Goal: Task Accomplishment & Management: Manage account settings

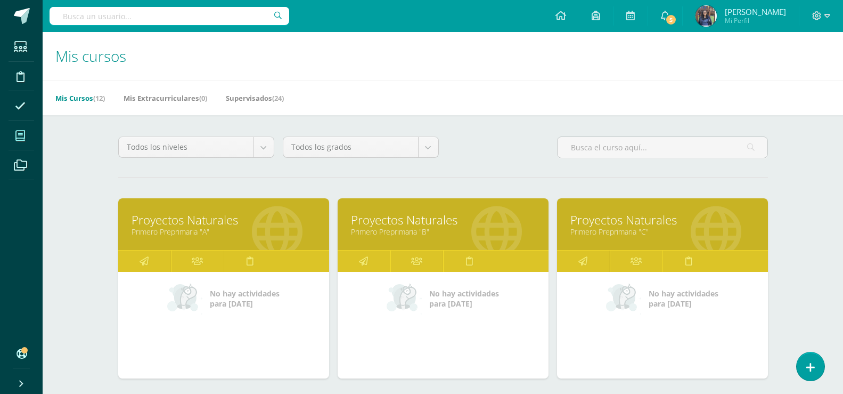
drag, startPoint x: 843, startPoint y: 120, endPoint x: 843, endPoint y: 134, distance: 14.4
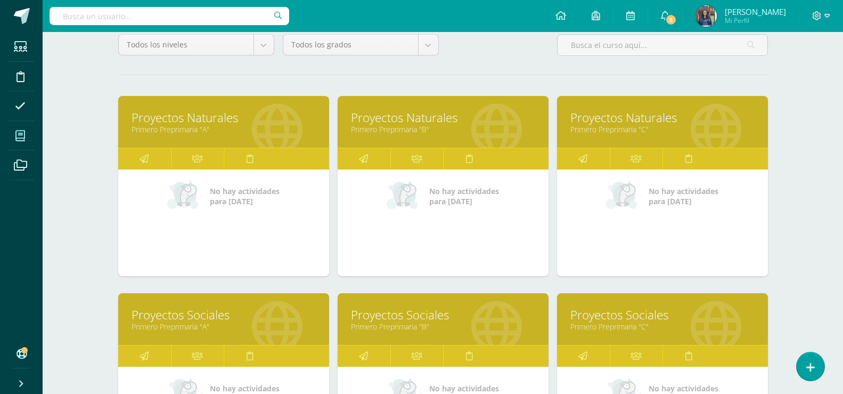
scroll to position [147, 0]
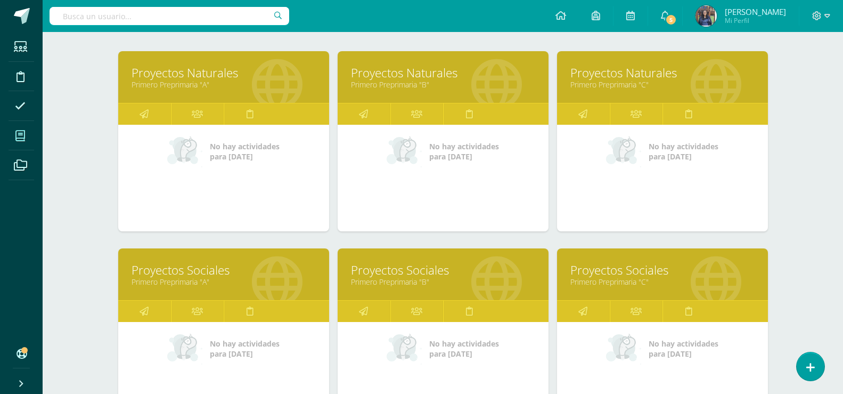
click at [208, 70] on link "Proyectos Naturales" at bounding box center [224, 72] width 184 height 17
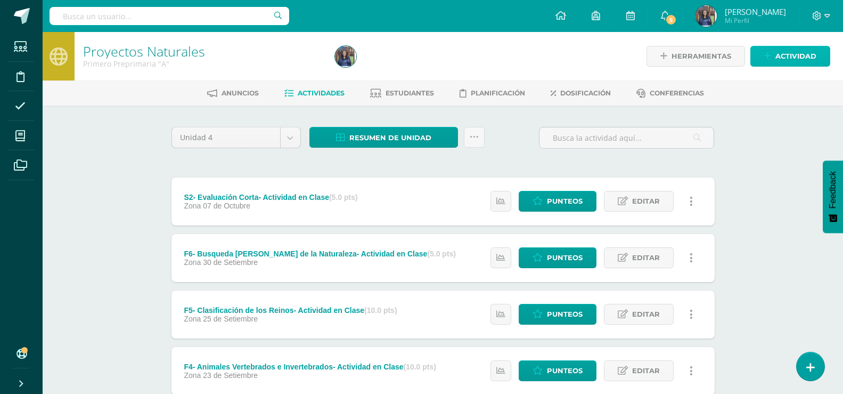
click at [777, 58] on span "Actividad" at bounding box center [796, 56] width 41 height 20
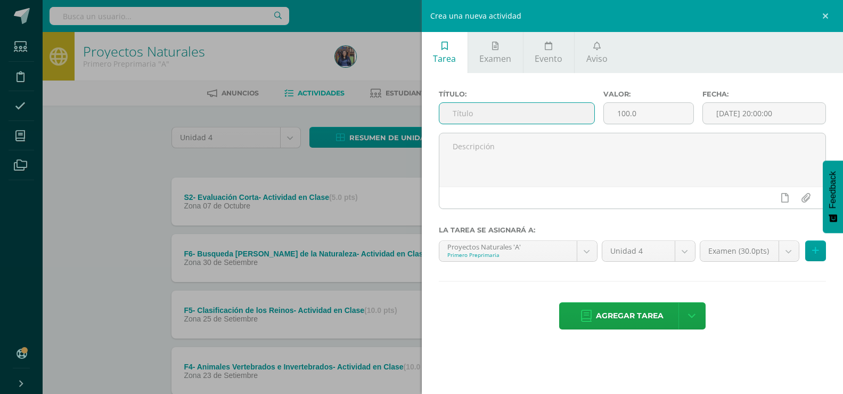
click at [561, 118] on input "text" at bounding box center [517, 113] width 156 height 21
type input "F"
type input "p"
type input "PROYECTO- FASE 1- ACTIVIDAD EN CLASE"
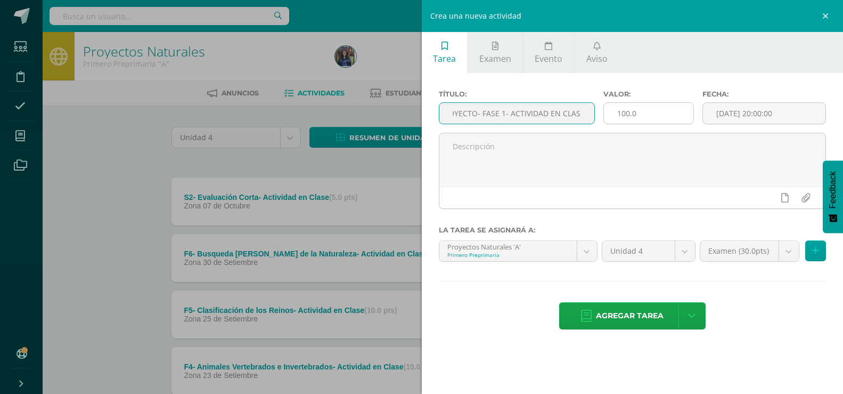
click at [634, 115] on input "100.0" at bounding box center [648, 113] width 89 height 21
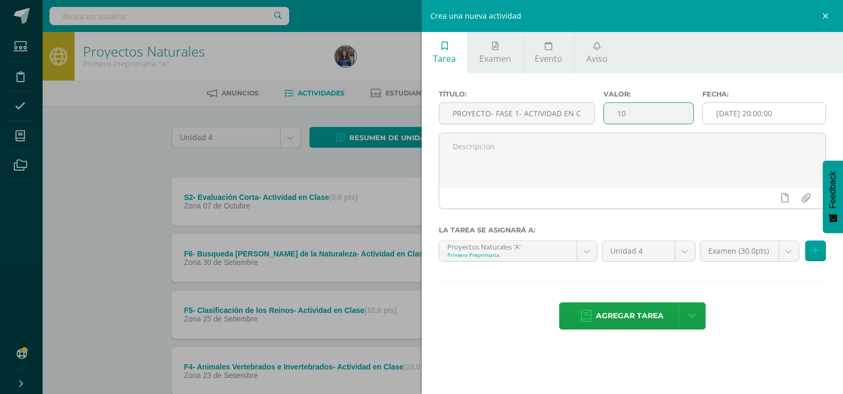
type input "10"
click at [750, 117] on input "[DATE] 20:00:00" at bounding box center [764, 113] width 123 height 21
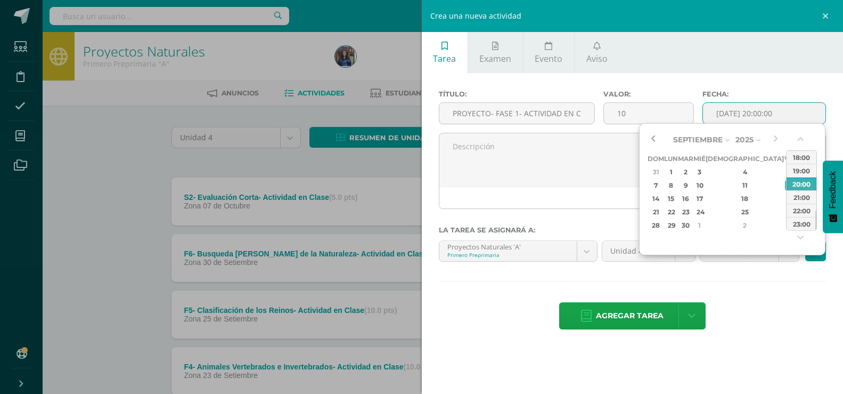
click at [651, 133] on button "button" at bounding box center [653, 140] width 11 height 16
click at [773, 142] on button "button" at bounding box center [775, 140] width 11 height 16
click at [785, 173] on div "5" at bounding box center [790, 172] width 10 height 12
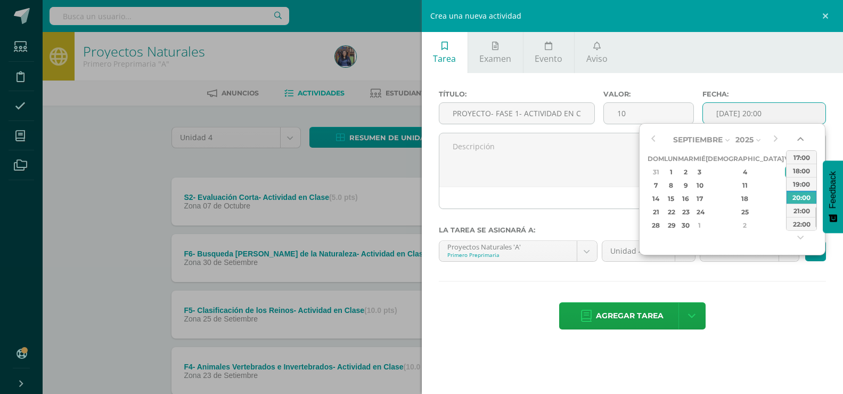
click at [803, 138] on button "button" at bounding box center [801, 141] width 11 height 16
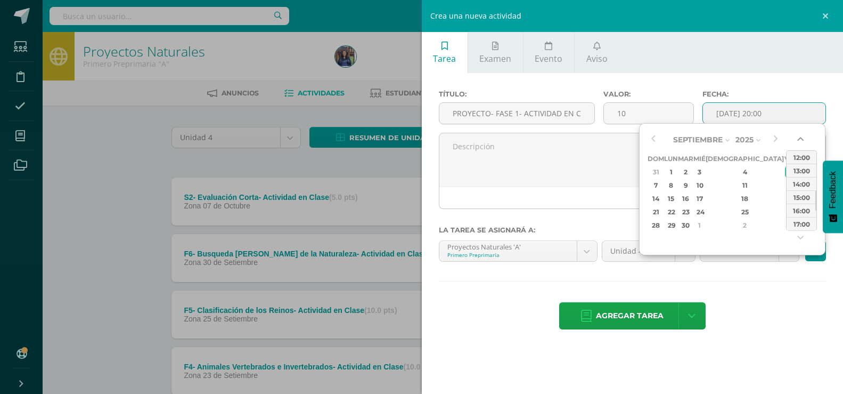
click at [803, 138] on button "button" at bounding box center [801, 141] width 11 height 16
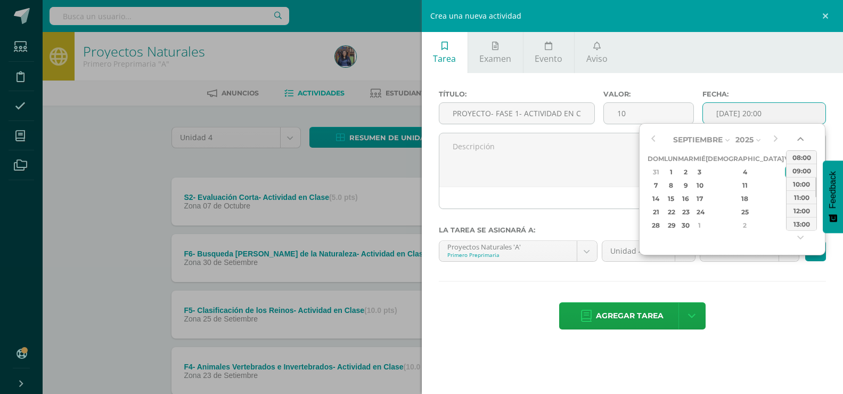
click at [803, 138] on button "button" at bounding box center [801, 141] width 11 height 16
click at [801, 186] on div "09:00" at bounding box center [802, 183] width 30 height 13
type input "2025-09-05 09:00"
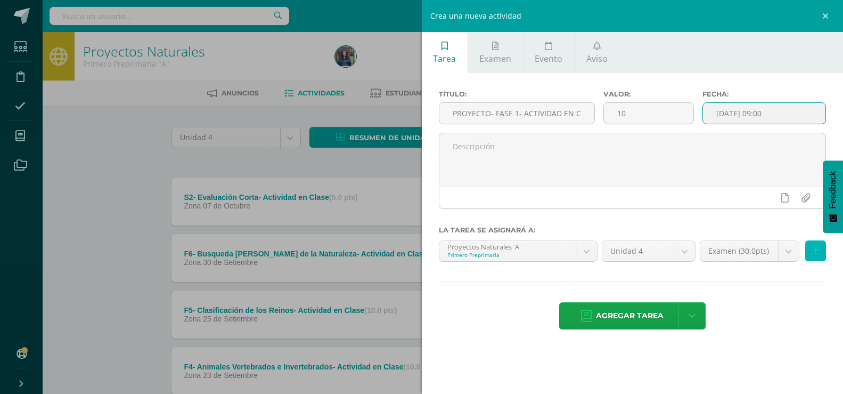
click at [816, 257] on button at bounding box center [815, 250] width 21 height 21
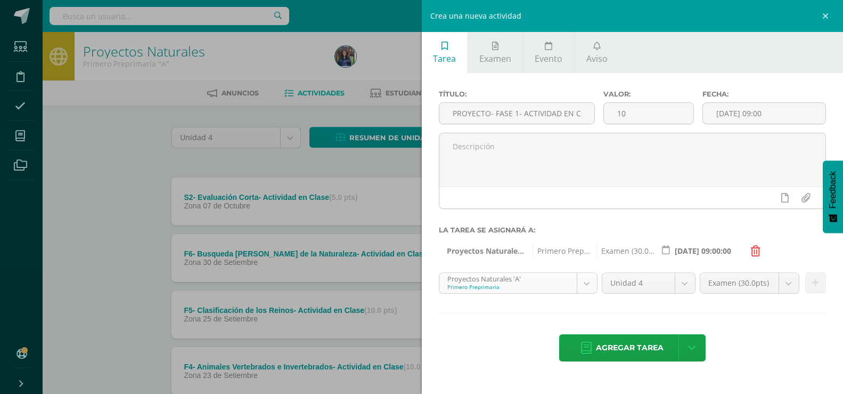
click at [587, 281] on body "Estudiantes Disciplina Asistencia Mis cursos Archivos Soporte Centro de ayuda Ú…" at bounding box center [421, 345] width 843 height 691
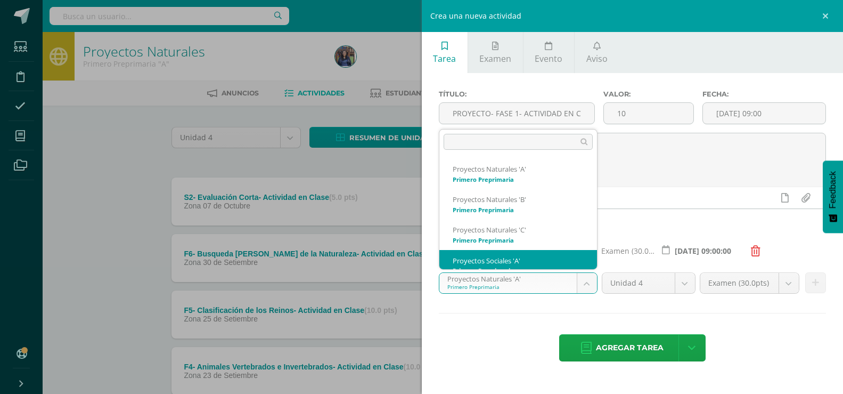
scroll to position [11, 0]
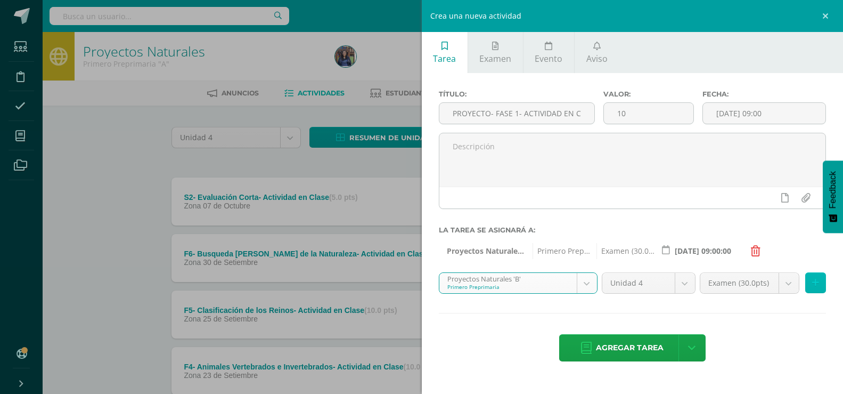
click at [816, 288] on button at bounding box center [815, 282] width 21 height 21
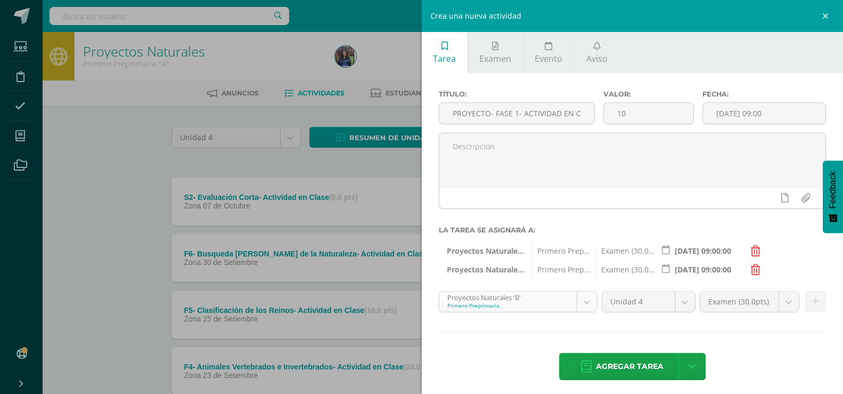
click at [585, 304] on body "Estudiantes Disciplina Asistencia Mis cursos Archivos Soporte Centro de ayuda Ú…" at bounding box center [421, 345] width 843 height 691
click at [812, 304] on icon at bounding box center [815, 301] width 7 height 9
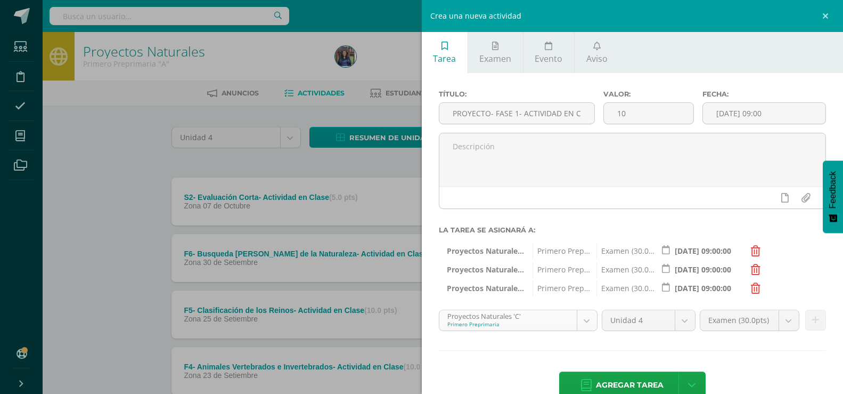
click at [591, 324] on body "Estudiantes Disciplina Asistencia Mis cursos Archivos Soporte Centro de ayuda Ú…" at bounding box center [421, 345] width 843 height 691
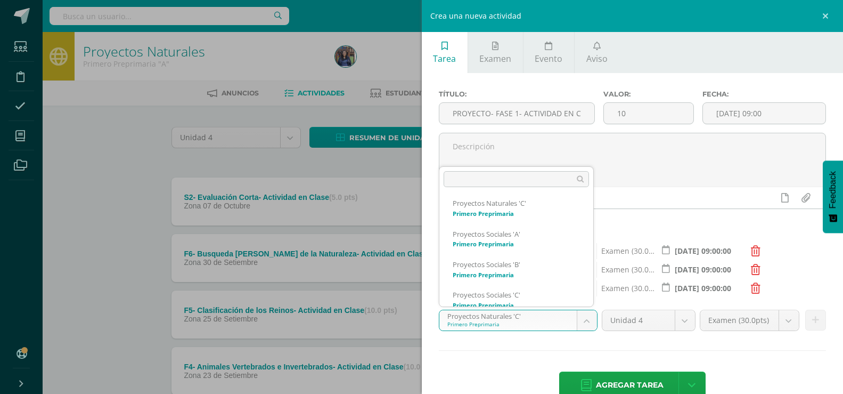
scroll to position [71, 0]
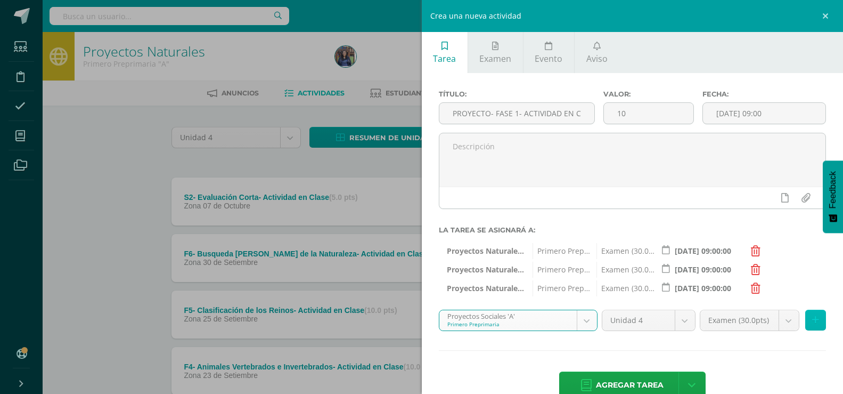
click at [805, 322] on button at bounding box center [815, 319] width 21 height 21
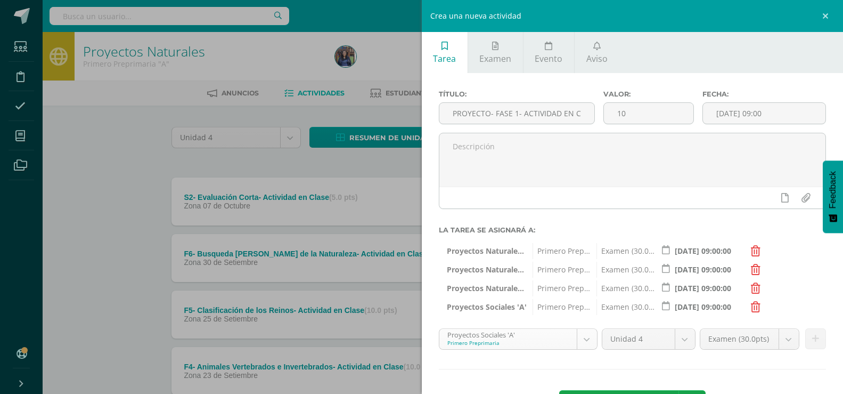
click at [588, 339] on body "Estudiantes Disciplina Asistencia Mis cursos Archivos Soporte Centro de ayuda Ú…" at bounding box center [421, 345] width 843 height 691
click at [812, 337] on icon at bounding box center [815, 338] width 7 height 9
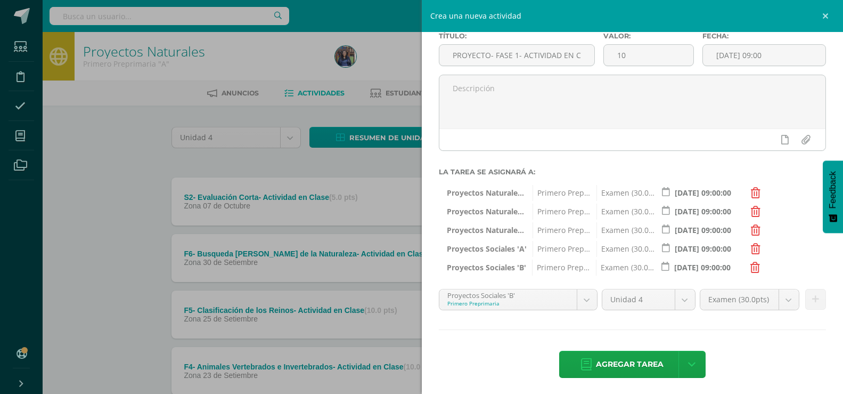
scroll to position [61, 0]
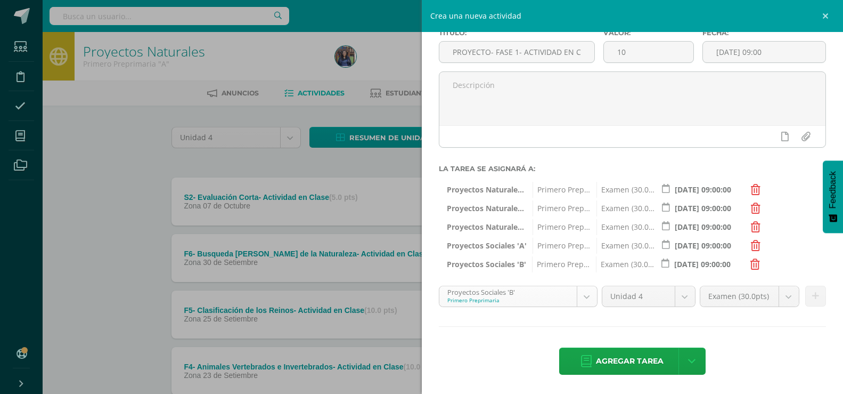
click at [580, 295] on body "Estudiantes Disciplina Asistencia Mis cursos Archivos Soporte Centro de ayuda Ú…" at bounding box center [421, 345] width 843 height 691
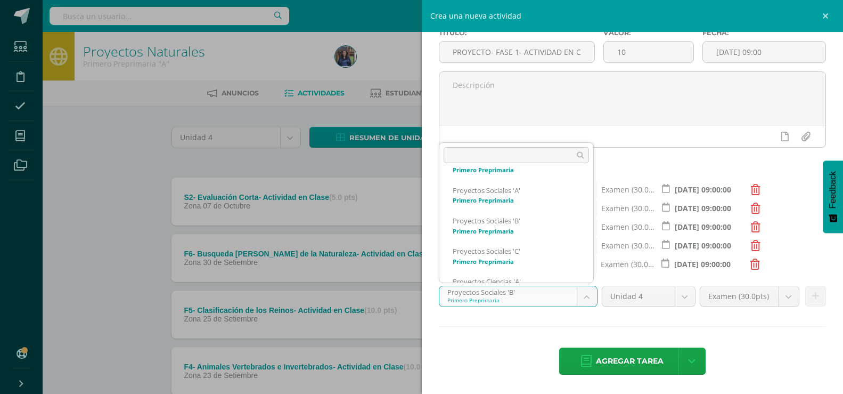
scroll to position [102, 0]
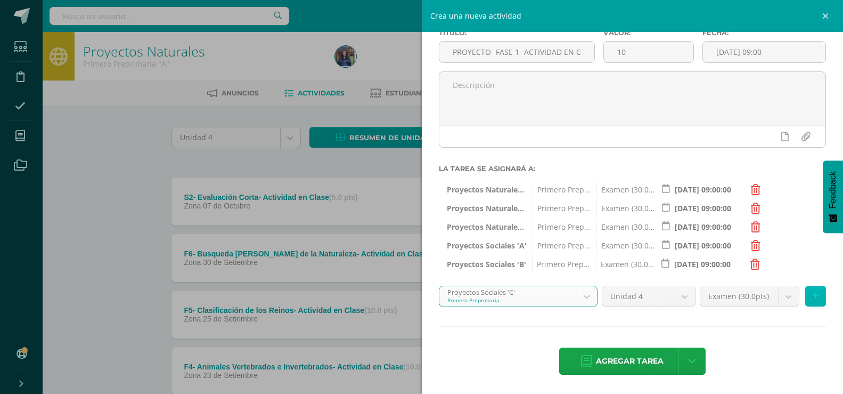
click at [812, 298] on icon at bounding box center [815, 295] width 7 height 9
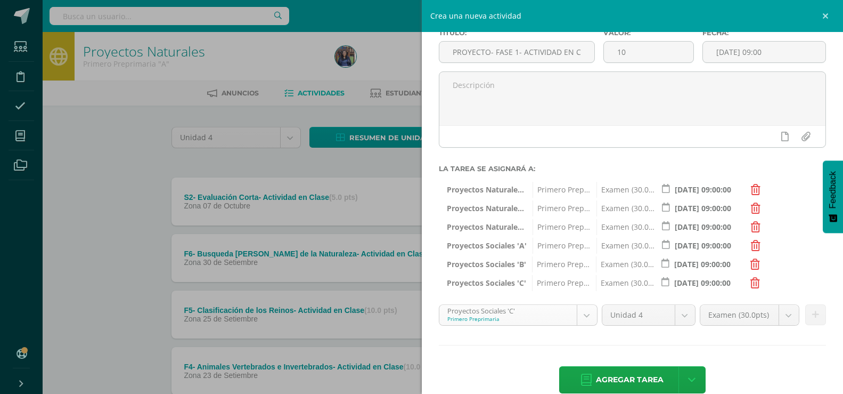
click at [590, 321] on body "Estudiantes Disciplina Asistencia Mis cursos Archivos Soporte Centro de ayuda Ú…" at bounding box center [421, 345] width 843 height 691
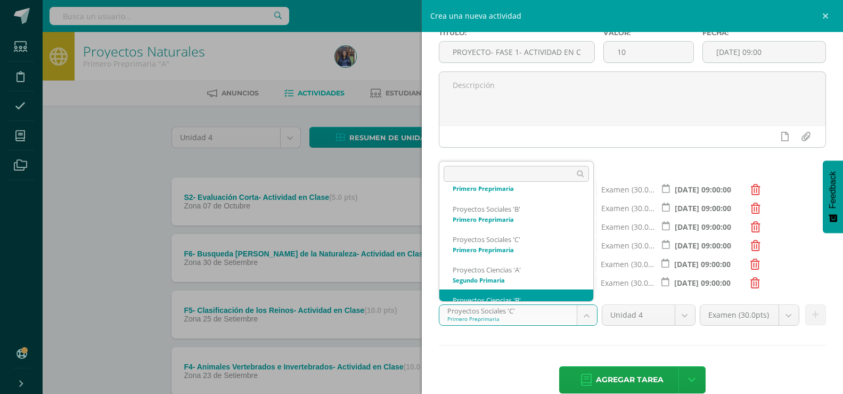
scroll to position [132, 0]
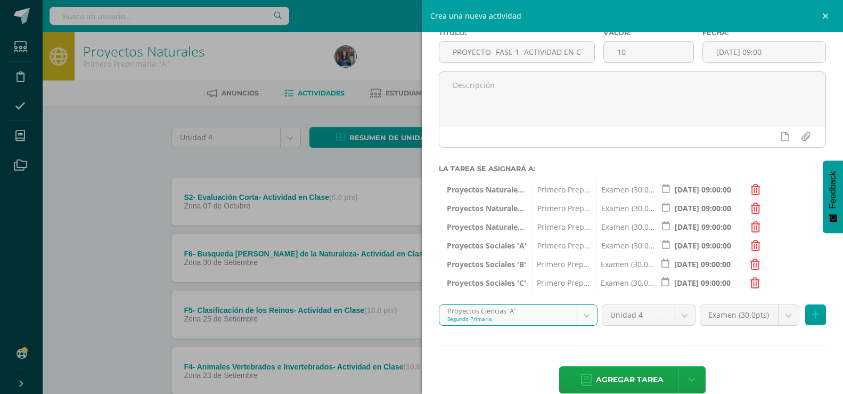
click at [783, 316] on body "Estudiantes Disciplina Asistencia Mis cursos Archivos Soporte Centro de ayuda Ú…" at bounding box center [421, 345] width 843 height 691
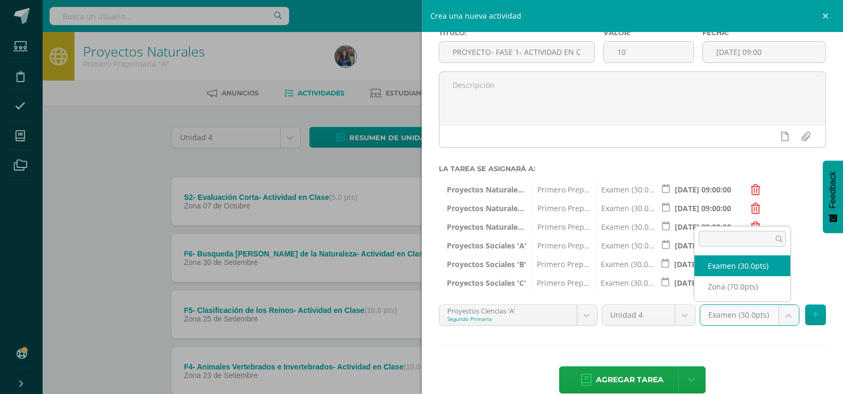
click at [783, 316] on body "Estudiantes Disciplina Asistencia Mis cursos Archivos Soporte Centro de ayuda Ú…" at bounding box center [421, 345] width 843 height 691
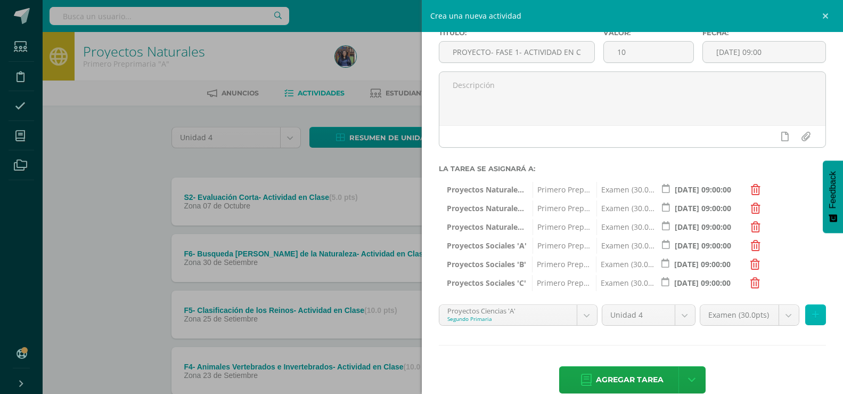
click at [812, 314] on icon at bounding box center [815, 314] width 7 height 9
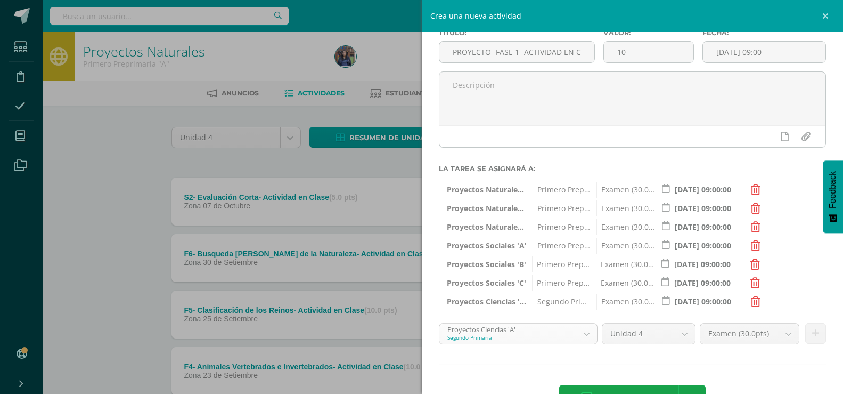
click at [581, 333] on body "Estudiantes Disciplina Asistencia Mis cursos Archivos Soporte Centro de ayuda Ú…" at bounding box center [421, 345] width 843 height 691
click at [812, 338] on icon at bounding box center [815, 333] width 7 height 9
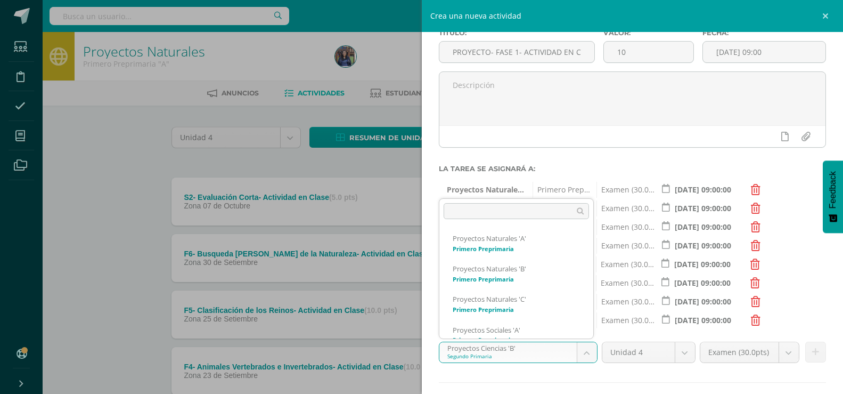
click at [583, 350] on body "Estudiantes Disciplina Asistencia Mis cursos Archivos Soporte Centro de ayuda Ú…" at bounding box center [421, 345] width 843 height 691
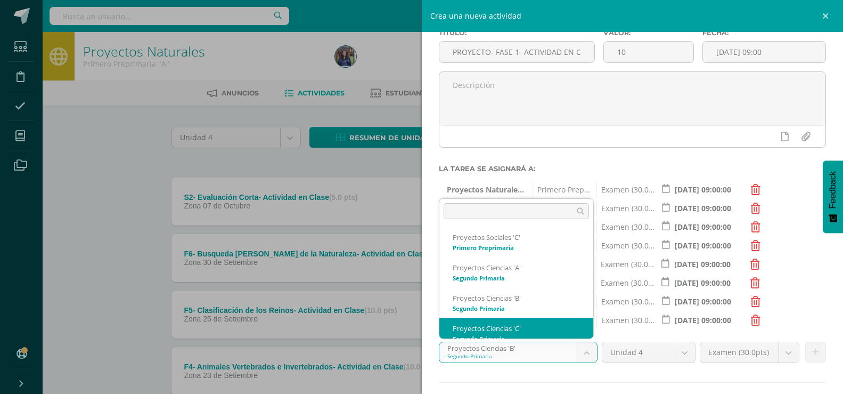
scroll to position [162, 0]
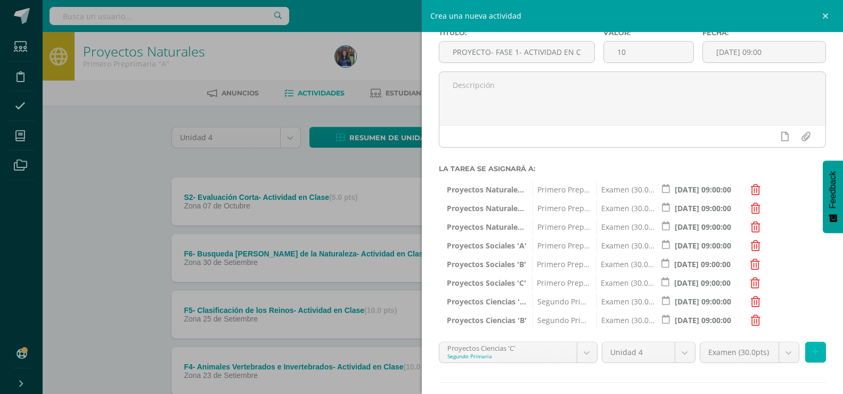
click at [805, 357] on button at bounding box center [815, 351] width 21 height 21
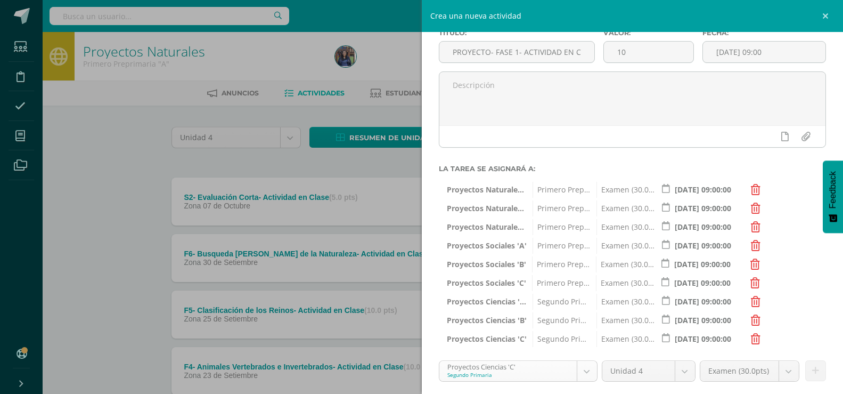
click at [591, 372] on body "Estudiantes Disciplina Asistencia Mis cursos Archivos Soporte Centro de ayuda Ú…" at bounding box center [421, 345] width 843 height 691
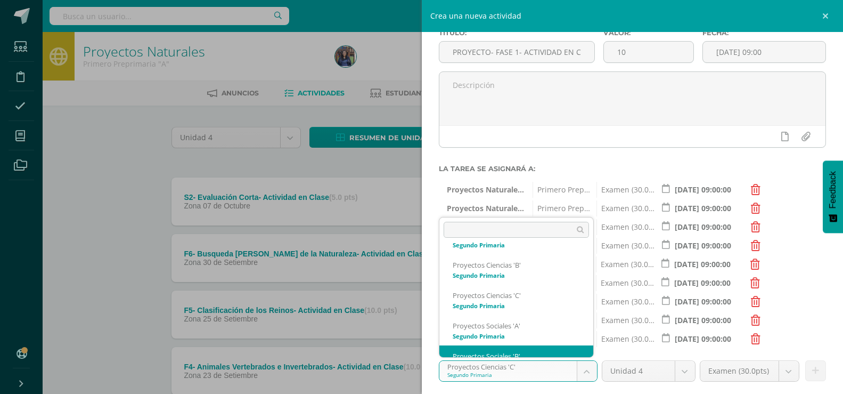
scroll to position [223, 0]
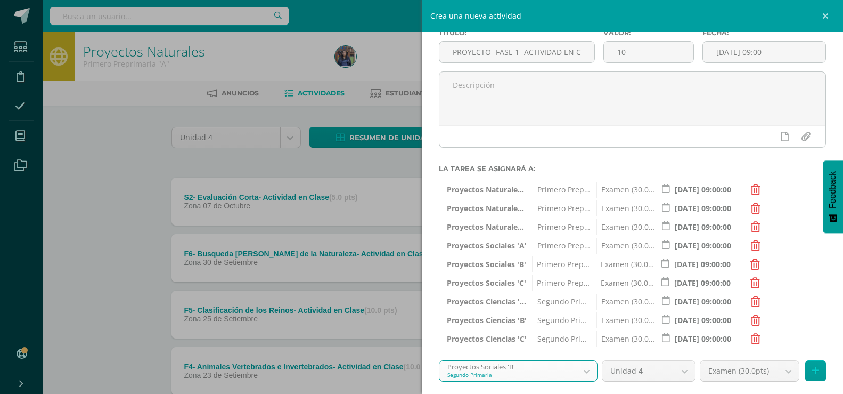
click at [589, 371] on body "Estudiantes Disciplina Asistencia Mis cursos Archivos Soporte Centro de ayuda Ú…" at bounding box center [421, 345] width 843 height 691
click at [805, 372] on button at bounding box center [815, 370] width 21 height 21
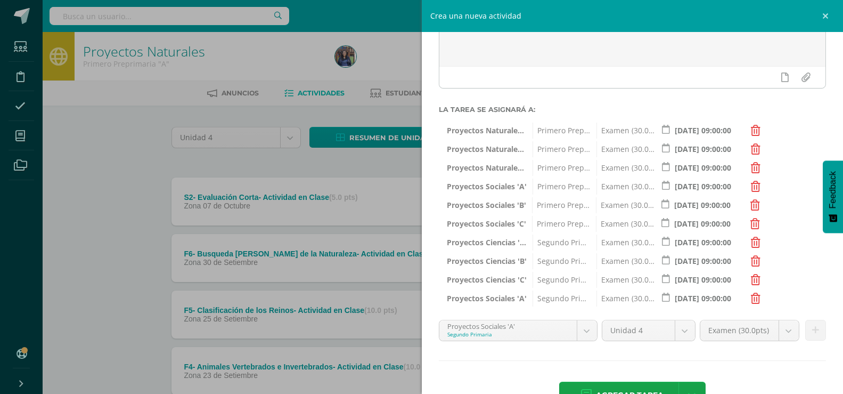
scroll to position [127, 0]
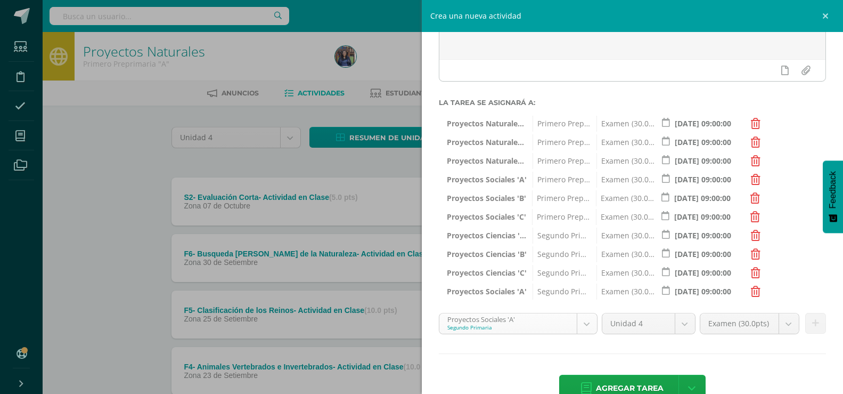
click at [584, 324] on body "Estudiantes Disciplina Asistencia Mis cursos Archivos Soporte Centro de ayuda Ú…" at bounding box center [421, 345] width 843 height 691
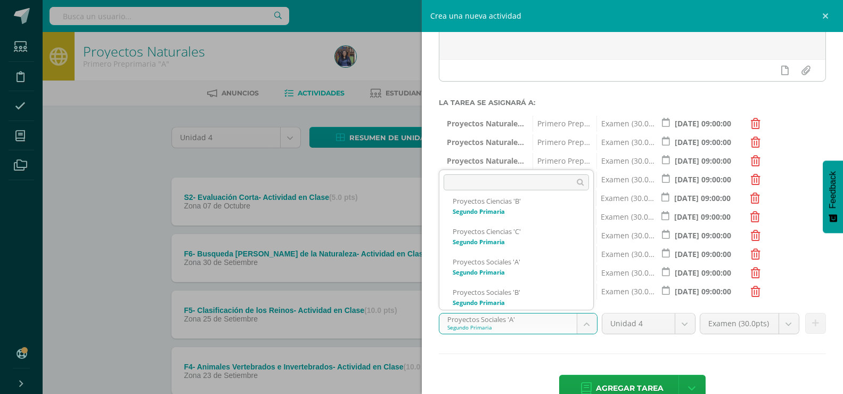
scroll to position [223, 0]
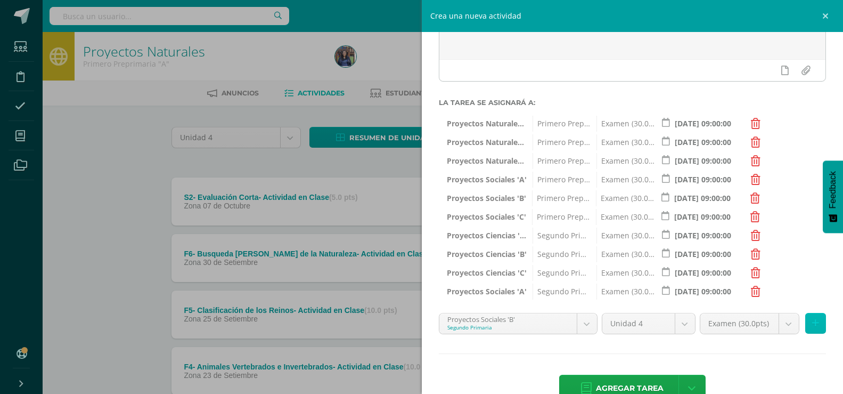
click at [805, 324] on button at bounding box center [815, 323] width 21 height 21
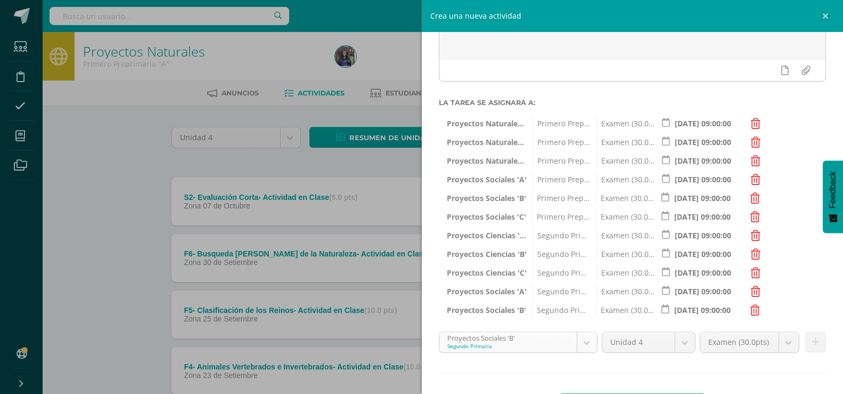
click at [588, 339] on body "Estudiantes Disciplina Asistencia Mis cursos Archivos Soporte Centro de ayuda Ú…" at bounding box center [421, 345] width 843 height 691
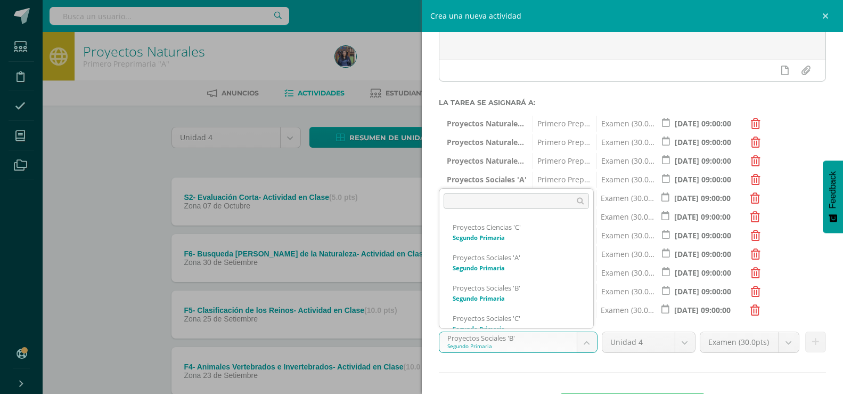
scroll to position [254, 0]
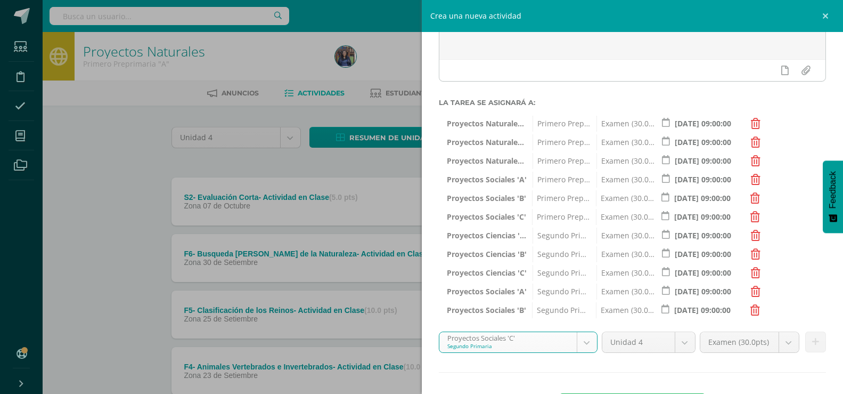
select select "28707"
click at [812, 344] on icon at bounding box center [815, 341] width 7 height 9
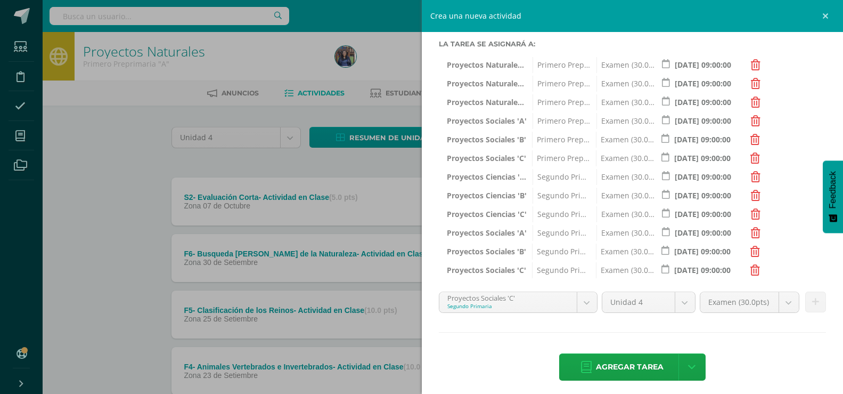
scroll to position [189, 0]
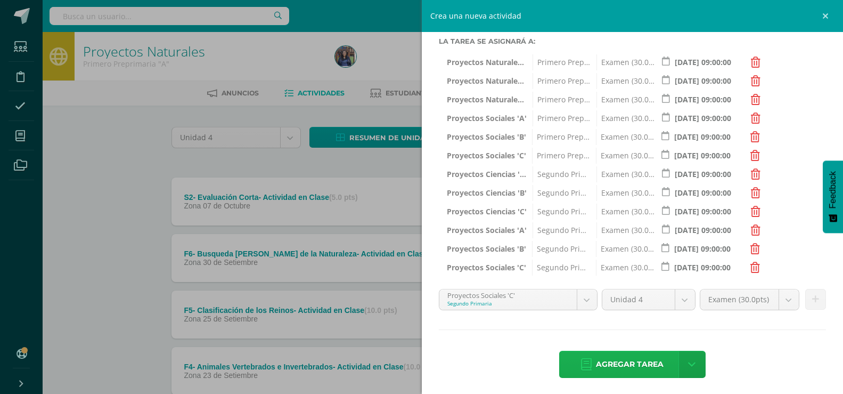
click at [637, 363] on span "Agregar tarea" at bounding box center [630, 364] width 68 height 26
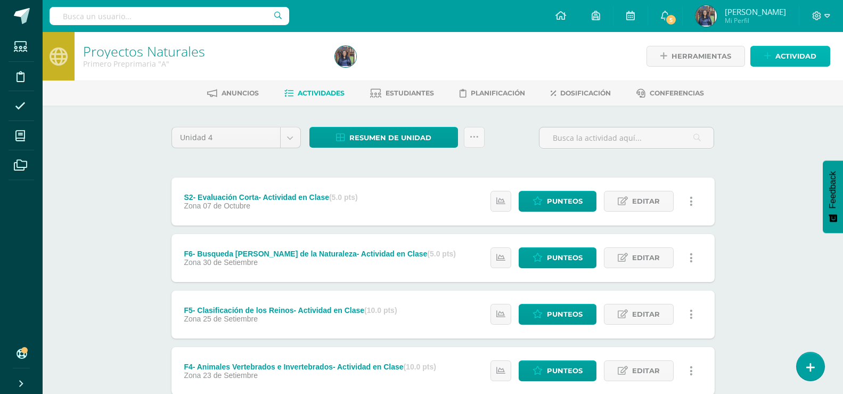
click at [786, 52] on span "Actividad" at bounding box center [796, 56] width 41 height 20
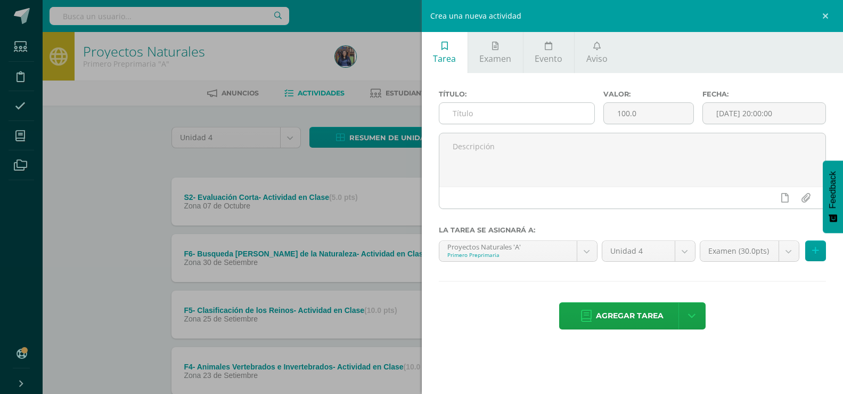
click at [509, 112] on input "text" at bounding box center [517, 113] width 156 height 21
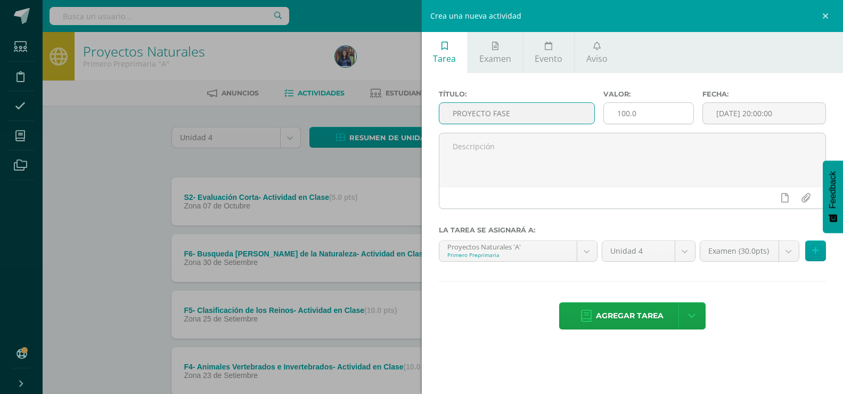
type input "PROYECTO FASE"
click at [669, 103] on input "100.0" at bounding box center [648, 113] width 89 height 21
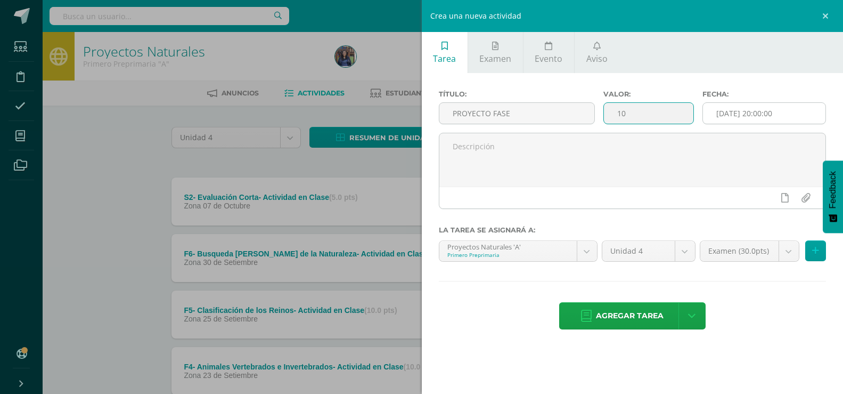
type input "10"
click at [750, 119] on input "2025-09-12 20:00:00" at bounding box center [764, 113] width 123 height 21
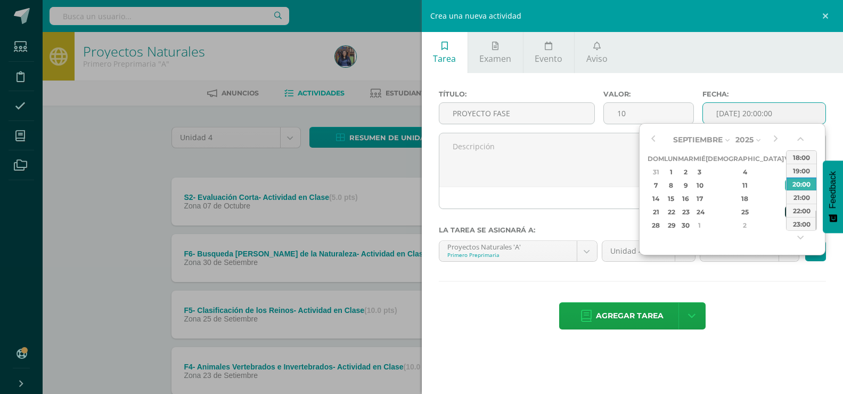
click at [785, 211] on div "26" at bounding box center [790, 212] width 10 height 12
click at [801, 138] on button "button" at bounding box center [801, 141] width 11 height 16
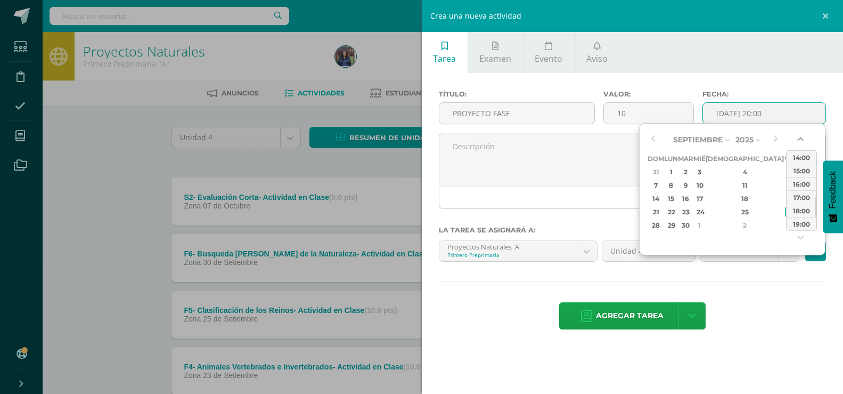
click at [801, 138] on button "button" at bounding box center [801, 141] width 11 height 16
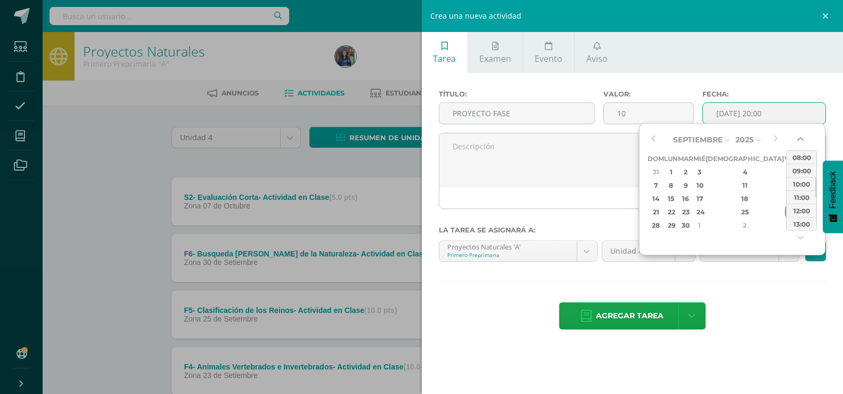
click at [801, 138] on button "button" at bounding box center [801, 141] width 11 height 16
click at [798, 158] on div "08:00" at bounding box center [802, 156] width 30 height 13
type input "2025-09-26 08:00"
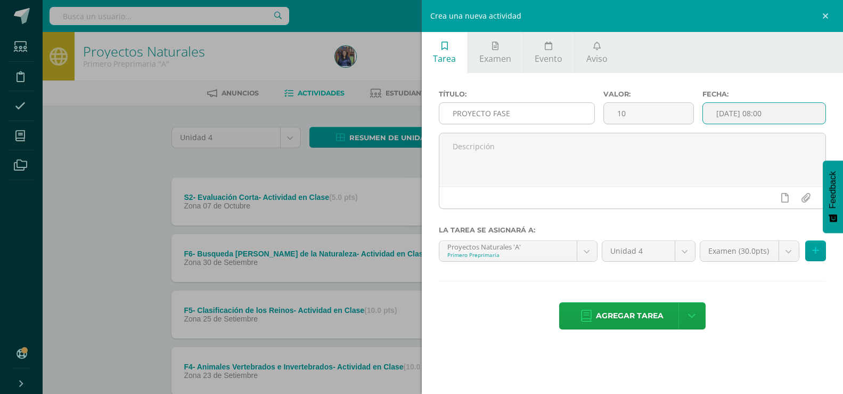
click at [547, 112] on input "PROYECTO FASE" at bounding box center [517, 113] width 156 height 21
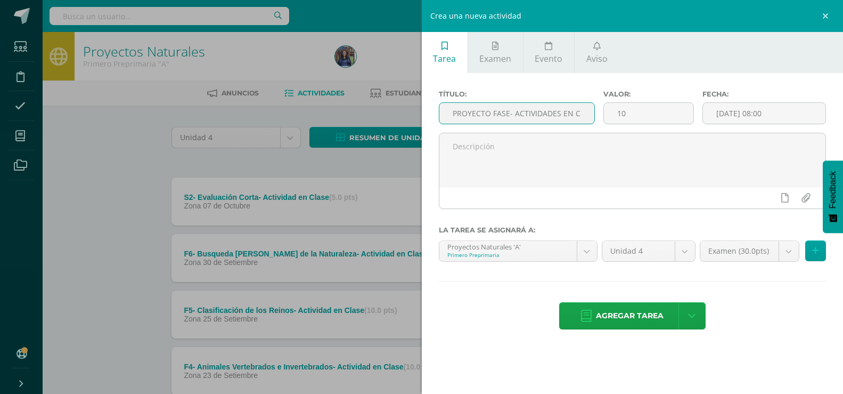
scroll to position [0, 13]
type input "PROYECTO FASE- ACTIVIDADES EN CLASE"
click at [818, 253] on icon at bounding box center [815, 250] width 7 height 9
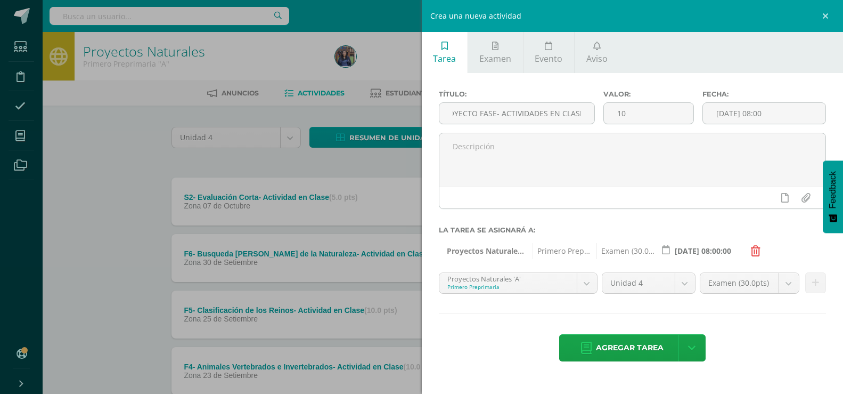
scroll to position [0, 0]
click at [581, 284] on body "Tarea asignada exitosamente Estudiantes Disciplina Asistencia Mis cursos Archiv…" at bounding box center [421, 374] width 843 height 748
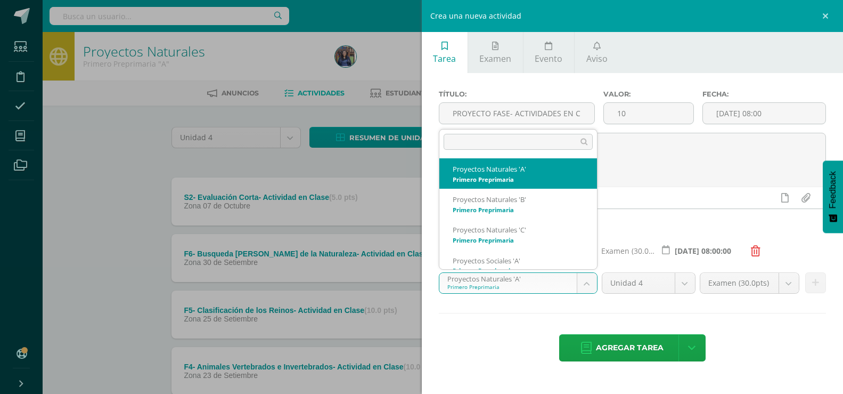
scroll to position [11, 0]
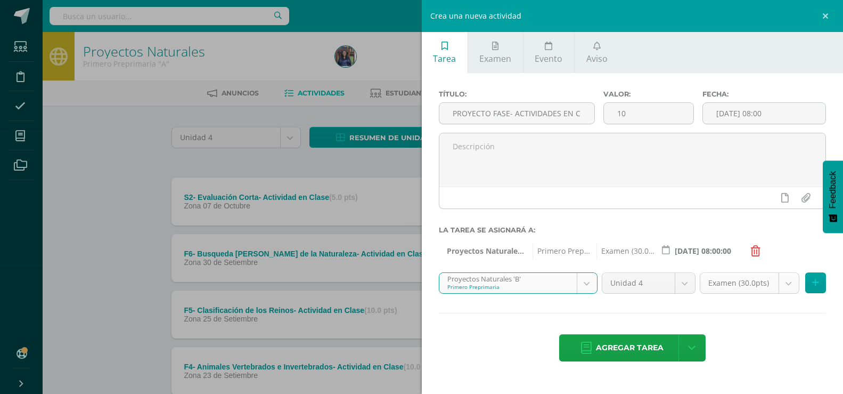
click at [788, 287] on body "Tarea asignada exitosamente Estudiantes Disciplina Asistencia Mis cursos Archiv…" at bounding box center [421, 374] width 843 height 748
click at [816, 283] on body "Tarea asignada exitosamente Estudiantes Disciplina Asistencia Mis cursos Archiv…" at bounding box center [421, 374] width 843 height 748
click at [816, 283] on icon at bounding box center [815, 282] width 7 height 9
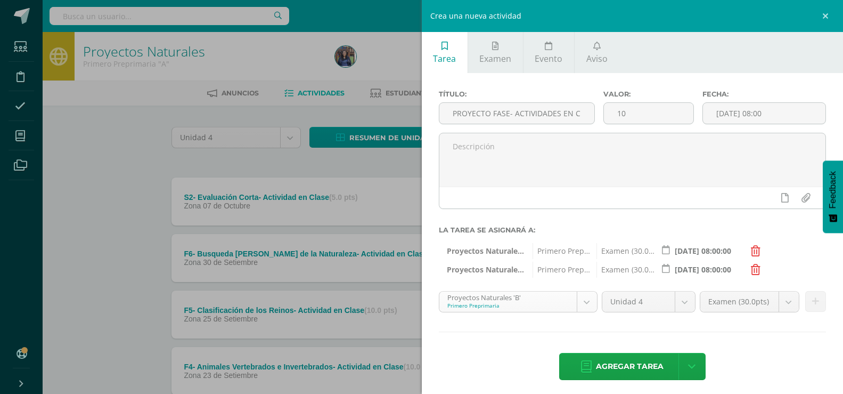
click at [579, 306] on body "Tarea asignada exitosamente Estudiantes Disciplina Asistencia Mis cursos Archiv…" at bounding box center [421, 374] width 843 height 748
click at [812, 303] on icon at bounding box center [815, 301] width 7 height 9
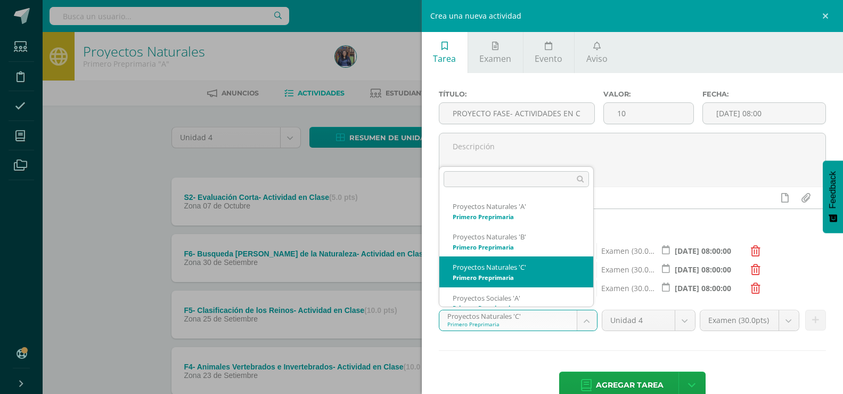
click at [585, 322] on body "Tarea asignada exitosamente Estudiantes Disciplina Asistencia Mis cursos Archiv…" at bounding box center [421, 374] width 843 height 748
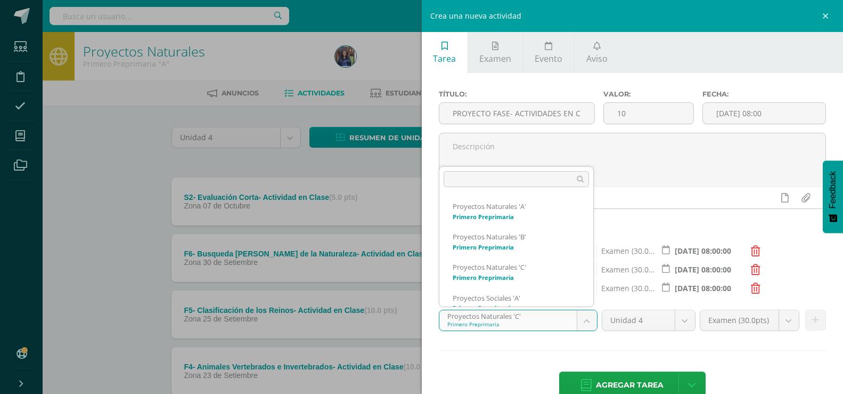
scroll to position [17, 0]
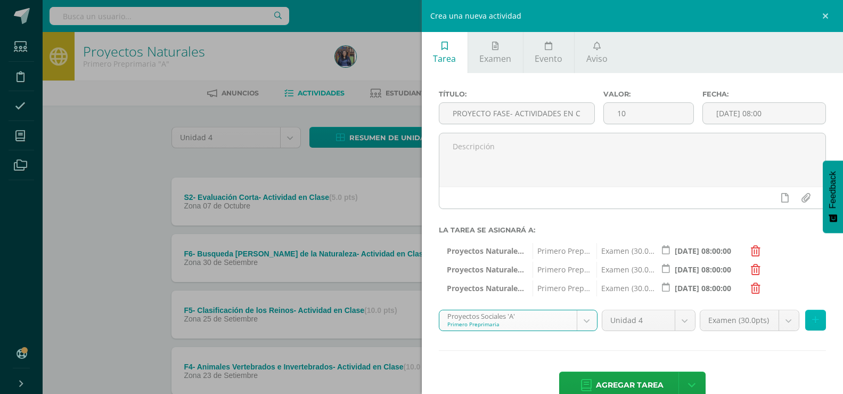
click at [812, 322] on icon at bounding box center [815, 319] width 7 height 9
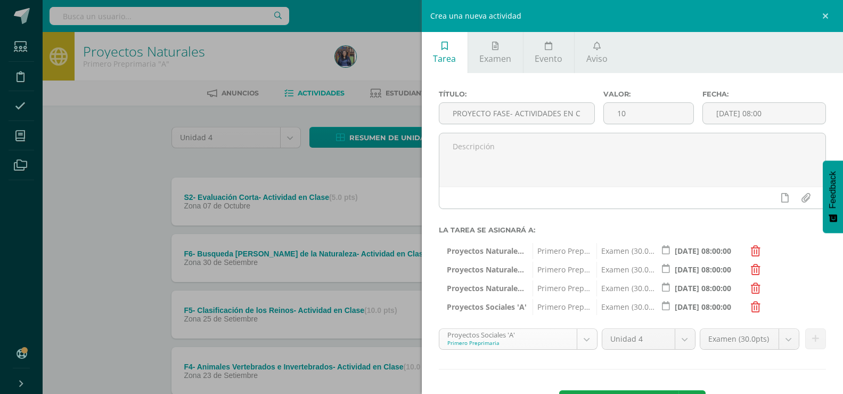
click at [587, 338] on body "Tarea asignada exitosamente Estudiantes Disciplina Asistencia Mis cursos Archiv…" at bounding box center [421, 374] width 843 height 748
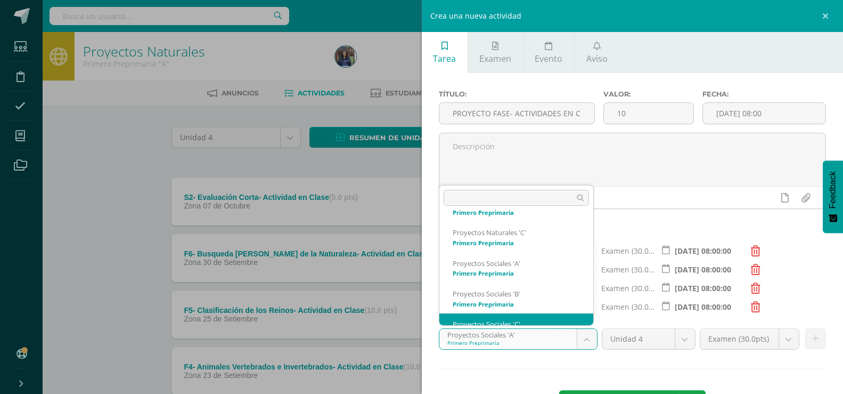
scroll to position [71, 0]
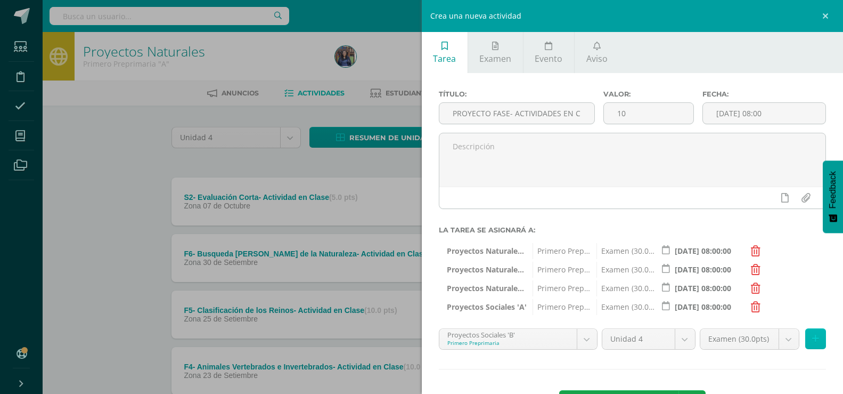
click at [805, 337] on button at bounding box center [815, 338] width 21 height 21
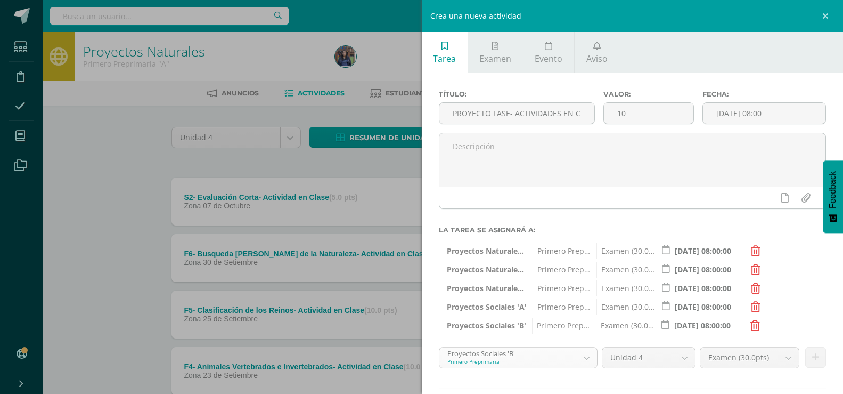
click at [586, 352] on body "Tarea asignada exitosamente Estudiantes Disciplina Asistencia Mis cursos Archiv…" at bounding box center [421, 374] width 843 height 748
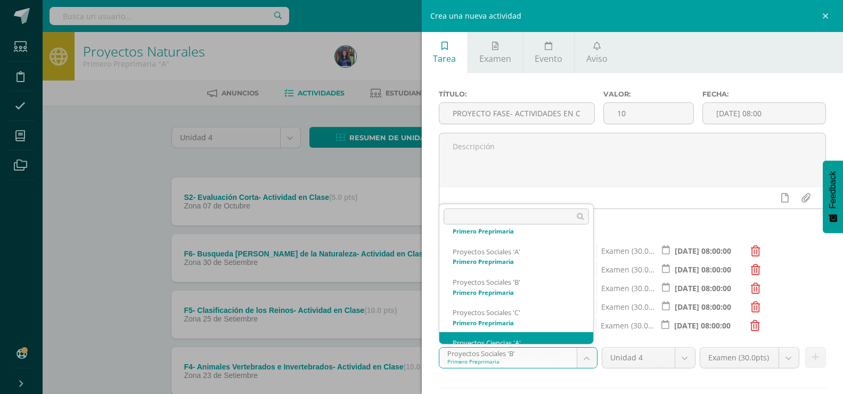
scroll to position [102, 0]
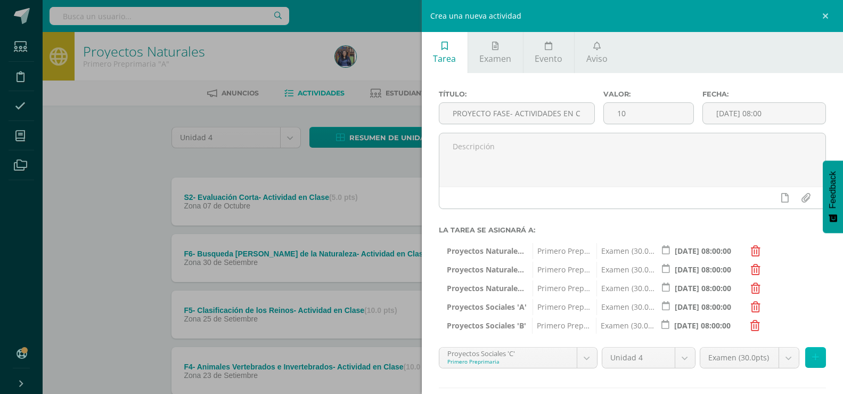
click at [812, 358] on icon at bounding box center [815, 357] width 7 height 9
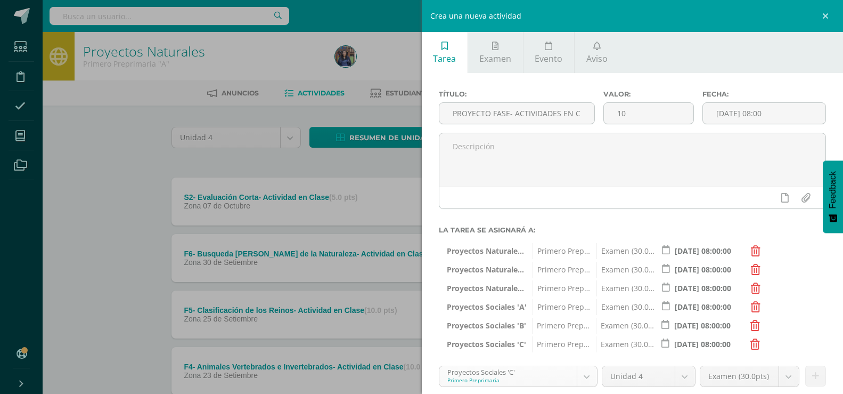
click at [588, 376] on body "Tarea asignada exitosamente Estudiantes Disciplina Asistencia Mis cursos Archiv…" at bounding box center [421, 374] width 843 height 748
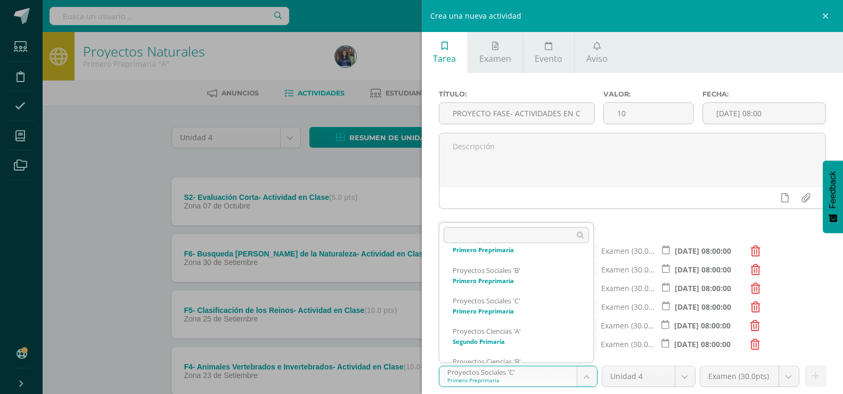
scroll to position [132, 0]
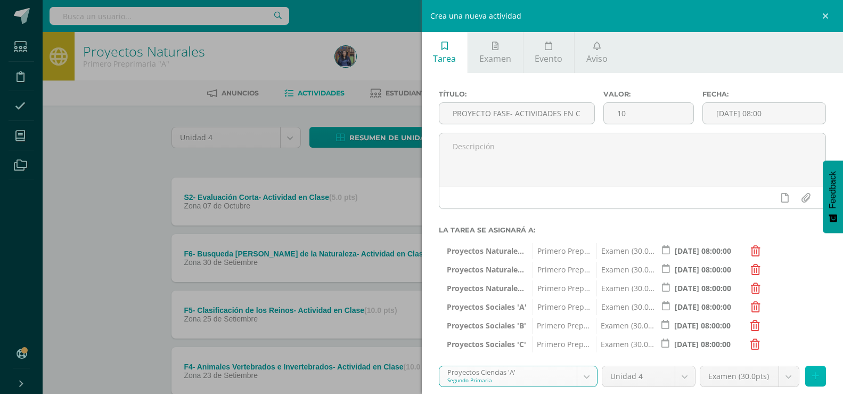
click at [812, 373] on icon at bounding box center [815, 375] width 7 height 9
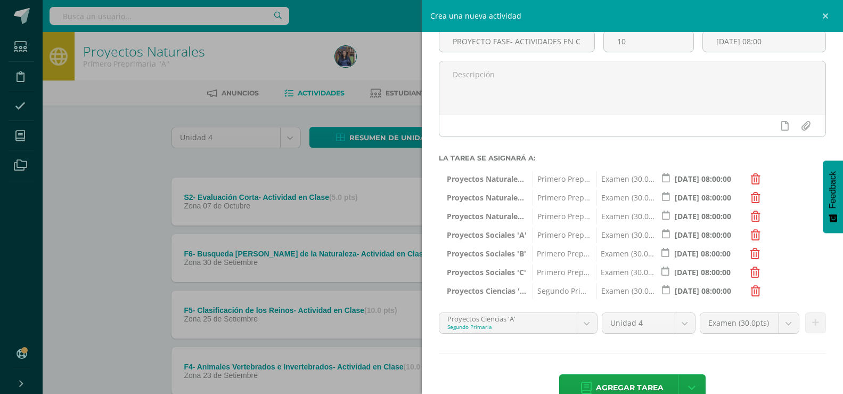
scroll to position [72, 0]
click at [586, 321] on body "Tarea asignada exitosamente Estudiantes Disciplina Asistencia Mis cursos Archiv…" at bounding box center [421, 374] width 843 height 748
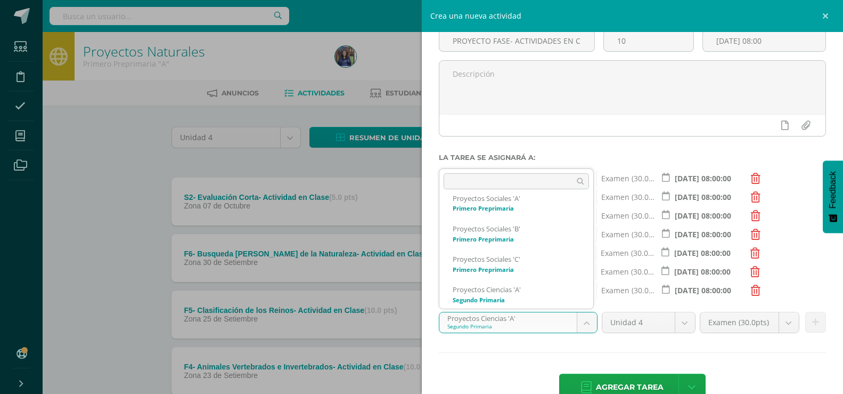
scroll to position [202, 0]
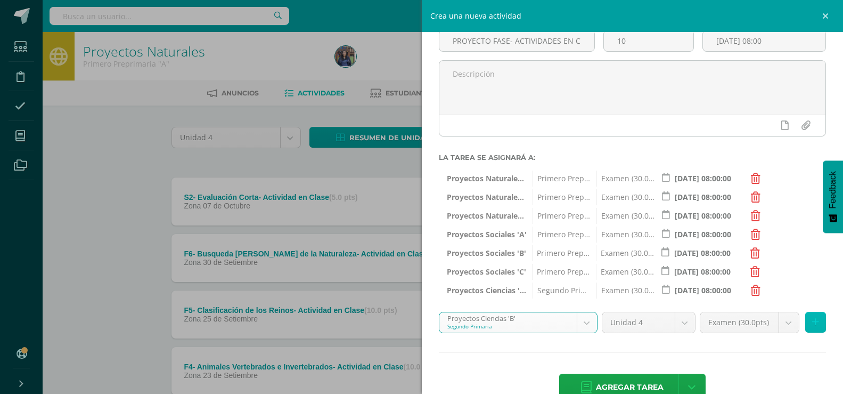
click at [812, 323] on icon at bounding box center [815, 321] width 7 height 9
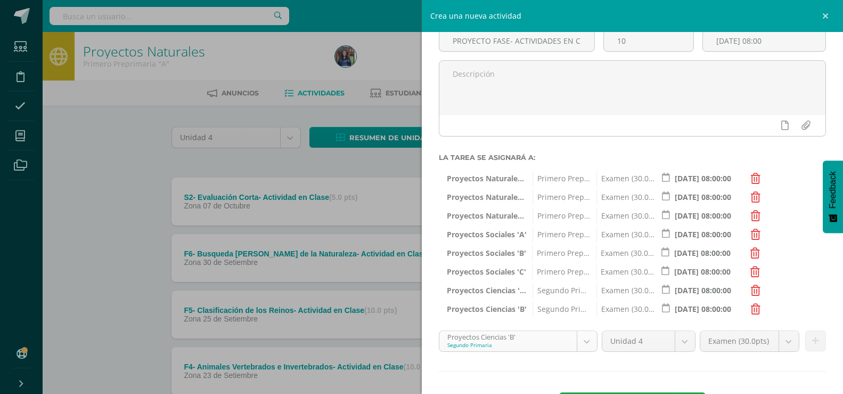
click at [584, 352] on div "Proyectos Ciencias 'B' Segundo Primaria" at bounding box center [518, 340] width 159 height 21
click at [584, 346] on body "Tarea asignada exitosamente Estudiantes Disciplina Asistencia Mis cursos Archiv…" at bounding box center [421, 374] width 843 height 748
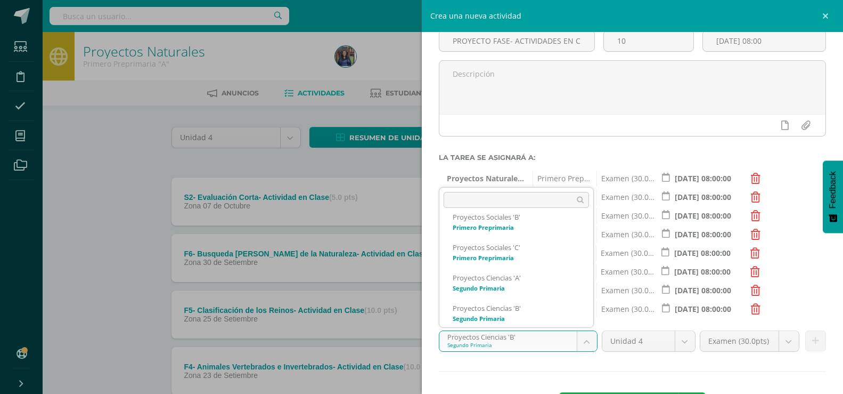
scroll to position [162, 0]
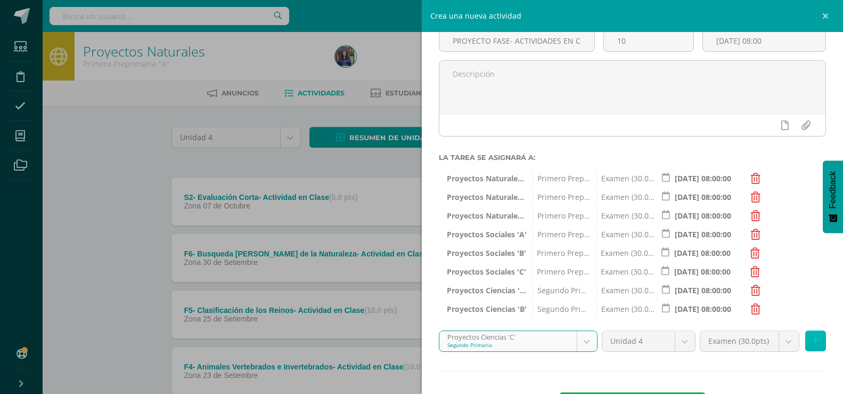
click at [810, 336] on button at bounding box center [815, 340] width 21 height 21
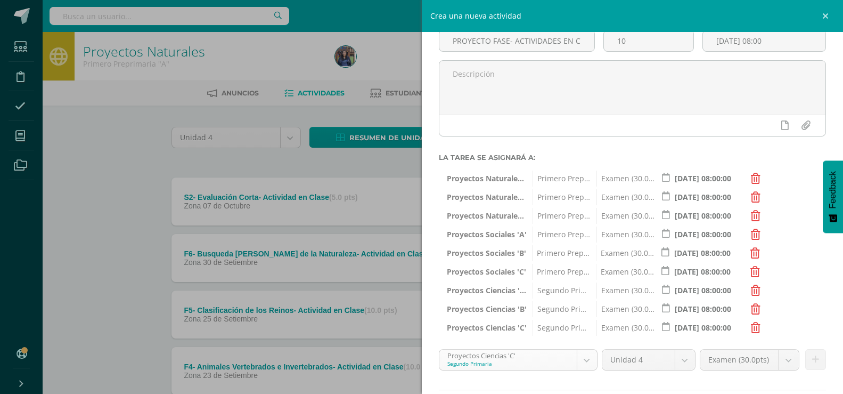
click at [578, 363] on body "Tarea asignada exitosamente Estudiantes Disciplina Asistencia Mis cursos Archiv…" at bounding box center [421, 374] width 843 height 748
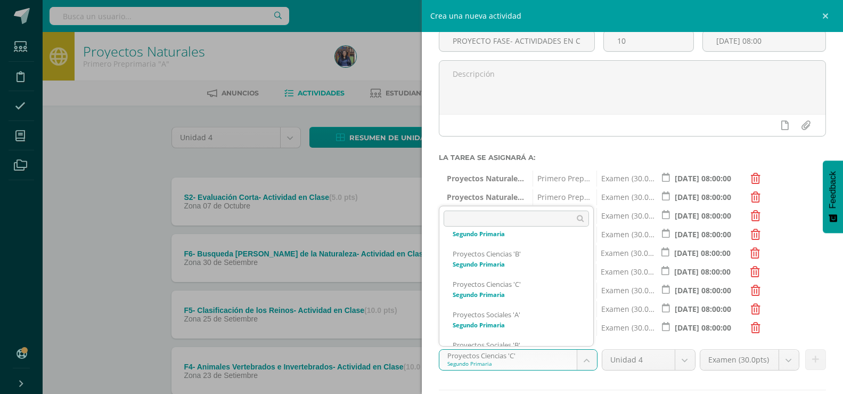
scroll to position [223, 0]
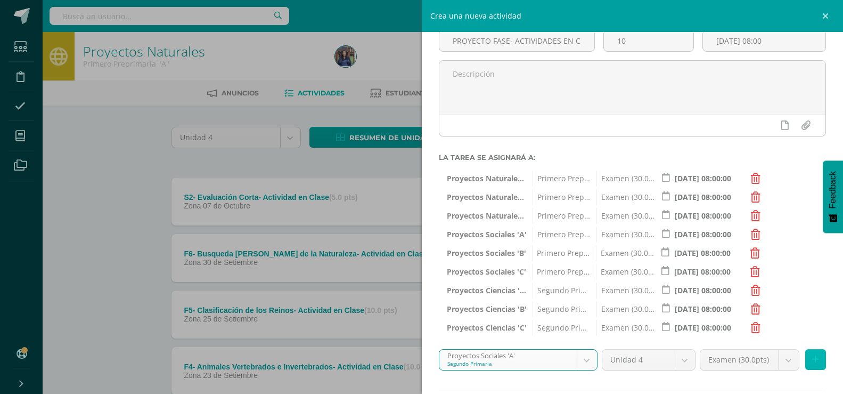
click at [812, 362] on icon at bounding box center [815, 359] width 7 height 9
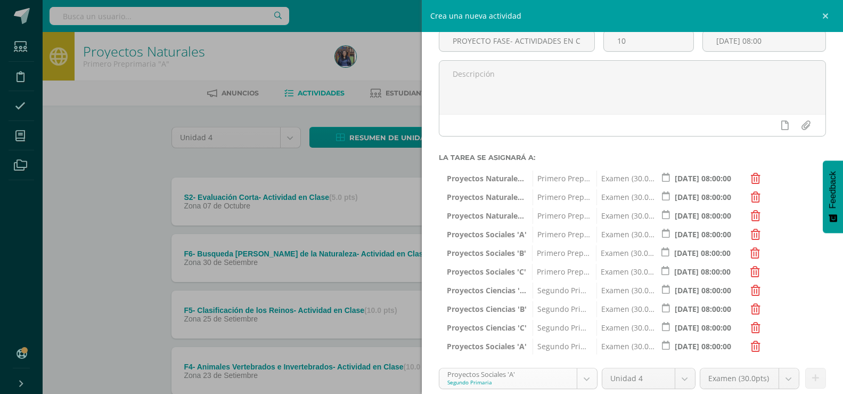
click at [582, 376] on body "Tarea asignada exitosamente Estudiantes Disciplina Asistencia Mis cursos Archiv…" at bounding box center [421, 374] width 843 height 748
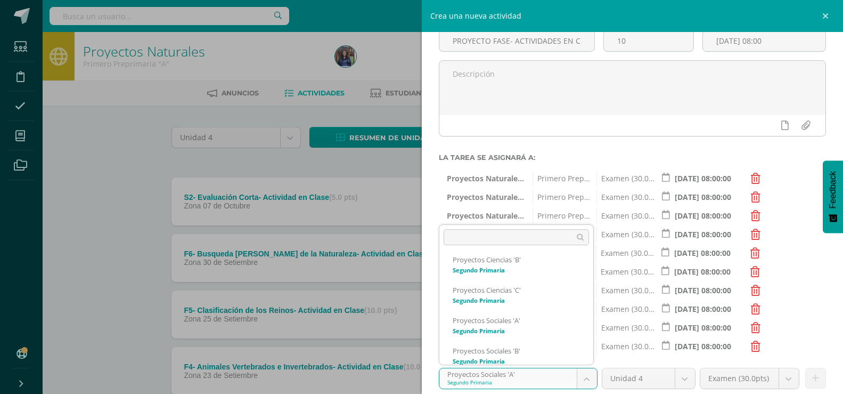
scroll to position [254, 0]
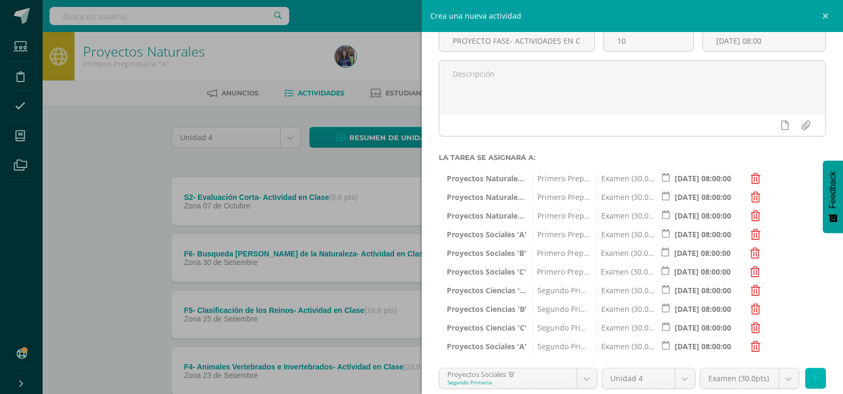
click at [812, 378] on icon at bounding box center [815, 377] width 7 height 9
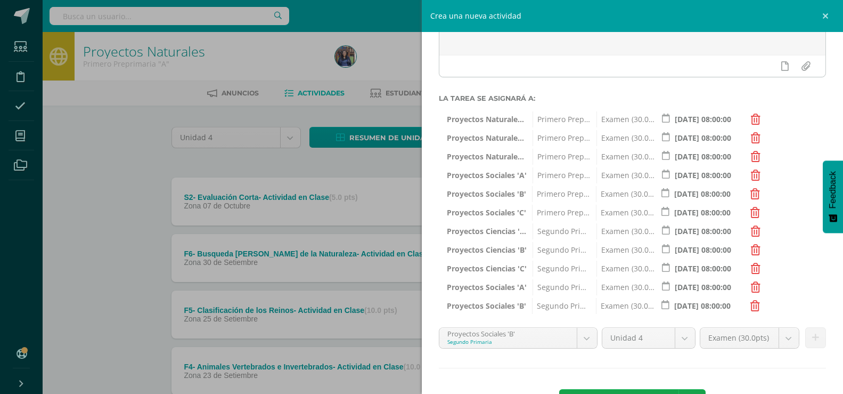
scroll to position [144, 0]
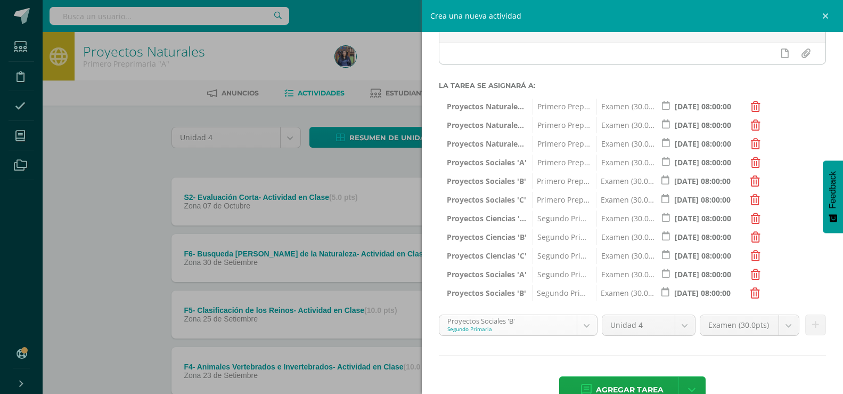
click at [592, 327] on body "Tarea asignada exitosamente Estudiantes Disciplina Asistencia Mis cursos Archiv…" at bounding box center [421, 374] width 843 height 748
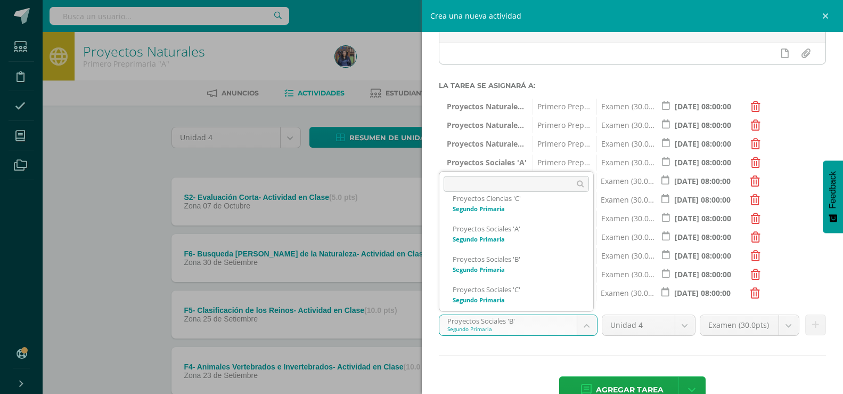
scroll to position [258, 0]
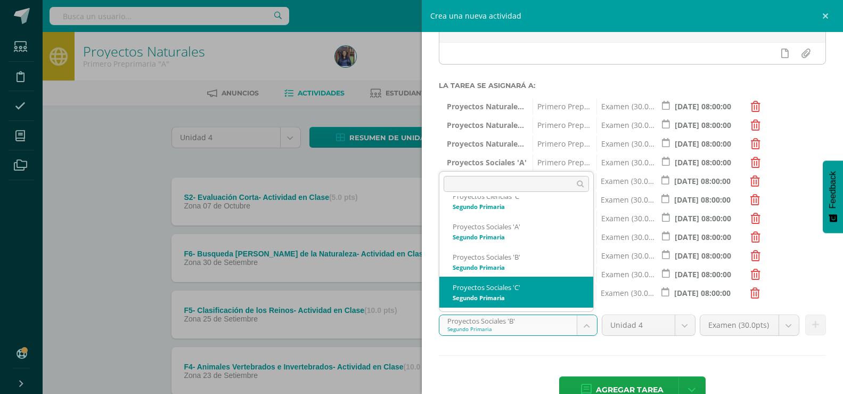
select select "28707"
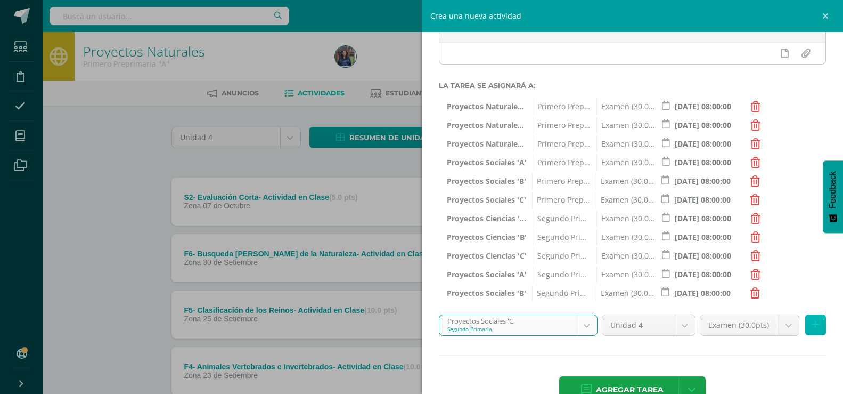
click at [805, 327] on button at bounding box center [815, 324] width 21 height 21
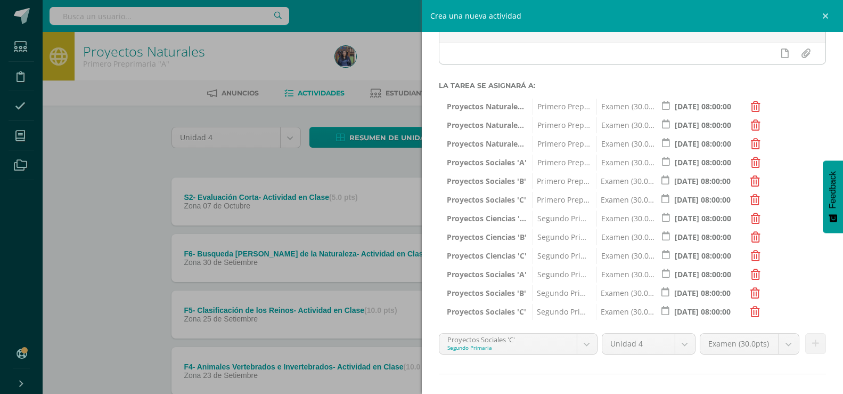
scroll to position [192, 0]
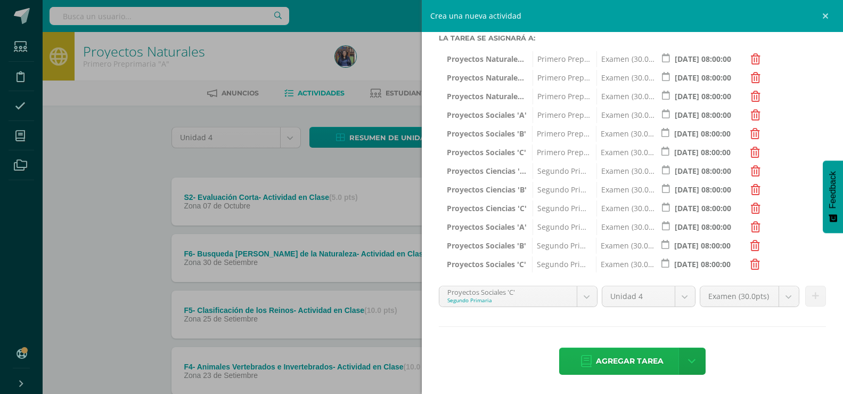
click at [633, 353] on span "Agregar tarea" at bounding box center [630, 361] width 68 height 26
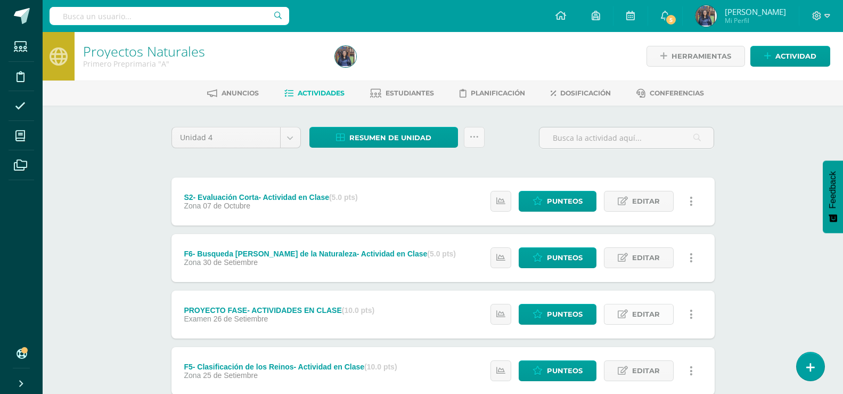
click span "Editar"
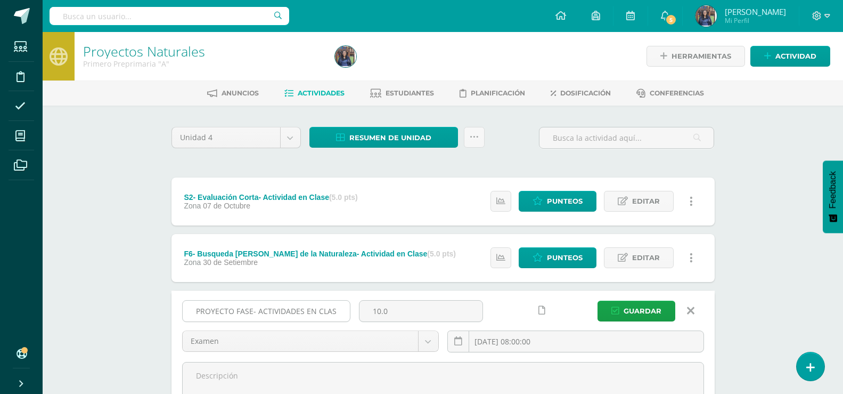
click input "PROYECTO FASE- ACTIVIDADES EN CLASE"
type input "PROYECTO FASE 2- ACTIVIDADES EN CLASE"
click button "Guardar"
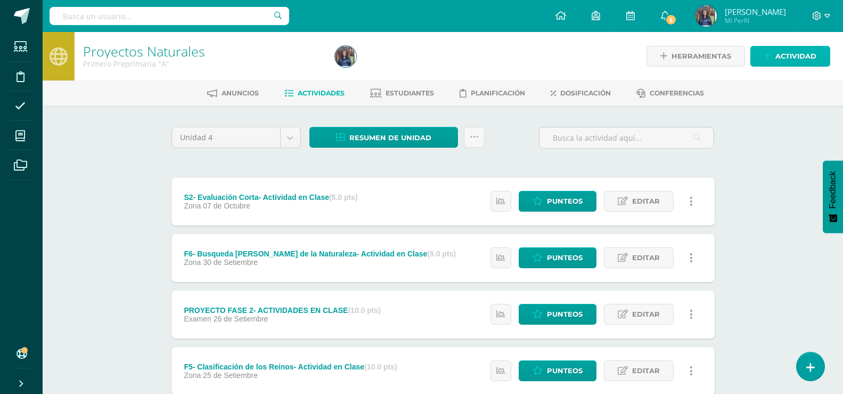
click at [786, 59] on span "Actividad" at bounding box center [796, 56] width 41 height 20
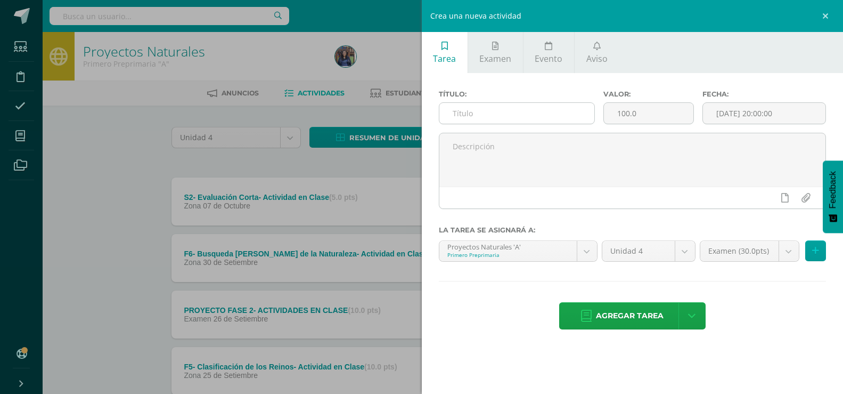
click at [480, 112] on input "text" at bounding box center [517, 113] width 156 height 21
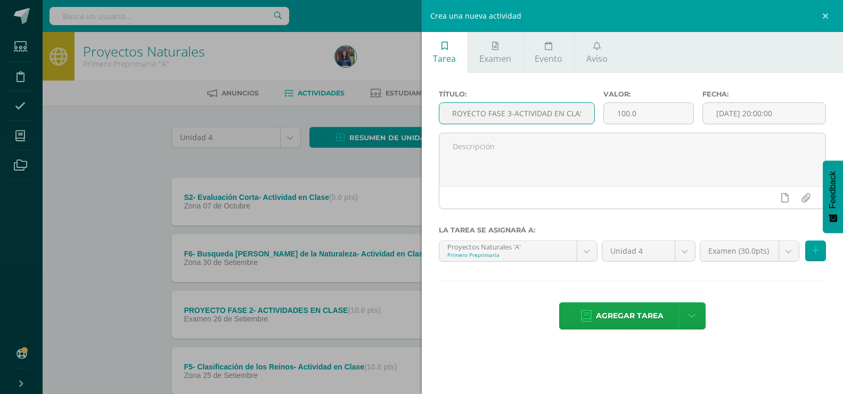
scroll to position [0, 9]
type input "PROYECTO FASE 3-ACTIVIDAD EN CLASE"
click at [665, 121] on input "100.0" at bounding box center [648, 113] width 89 height 21
type input "10"
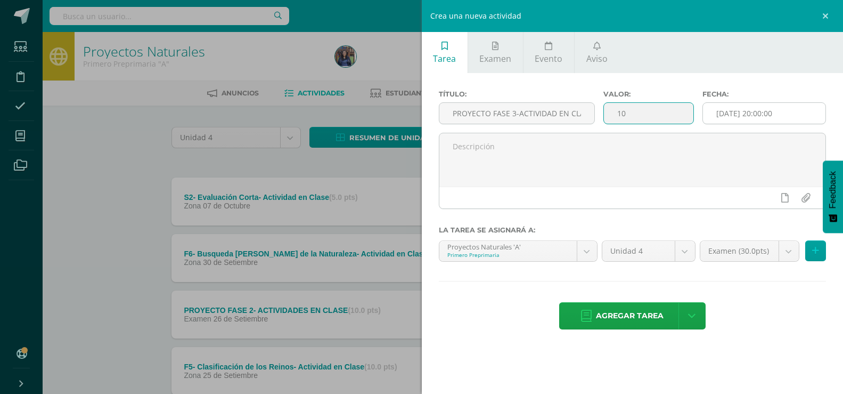
click at [743, 107] on input "[DATE] 20:00:00" at bounding box center [764, 113] width 123 height 21
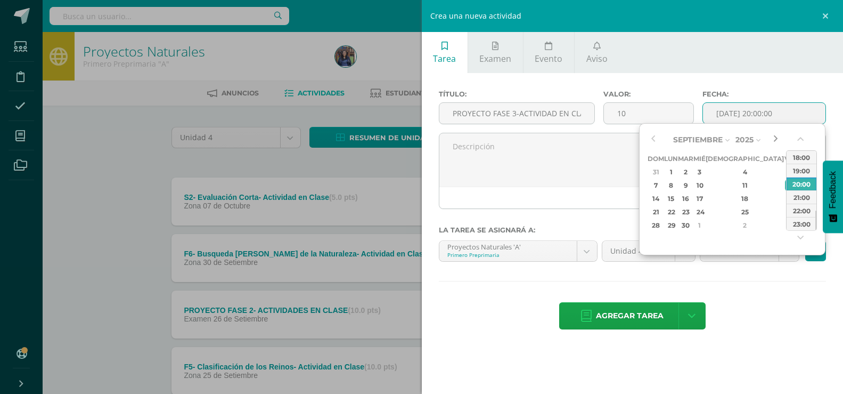
click at [776, 141] on button "button" at bounding box center [775, 140] width 11 height 16
click at [785, 184] on div "10" at bounding box center [790, 185] width 10 height 12
click at [798, 142] on button "button" at bounding box center [801, 141] width 11 height 16
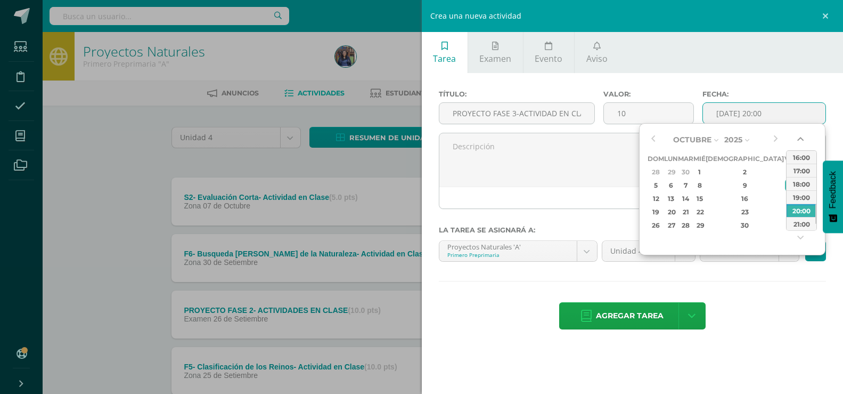
click at [798, 142] on button "button" at bounding box center [801, 141] width 11 height 16
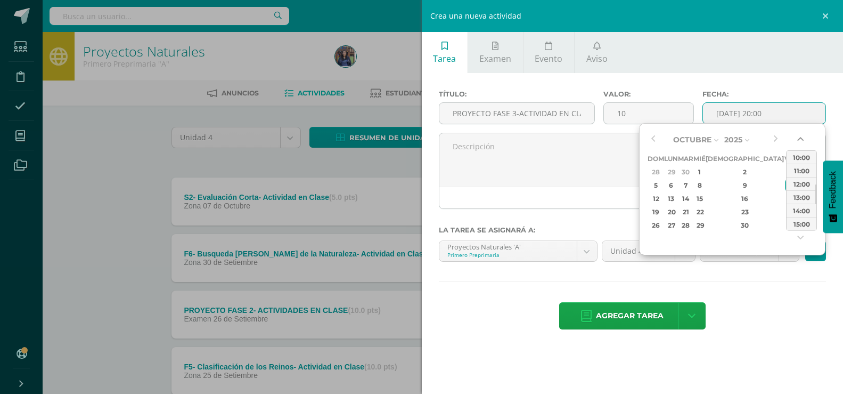
click at [798, 142] on button "button" at bounding box center [801, 141] width 11 height 16
click at [801, 153] on div "09:00" at bounding box center [802, 156] width 30 height 13
type input "2025-10-10 09:00"
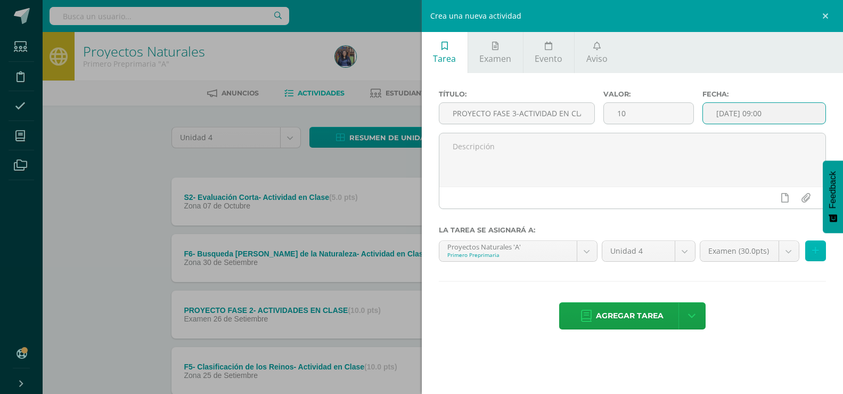
click at [811, 257] on button at bounding box center [815, 250] width 21 height 21
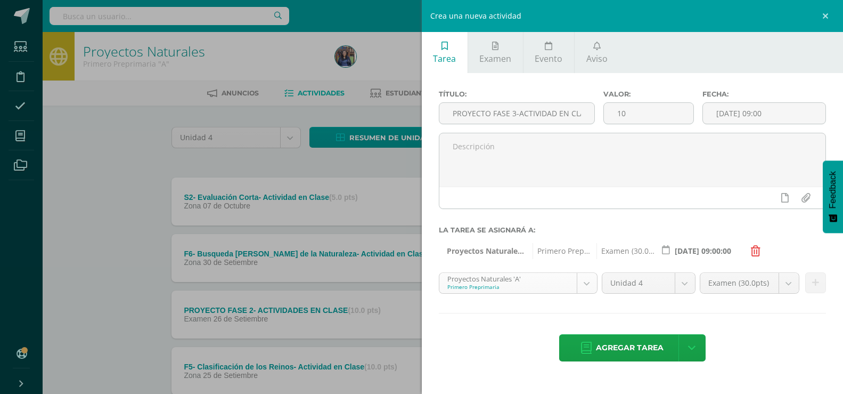
click at [585, 284] on body "La tarea PROYECTO FASE 2- ACTIVIDADES EN CLASE fue editada exitosamente. Estudi…" at bounding box center [421, 400] width 843 height 801
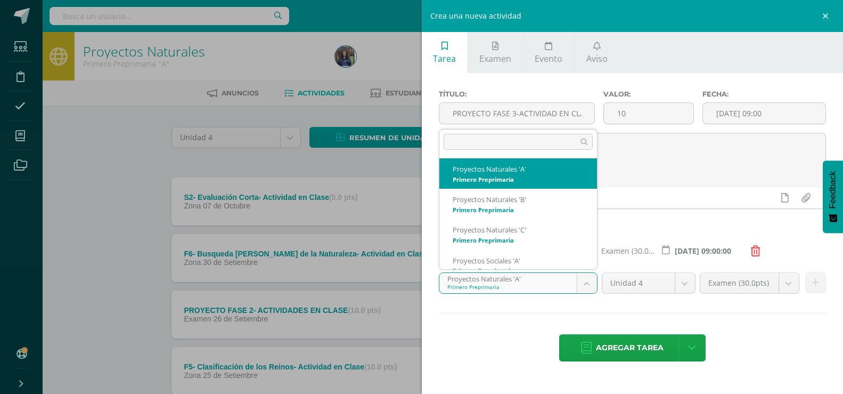
scroll to position [11, 0]
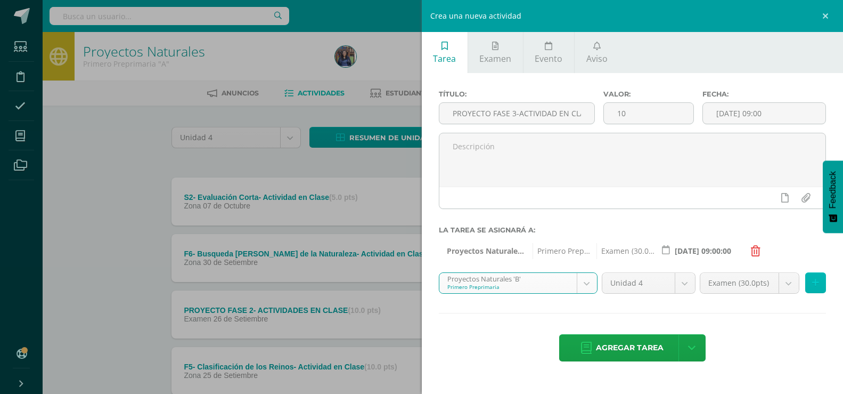
click at [813, 285] on icon at bounding box center [815, 282] width 7 height 9
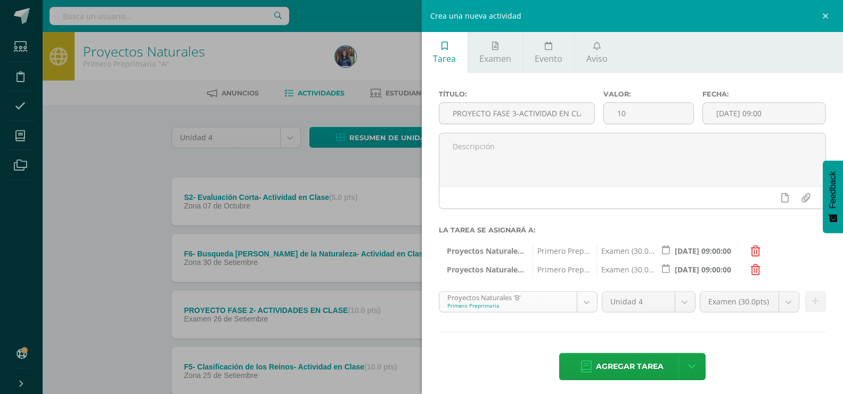
click at [588, 299] on body "La tarea PROYECTO FASE 2- ACTIVIDADES EN CLASE fue editada exitosamente. Estudi…" at bounding box center [421, 400] width 843 height 801
click at [805, 301] on button at bounding box center [815, 301] width 21 height 21
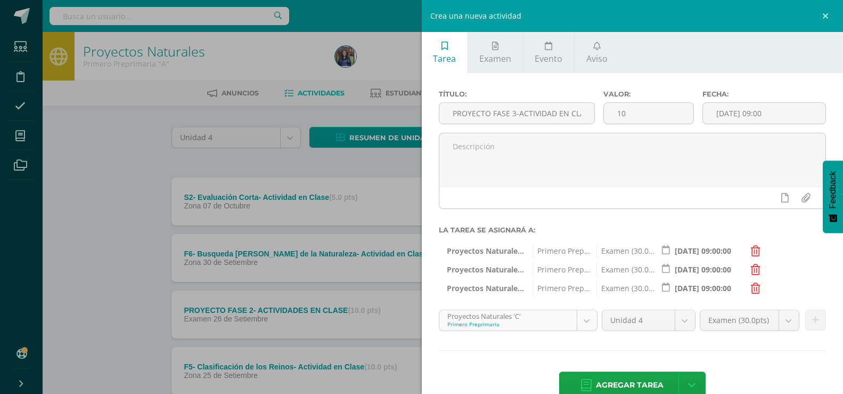
click at [577, 314] on body "La tarea PROYECTO FASE 2- ACTIVIDADES EN CLASE fue editada exitosamente. Estudi…" at bounding box center [421, 400] width 843 height 801
click at [811, 319] on button at bounding box center [815, 319] width 21 height 21
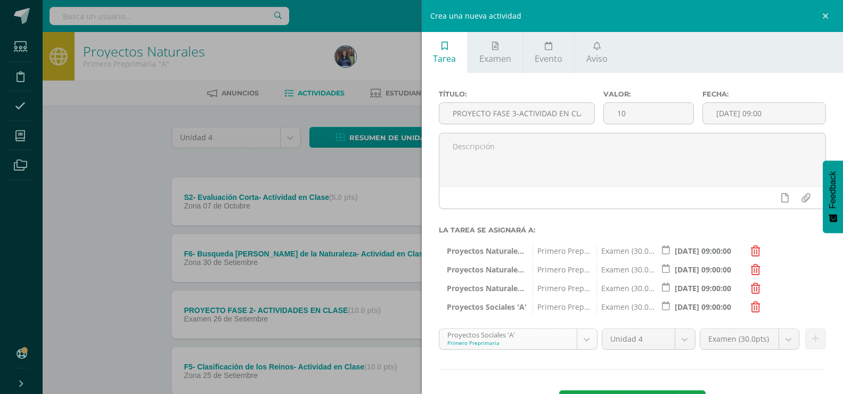
click at [586, 333] on body "La tarea PROYECTO FASE 2- ACTIVIDADES EN CLASE fue editada exitosamente. Estudi…" at bounding box center [421, 400] width 843 height 801
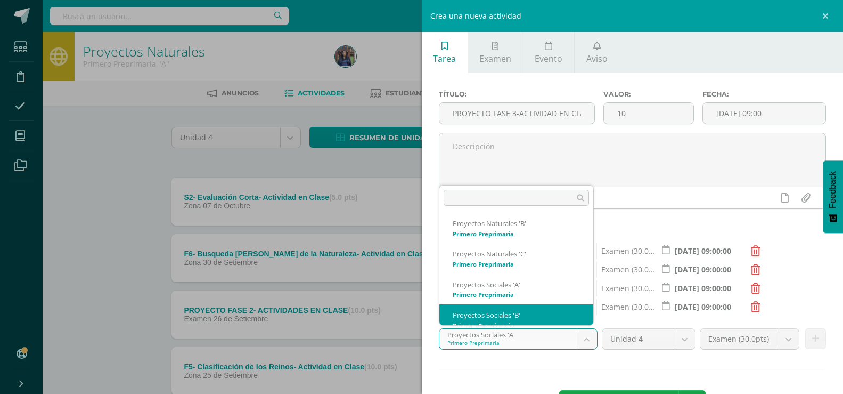
scroll to position [41, 0]
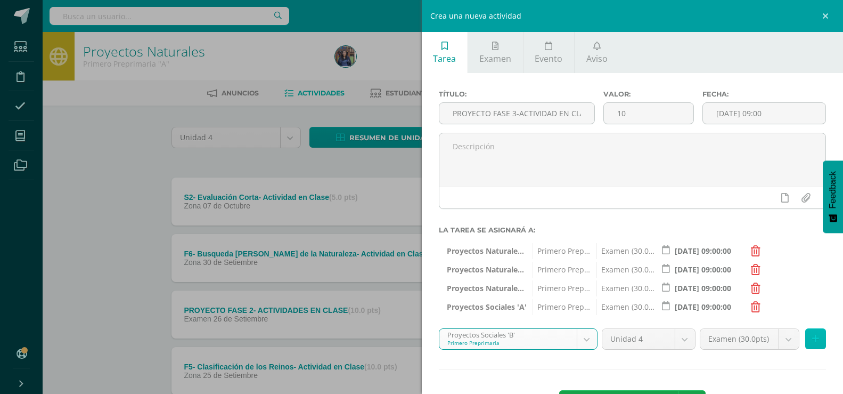
click at [812, 337] on icon at bounding box center [815, 338] width 7 height 9
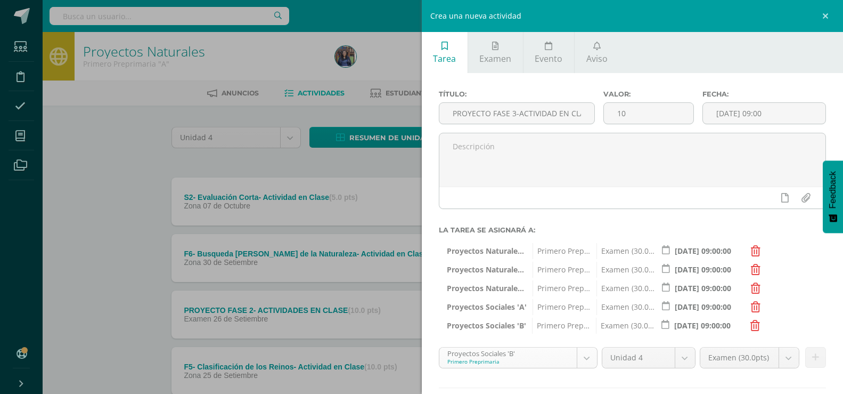
click at [584, 354] on body "La tarea PROYECTO FASE 2- ACTIVIDADES EN CLASE fue editada exitosamente. Estudi…" at bounding box center [421, 400] width 843 height 801
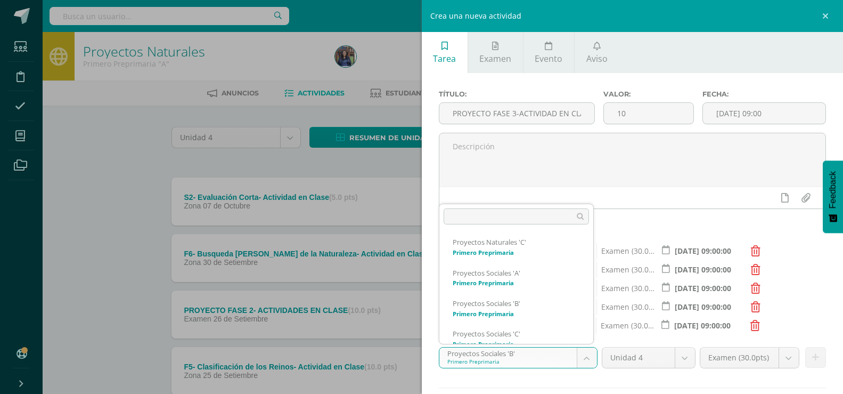
scroll to position [71, 0]
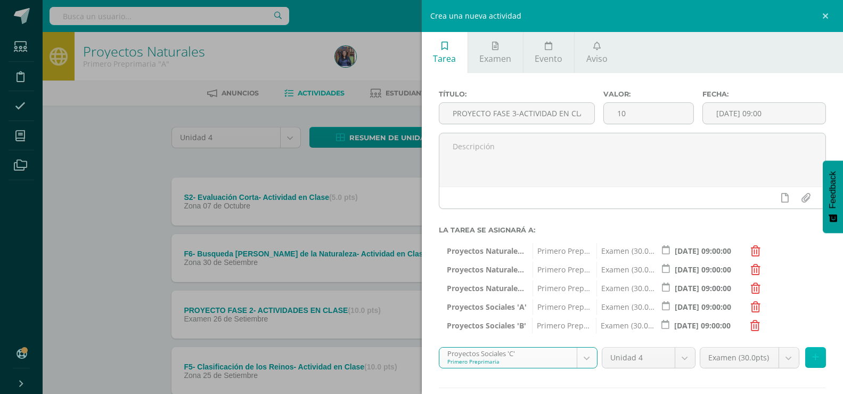
click at [805, 361] on button at bounding box center [815, 357] width 21 height 21
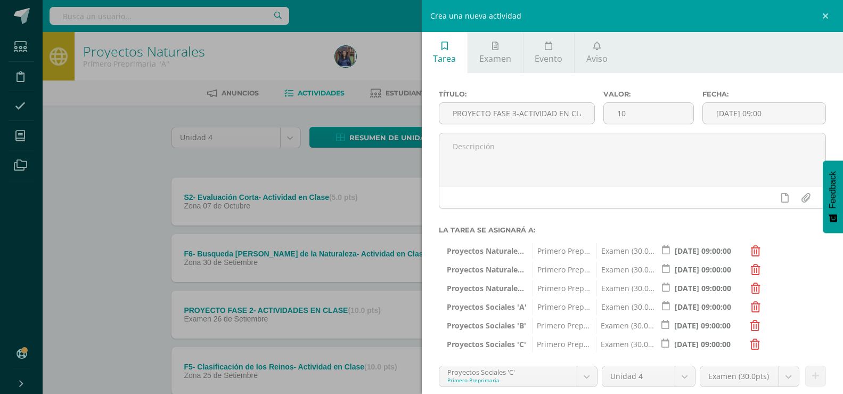
click at [580, 374] on body "La tarea PROYECTO FASE 2- ACTIVIDADES EN CLASE fue editada exitosamente. Estudi…" at bounding box center [421, 400] width 843 height 801
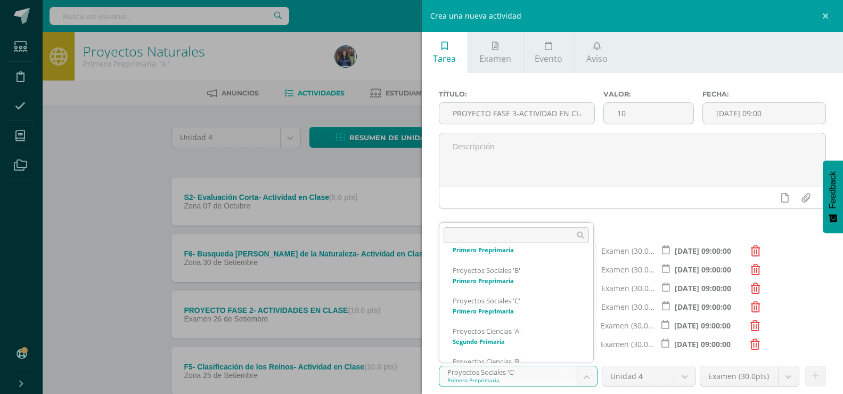
scroll to position [132, 0]
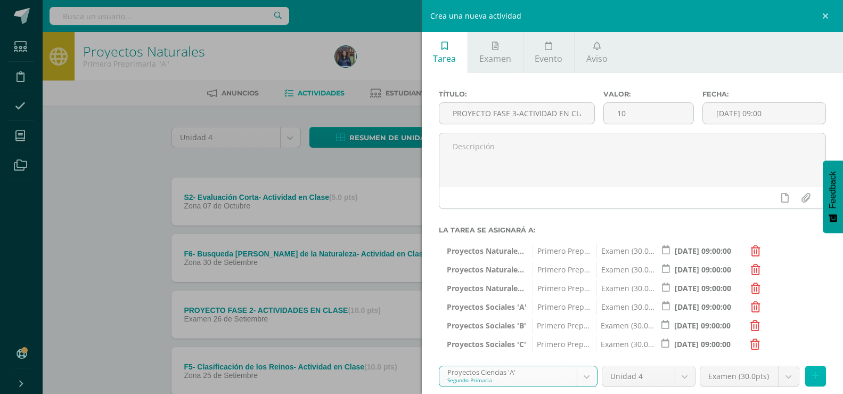
click at [811, 382] on button at bounding box center [815, 375] width 21 height 21
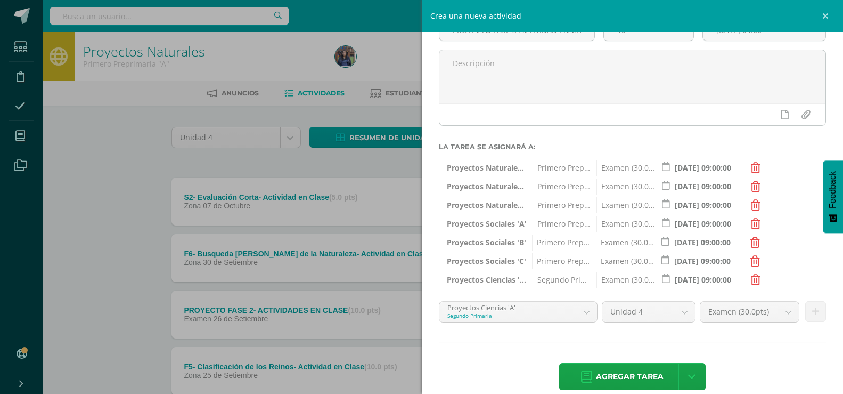
scroll to position [99, 0]
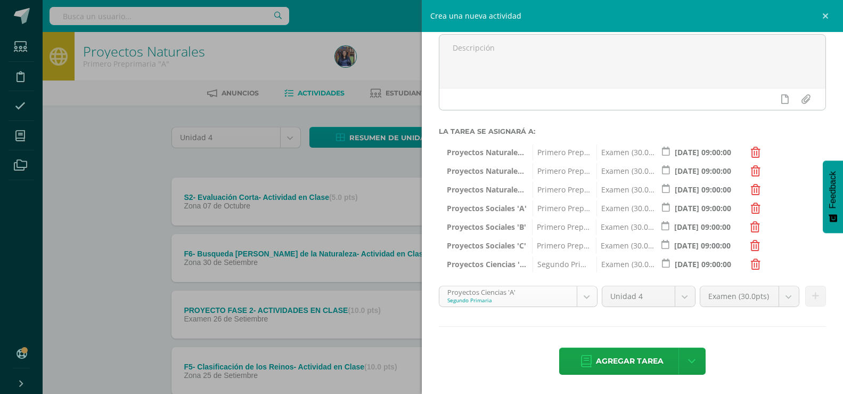
click at [582, 294] on body "La tarea PROYECTO FASE 2- ACTIVIDADES EN CLASE fue editada exitosamente. Estudi…" at bounding box center [421, 400] width 843 height 801
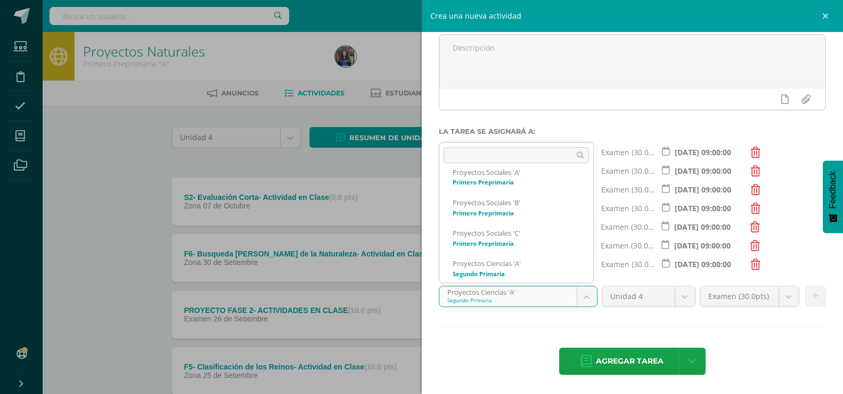
scroll to position [202, 0]
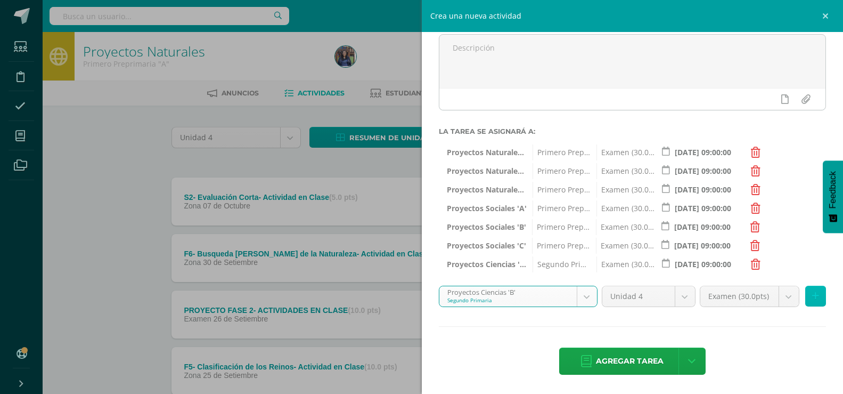
click at [812, 300] on icon at bounding box center [815, 295] width 7 height 9
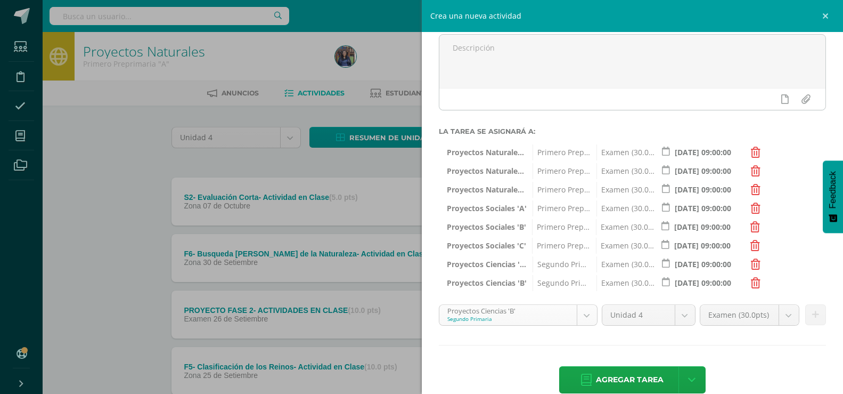
click at [580, 319] on body "La tarea PROYECTO FASE 2- ACTIVIDADES EN CLASE fue editada exitosamente. Estudi…" at bounding box center [421, 400] width 843 height 801
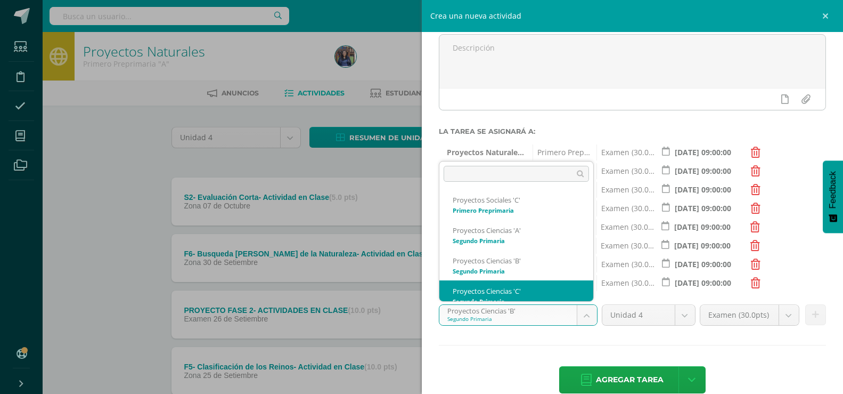
scroll to position [162, 0]
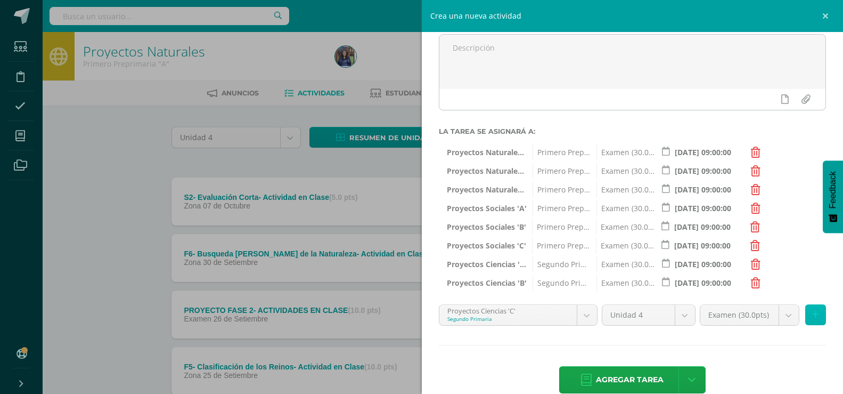
click at [810, 311] on button at bounding box center [815, 314] width 21 height 21
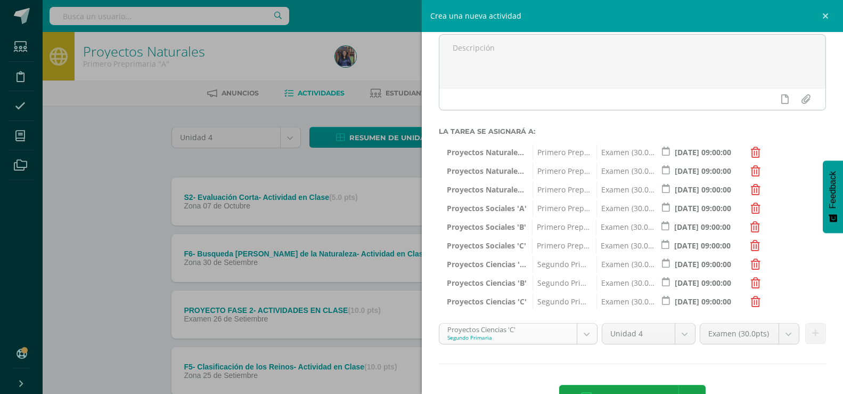
click at [589, 335] on body "La tarea PROYECTO FASE 2- ACTIVIDADES EN CLASE fue editada exitosamente. Estudi…" at bounding box center [421, 400] width 843 height 801
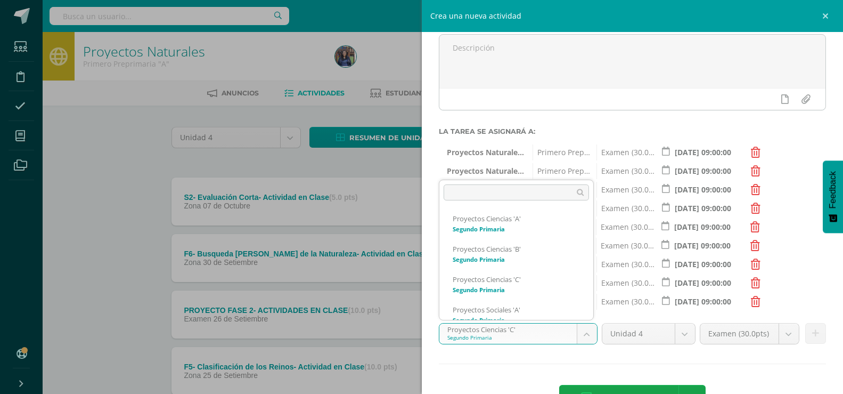
scroll to position [193, 0]
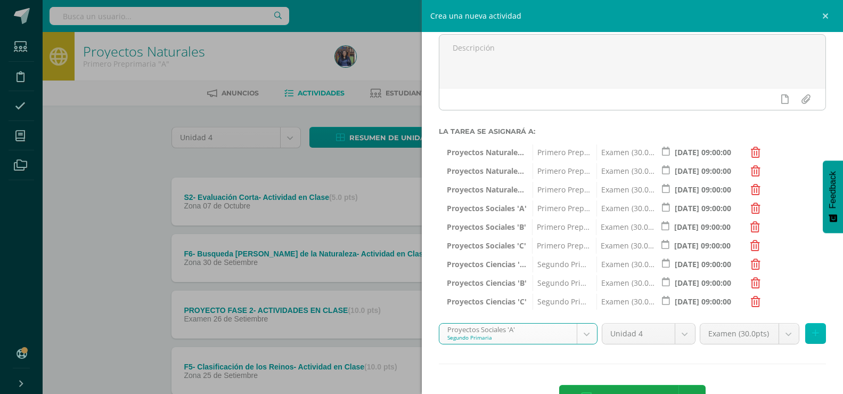
click at [812, 335] on icon at bounding box center [815, 333] width 7 height 9
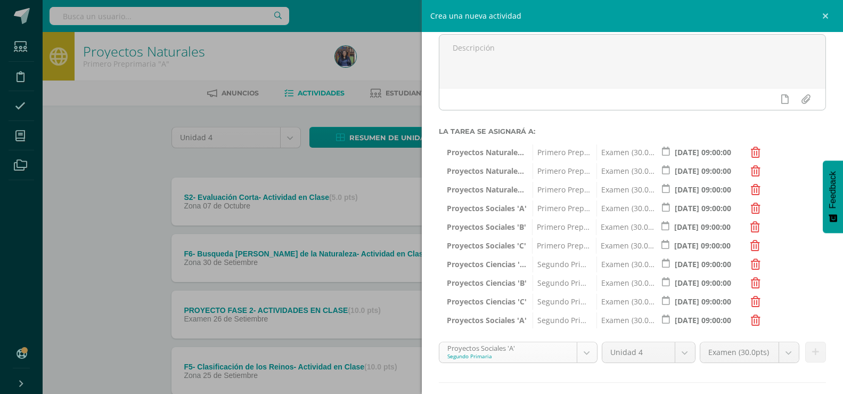
click at [586, 354] on body "La tarea PROYECTO FASE 2- ACTIVIDADES EN CLASE fue editada exitosamente. Estudi…" at bounding box center [421, 400] width 843 height 801
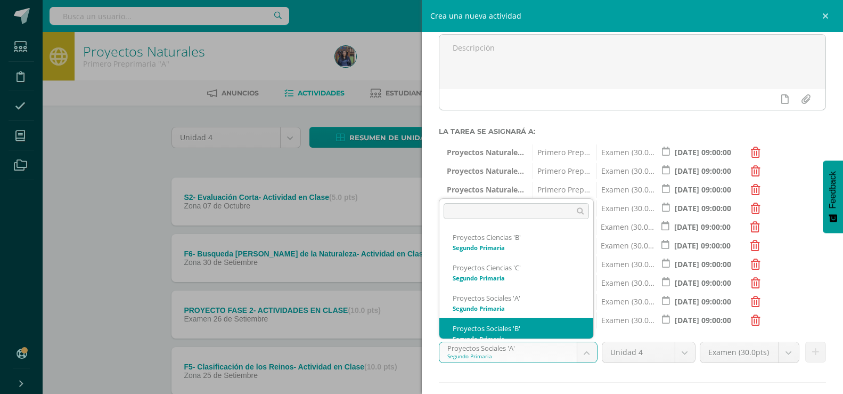
scroll to position [223, 0]
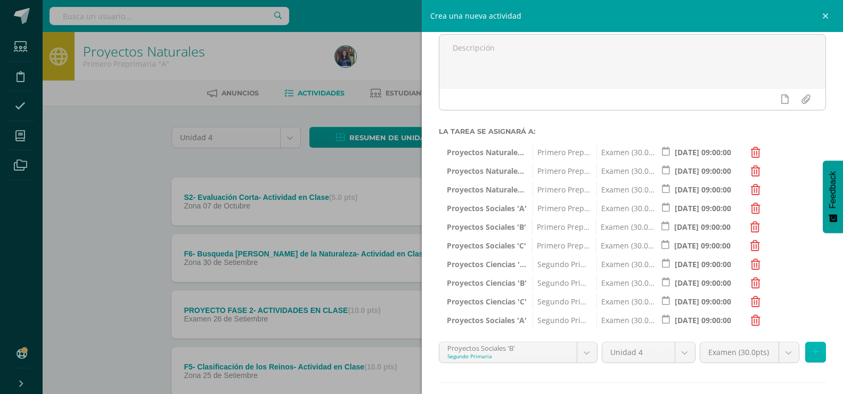
click at [805, 349] on button at bounding box center [815, 351] width 21 height 21
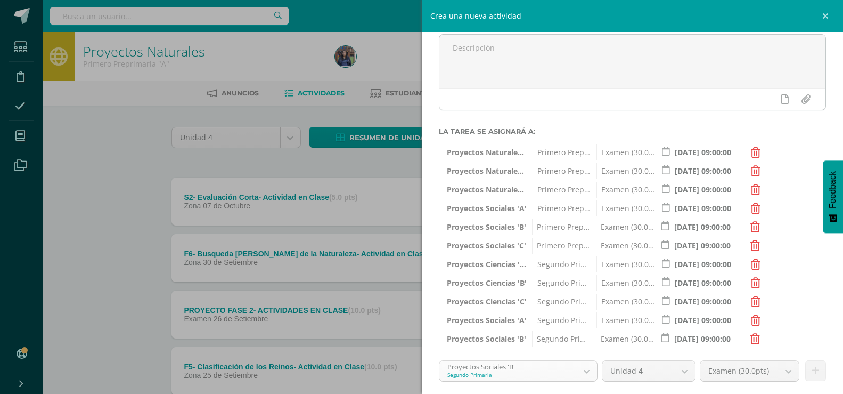
click at [584, 366] on body "La tarea PROYECTO FASE 2- ACTIVIDADES EN CLASE fue editada exitosamente. Estudi…" at bounding box center [421, 400] width 843 height 801
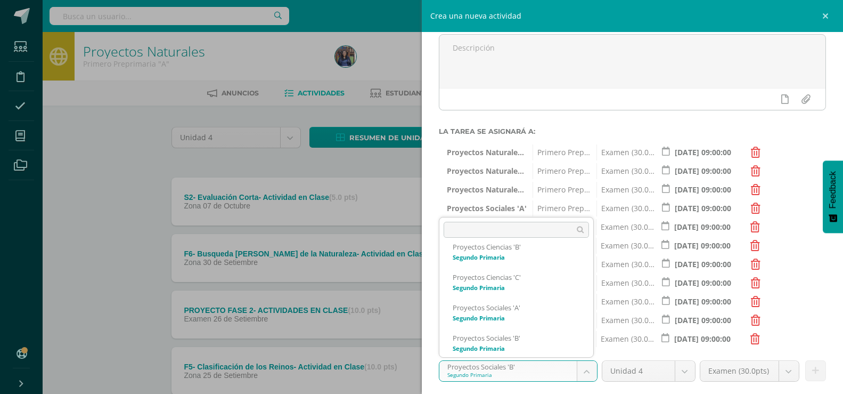
click at [593, 352] on ul "Proyectos Naturales 'A' Primero Preprimaria Proyectos Naturales 'B' Primero Pre…" at bounding box center [516, 299] width 154 height 115
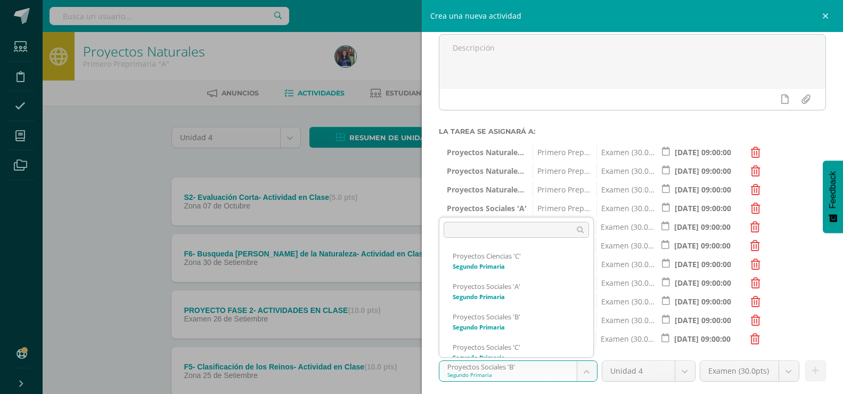
scroll to position [254, 0]
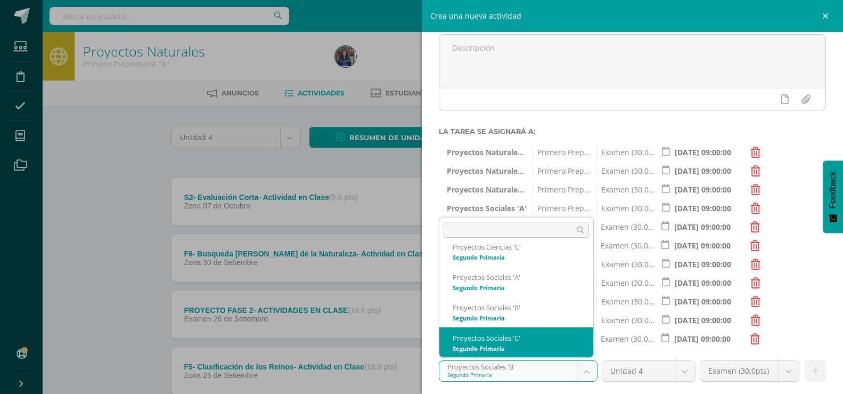
select select "28707"
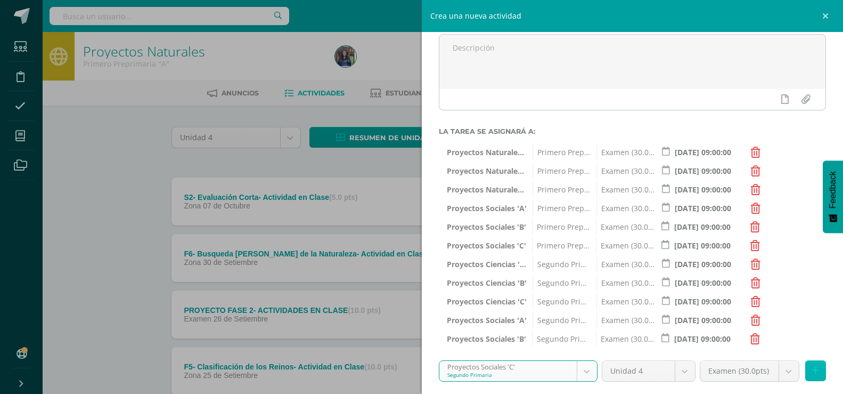
click at [812, 374] on icon at bounding box center [815, 370] width 7 height 9
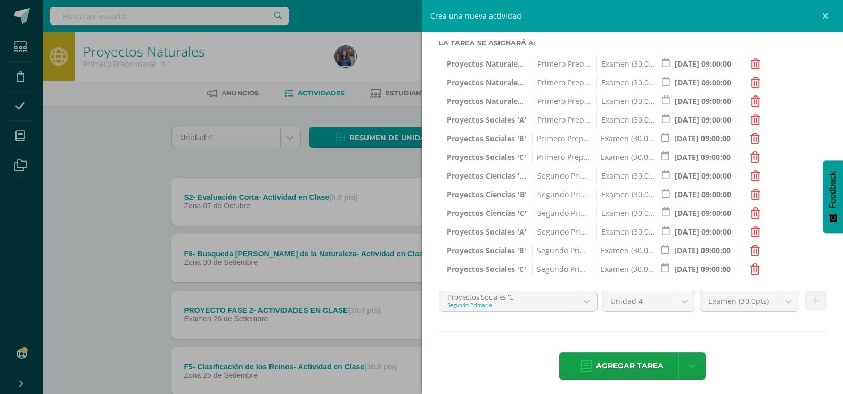
scroll to position [192, 0]
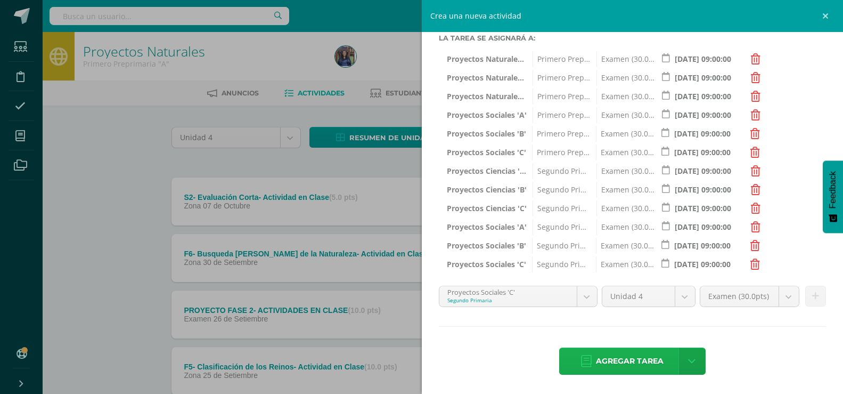
click at [663, 362] on link "Agregar tarea" at bounding box center [622, 360] width 126 height 27
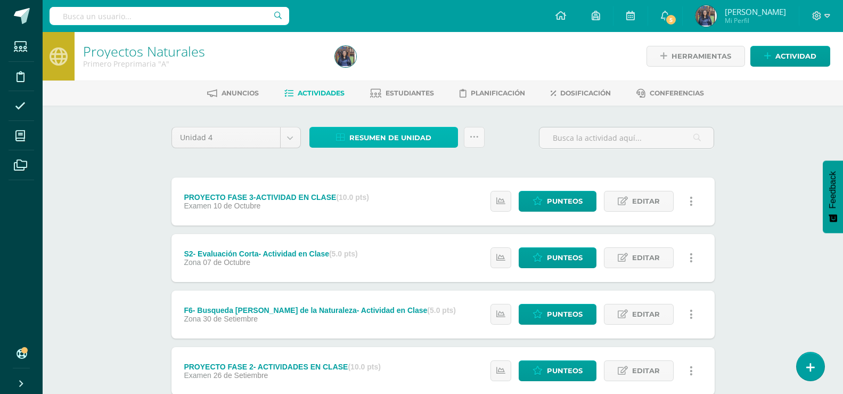
click at [380, 143] on span "Resumen de unidad" at bounding box center [390, 138] width 82 height 20
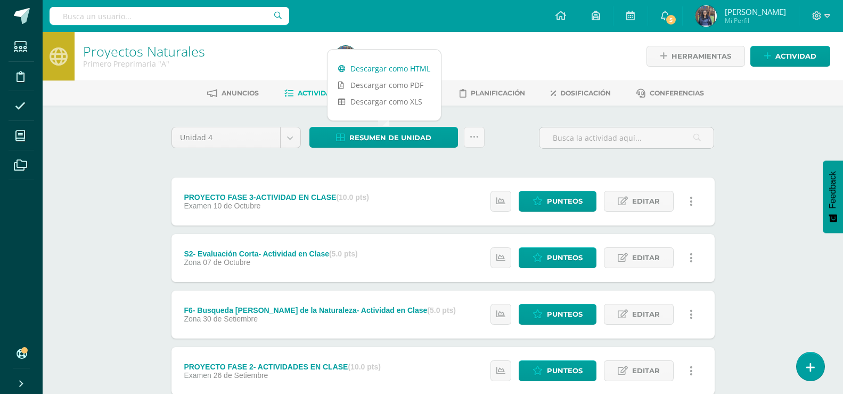
click at [361, 72] on link "Descargar como HTML" at bounding box center [384, 68] width 113 height 17
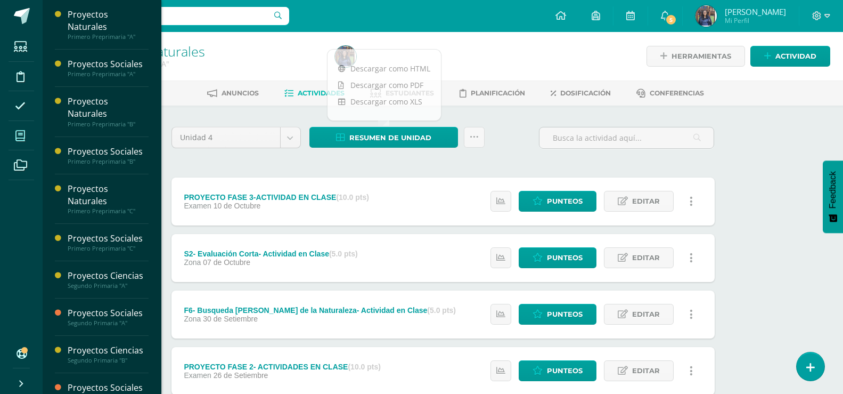
click at [22, 136] on icon at bounding box center [20, 136] width 10 height 11
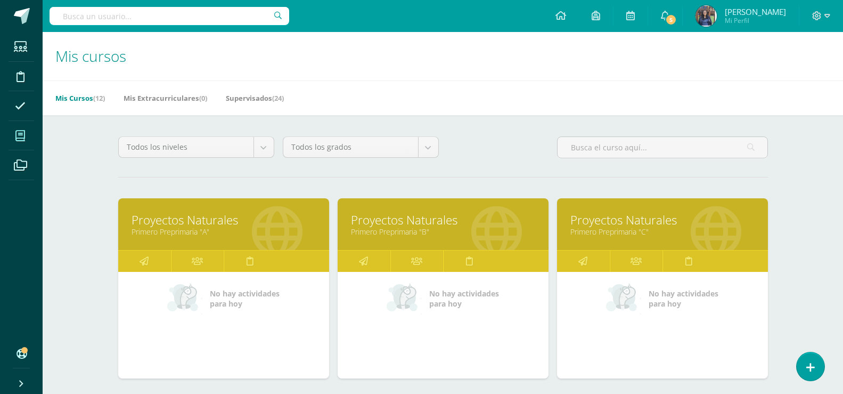
click at [433, 217] on link "Proyectos Naturales" at bounding box center [443, 219] width 184 height 17
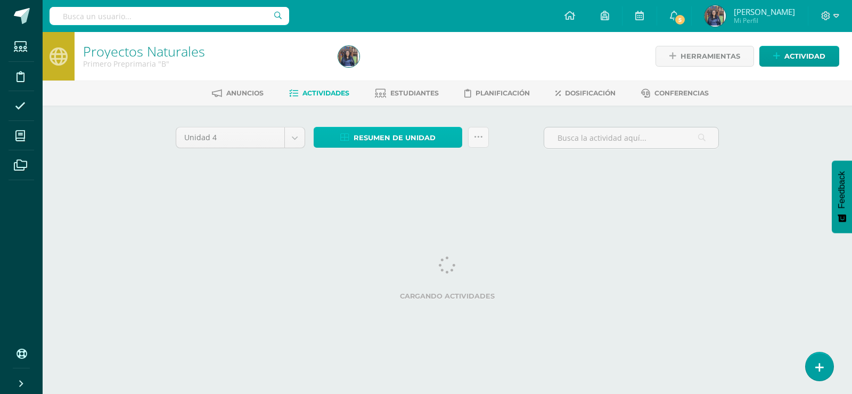
click at [434, 137] on span "Resumen de unidad" at bounding box center [395, 138] width 82 height 20
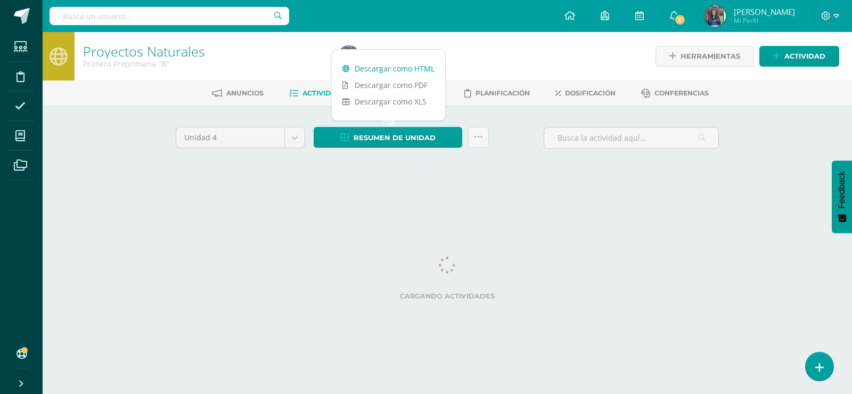
click at [421, 71] on link "Descargar como HTML" at bounding box center [388, 68] width 113 height 17
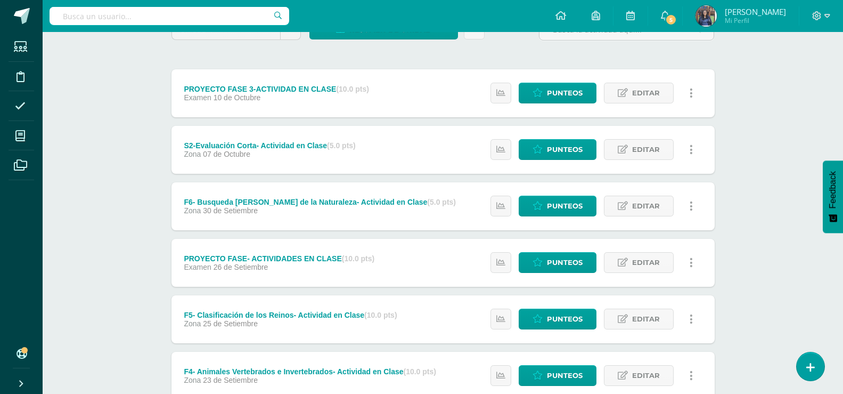
scroll to position [116, 0]
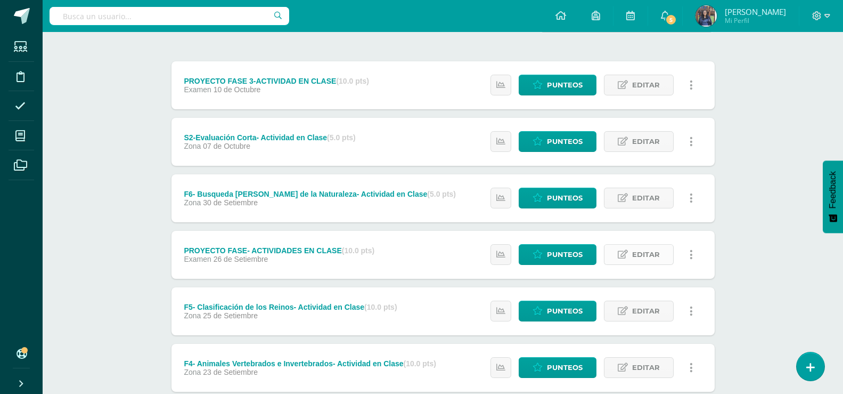
click at [654, 258] on span "Editar" at bounding box center [646, 254] width 28 height 20
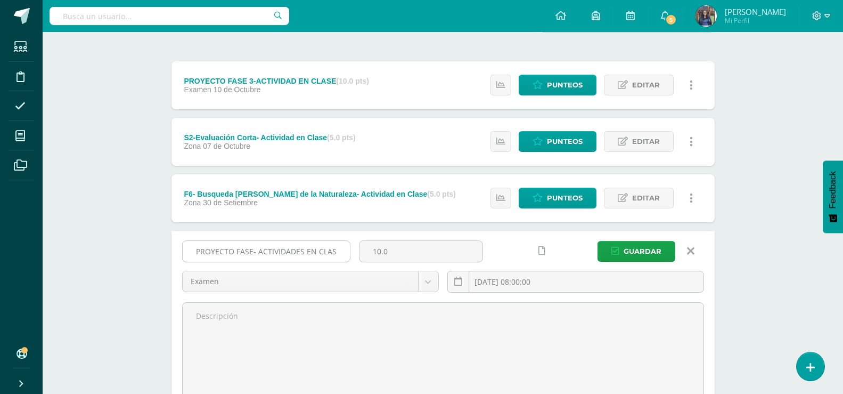
click at [254, 254] on input "PROYECTO FASE- ACTIVIDADES EN CLASE" at bounding box center [266, 251] width 167 height 21
type input "PROYECTO FASE 2- ACTIVIDADES EN CLASE"
click at [649, 254] on span "Guardar" at bounding box center [643, 251] width 38 height 20
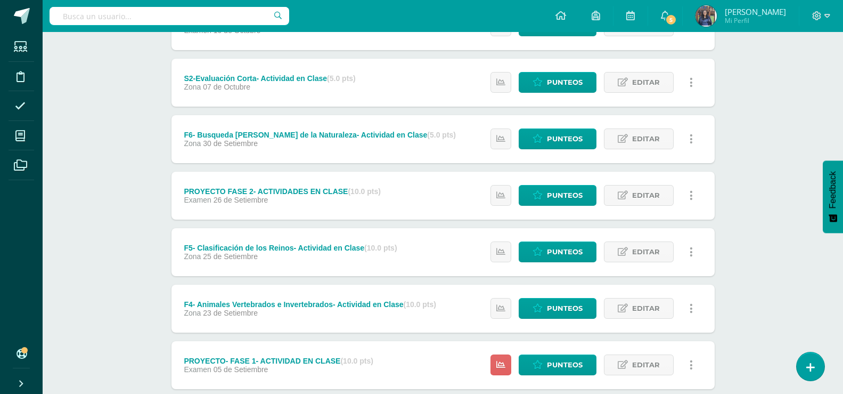
scroll to position [467, 0]
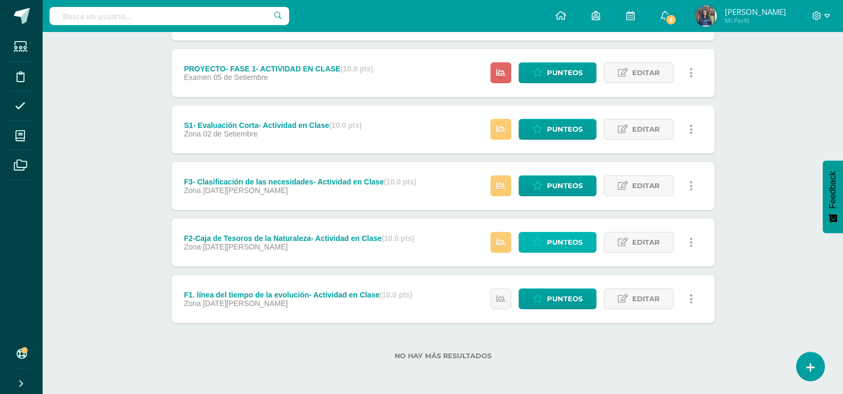
click at [566, 242] on span "Punteos" at bounding box center [565, 242] width 36 height 20
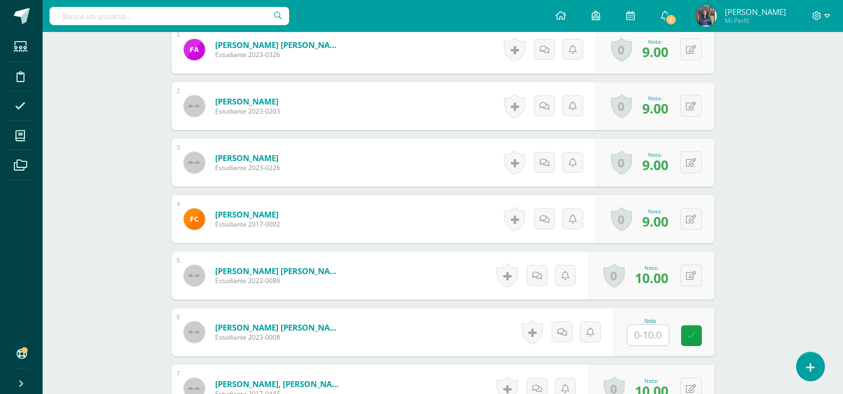
scroll to position [397, 0]
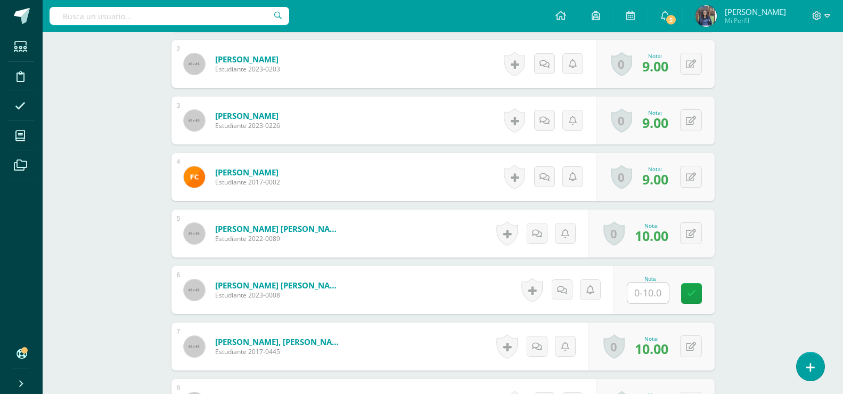
click at [646, 293] on input "text" at bounding box center [648, 292] width 42 height 21
type input "5"
click at [702, 298] on link at bounding box center [698, 292] width 21 height 21
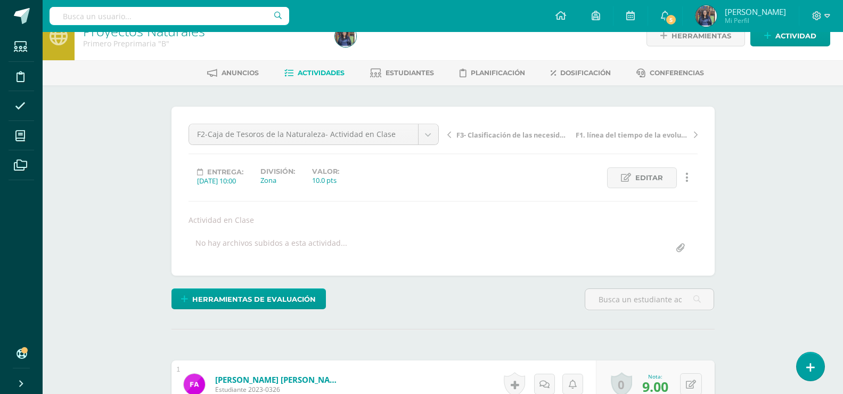
scroll to position [0, 0]
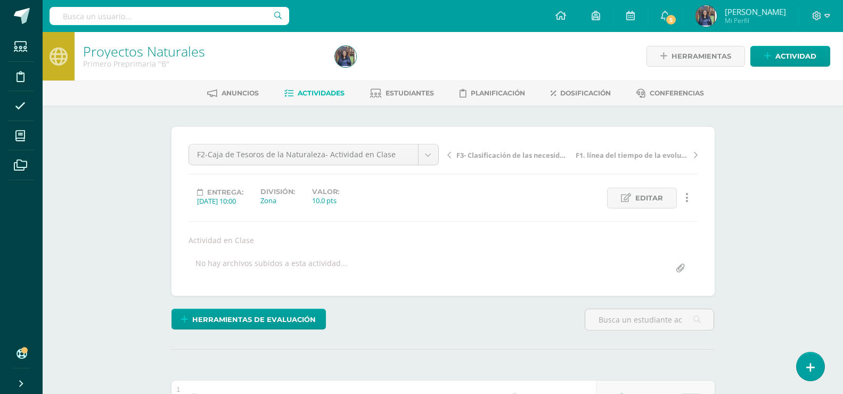
click at [508, 152] on span "F3- Clasificación de las necesidades- Actividad en Clase" at bounding box center [513, 155] width 113 height 10
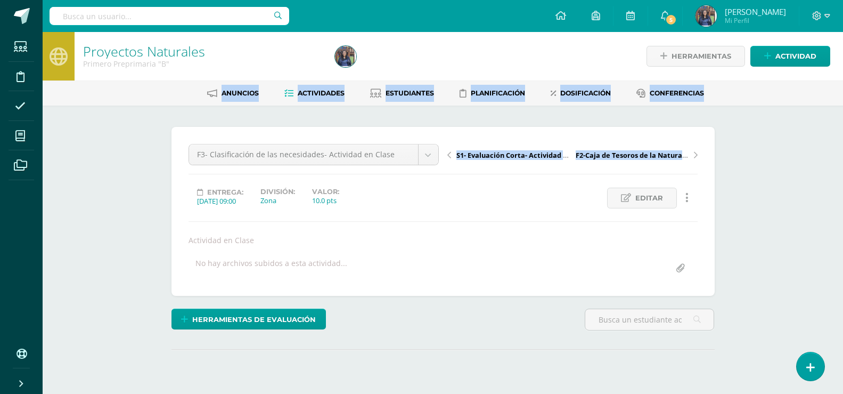
drag, startPoint x: 842, startPoint y: 76, endPoint x: 840, endPoint y: 199, distance: 122.5
click at [840, 199] on div "Proyectos Naturales Primero Preprimaria "B" Herramientas Detalle de asistencias…" at bounding box center [443, 232] width 801 height 400
click at [799, 201] on div "Proyectos Naturales Primero Preprimaria "B" Herramientas Detalle de asistencias…" at bounding box center [443, 232] width 801 height 400
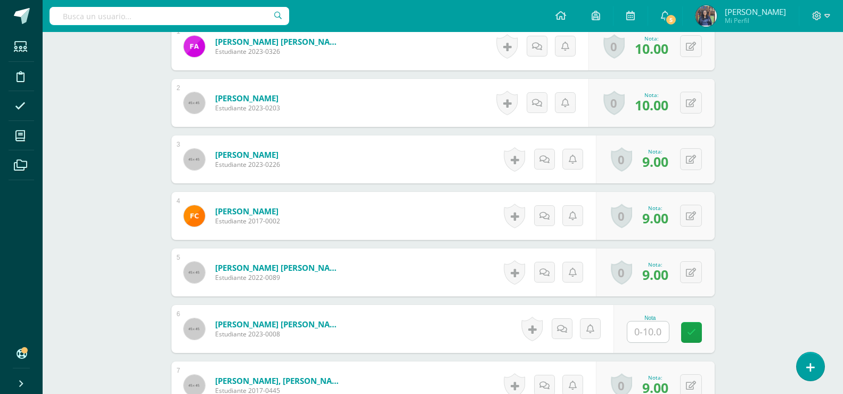
scroll to position [437, 0]
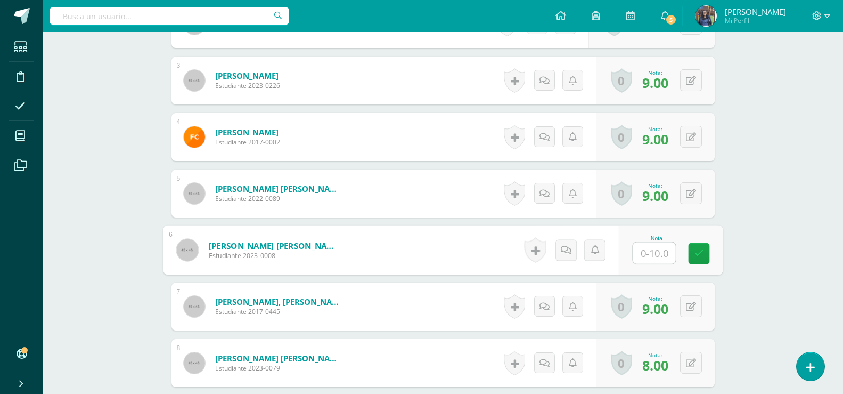
click at [666, 258] on input "text" at bounding box center [654, 252] width 43 height 21
type input "6"
click at [700, 246] on link at bounding box center [698, 252] width 21 height 21
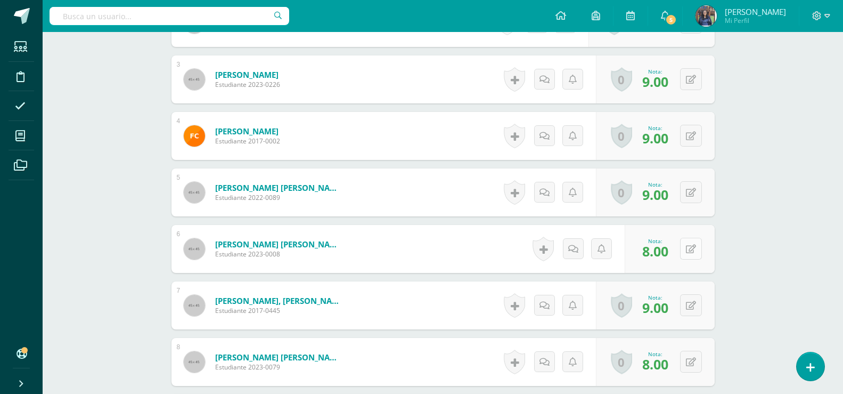
click at [691, 246] on icon at bounding box center [691, 248] width 10 height 9
type input "4"
click at [676, 250] on link at bounding box center [669, 252] width 21 height 21
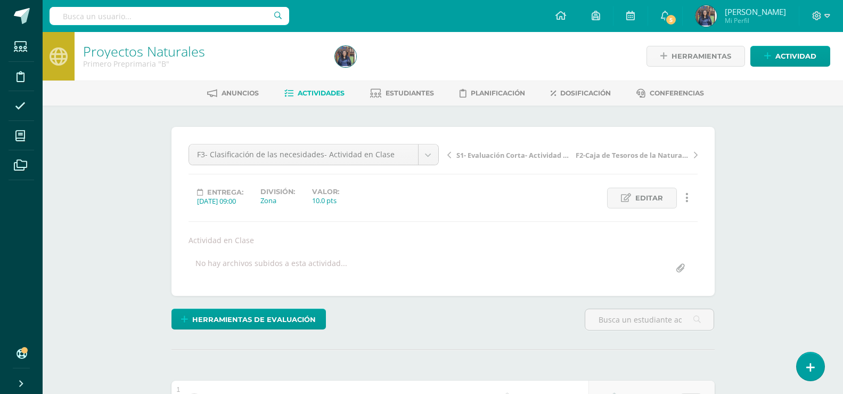
click at [494, 151] on span "S1- Evaluación Corta- Actividad en Clase" at bounding box center [513, 155] width 113 height 10
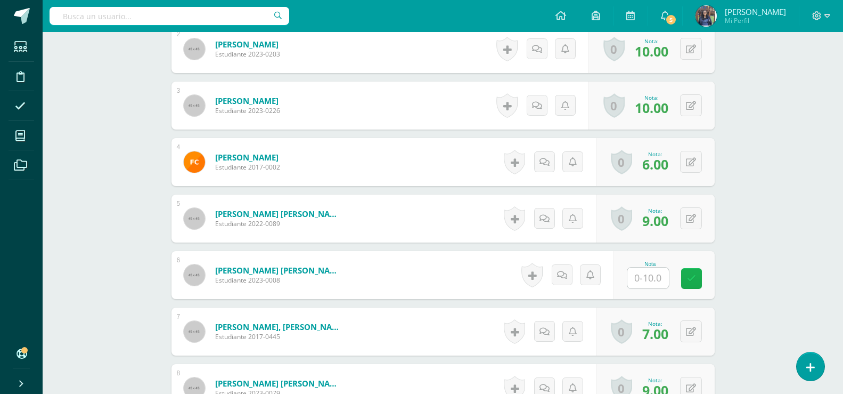
scroll to position [412, 0]
click at [660, 279] on input "text" at bounding box center [648, 277] width 42 height 21
type input "7"
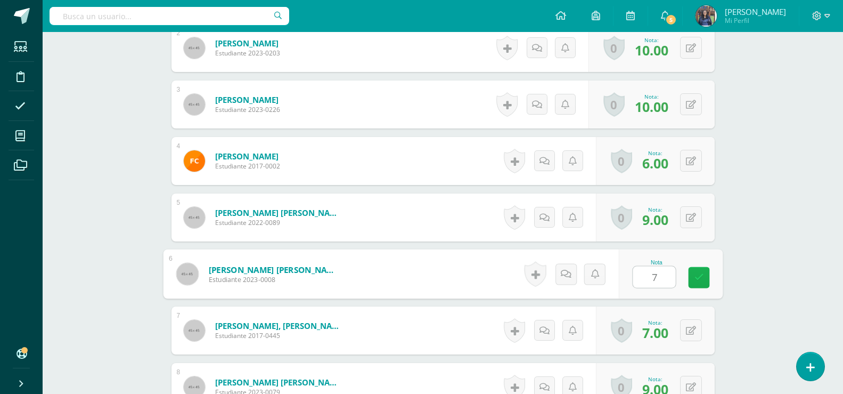
click at [696, 279] on icon at bounding box center [699, 277] width 10 height 9
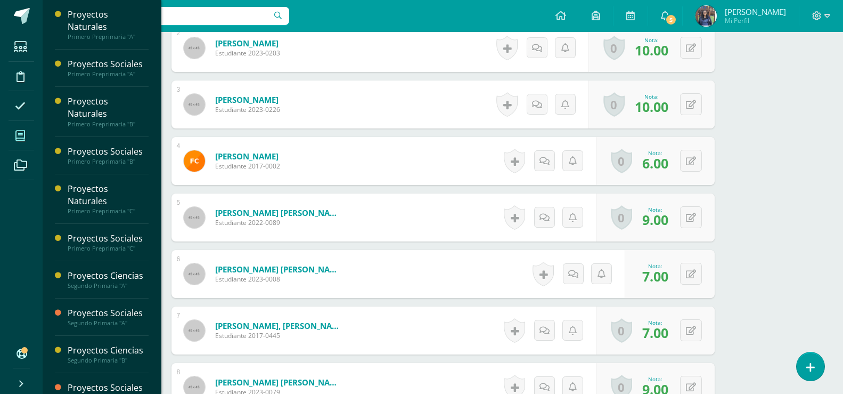
click at [18, 134] on icon at bounding box center [20, 136] width 10 height 11
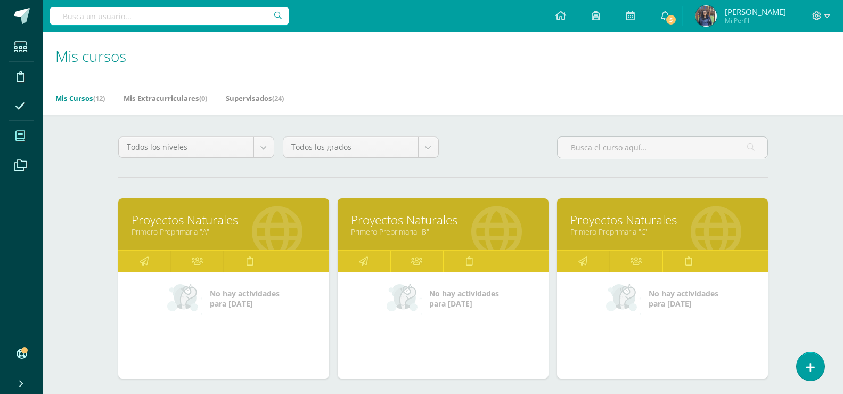
click at [644, 225] on link "Proyectos Naturales" at bounding box center [662, 219] width 184 height 17
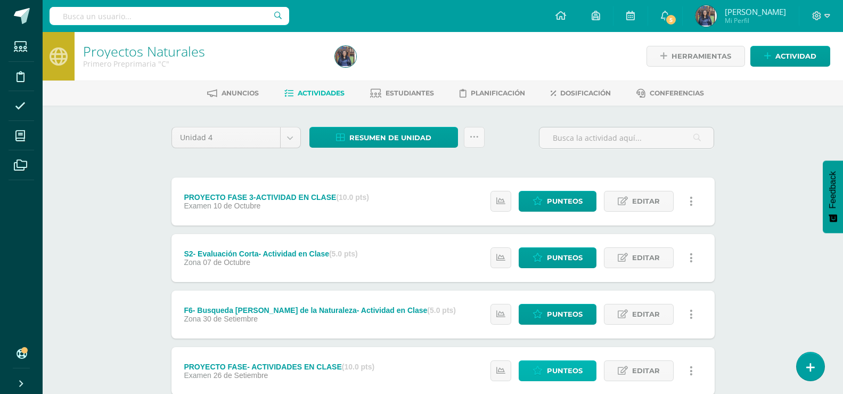
click at [572, 363] on span "Punteos" at bounding box center [565, 371] width 36 height 20
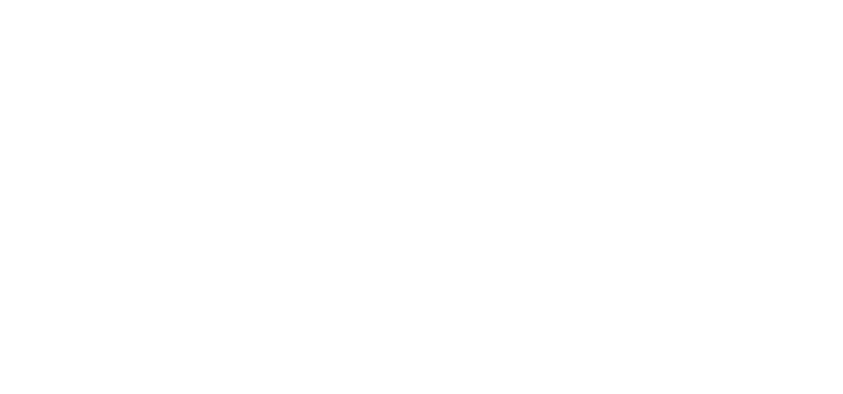
click at [0, 0] on html at bounding box center [0, 0] width 0 height 0
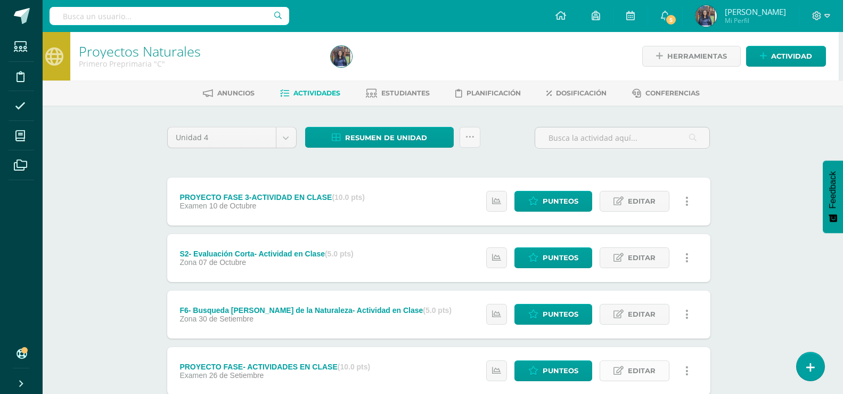
click at [625, 364] on link "Editar" at bounding box center [635, 370] width 70 height 21
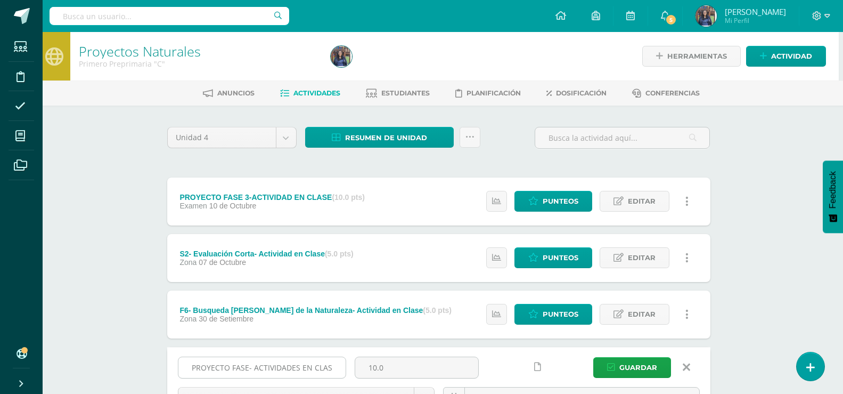
click at [249, 368] on input "PROYECTO FASE- ACTIVIDADES EN CLASE" at bounding box center [261, 367] width 167 height 21
type input "PROYECTO FASE 2- ACTIVIDADES EN CLASE"
click at [623, 358] on span "Guardar" at bounding box center [639, 367] width 38 height 20
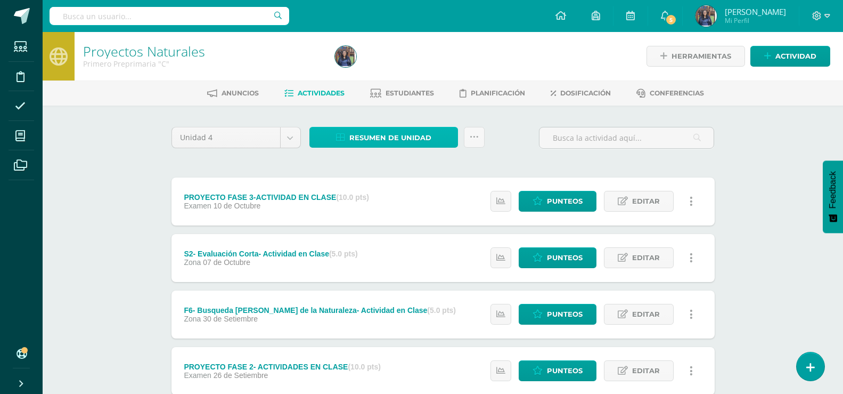
click at [378, 138] on span "Resumen de unidad" at bounding box center [390, 138] width 82 height 20
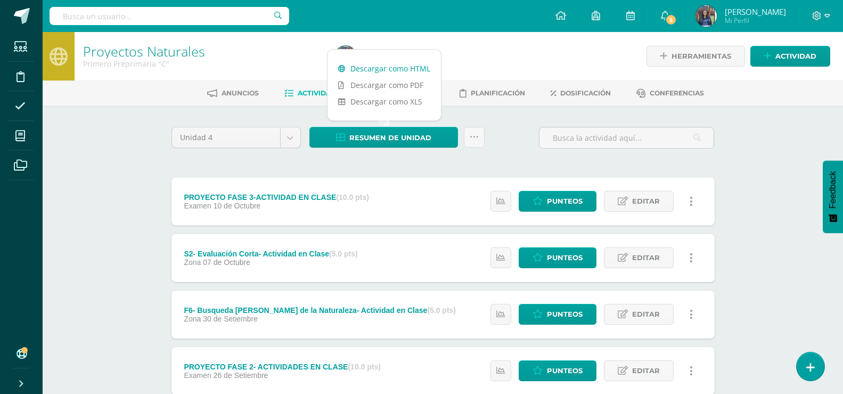
click at [390, 71] on link "Descargar como HTML" at bounding box center [384, 68] width 113 height 17
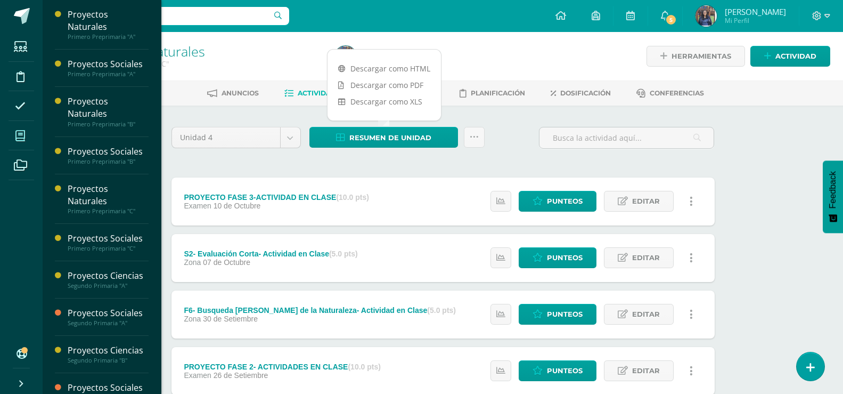
click at [18, 142] on span at bounding box center [21, 136] width 24 height 24
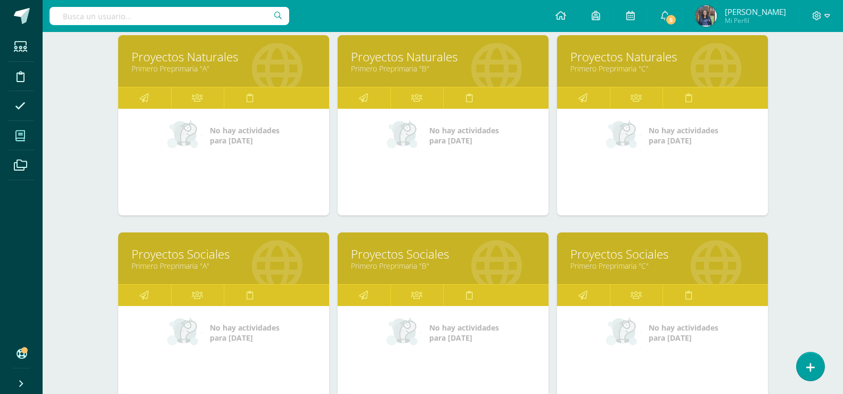
scroll to position [234, 0]
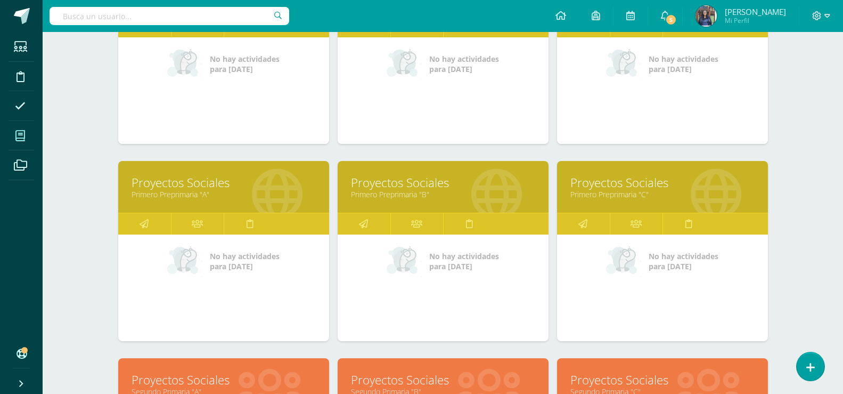
click at [193, 178] on link "Proyectos Sociales" at bounding box center [224, 182] width 184 height 17
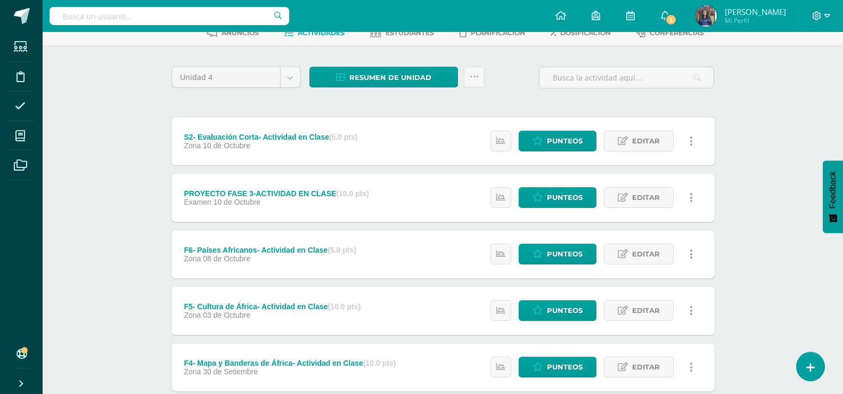
scroll to position [145, 0]
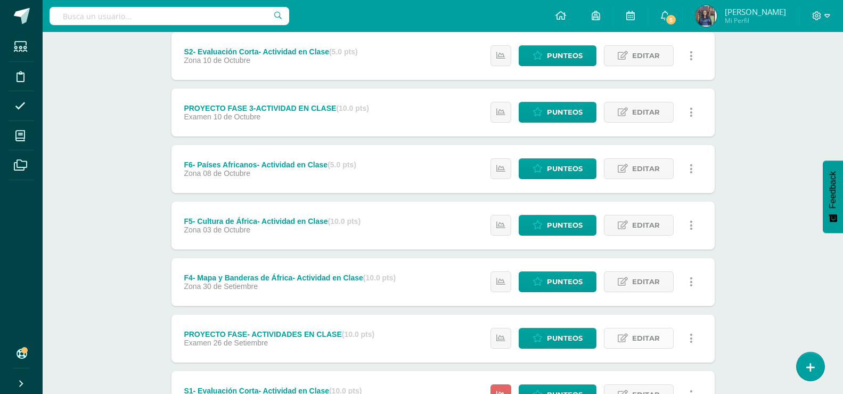
click at [633, 335] on span "Editar" at bounding box center [646, 338] width 28 height 20
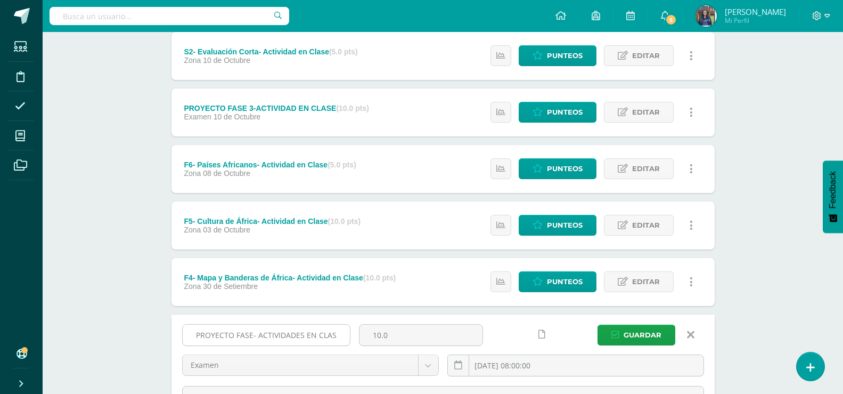
click at [254, 332] on input "PROYECTO FASE- ACTIVIDADES EN CLASE" at bounding box center [266, 334] width 167 height 21
type input "PROYECTO FASE 2- ACTIVIDADES EN CLASE"
click at [625, 334] on span "Guardar" at bounding box center [643, 335] width 38 height 20
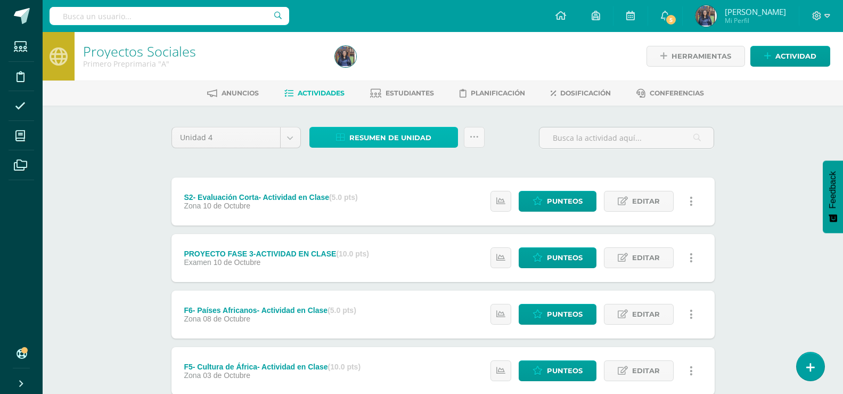
click at [411, 139] on span "Resumen de unidad" at bounding box center [390, 138] width 82 height 20
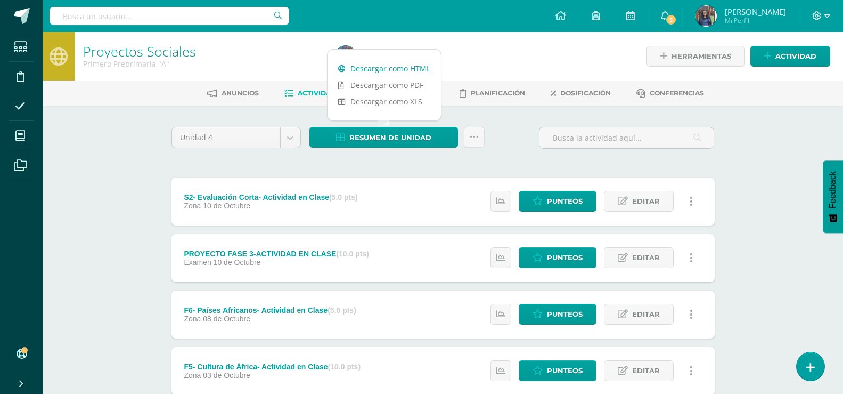
click at [393, 71] on link "Descargar como HTML" at bounding box center [384, 68] width 113 height 17
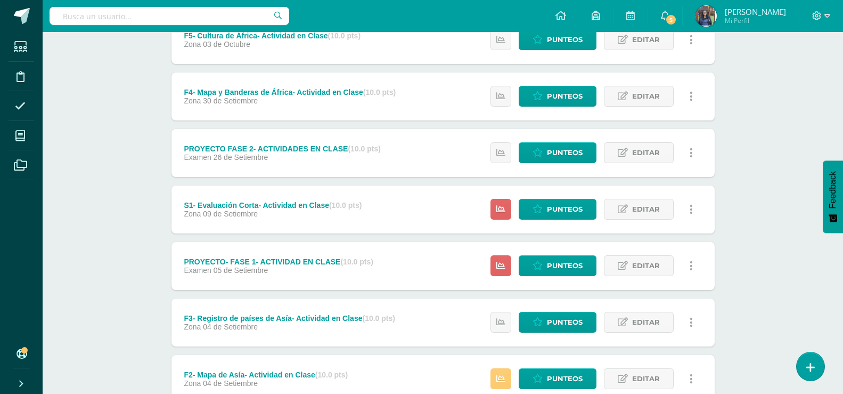
scroll to position [365, 0]
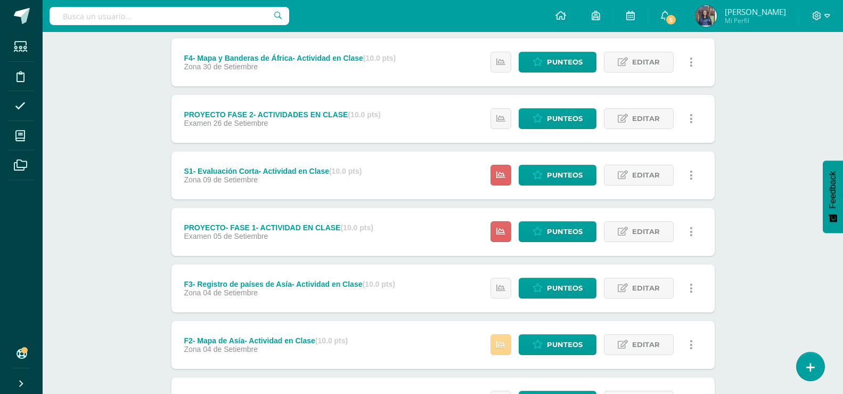
click at [508, 348] on link at bounding box center [501, 344] width 21 height 21
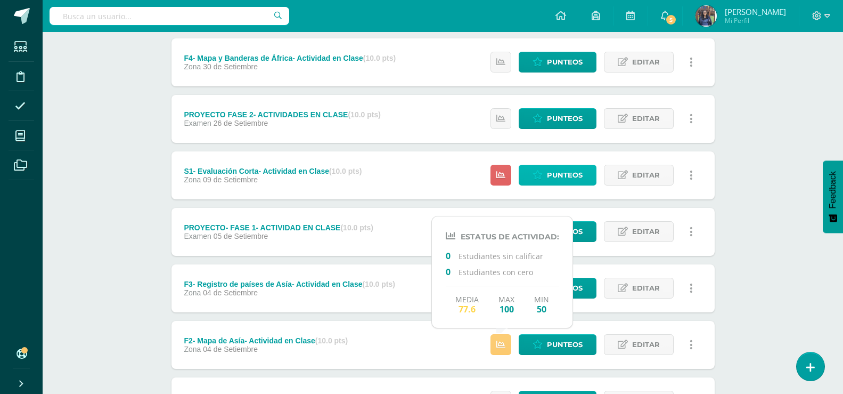
click at [534, 167] on link "Punteos" at bounding box center [558, 175] width 78 height 21
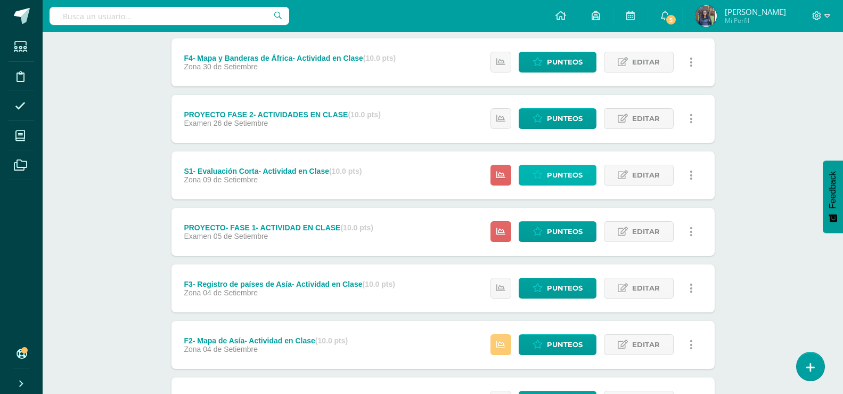
click at [553, 181] on span "Punteos" at bounding box center [565, 175] width 36 height 20
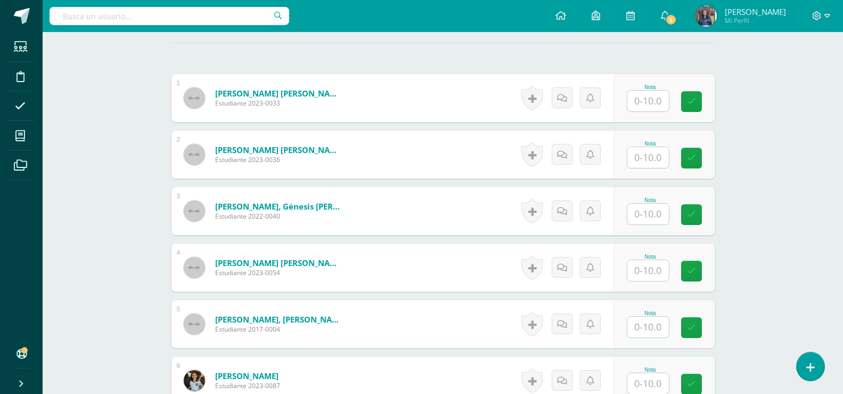
scroll to position [283, 0]
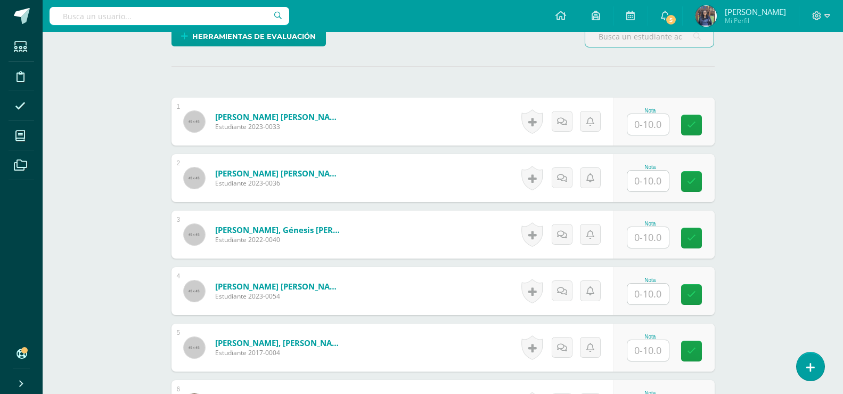
click at [646, 125] on input "text" at bounding box center [648, 124] width 42 height 21
type input "7"
click at [644, 176] on input "text" at bounding box center [648, 180] width 42 height 21
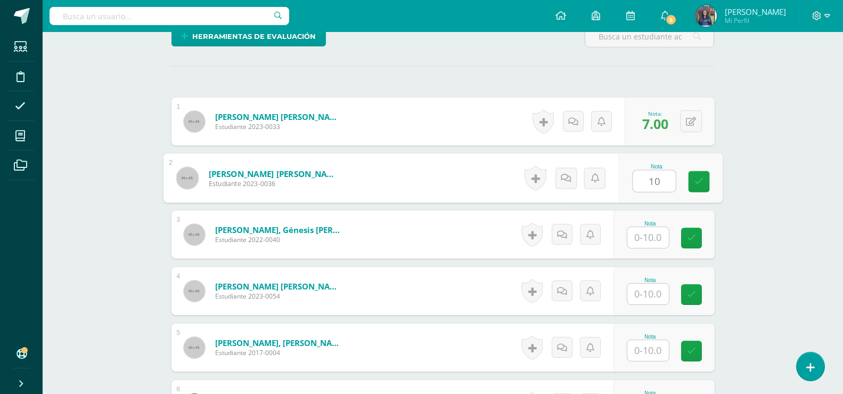
type input "10"
click at [656, 233] on input "text" at bounding box center [648, 237] width 42 height 21
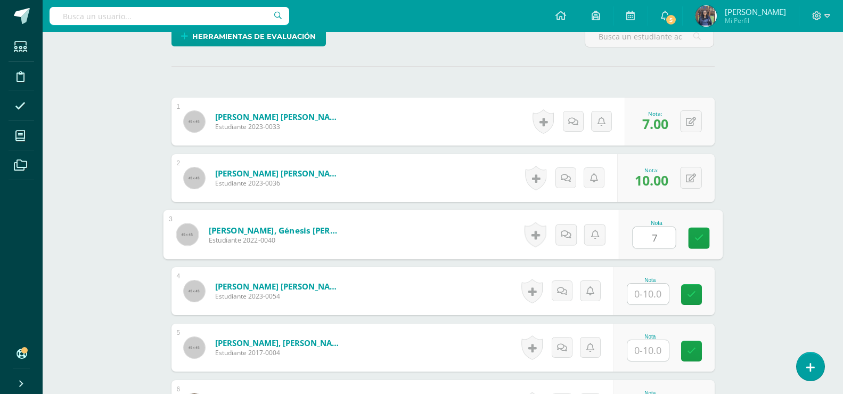
type input "7"
click at [645, 297] on input "text" at bounding box center [648, 293] width 42 height 21
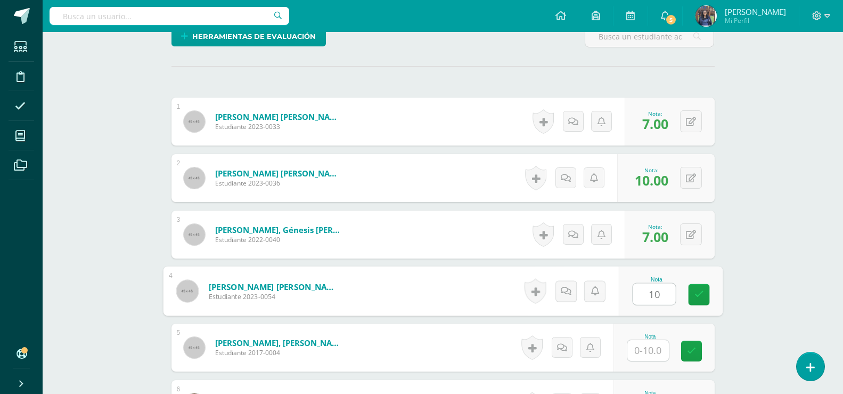
type input "10"
click at [658, 357] on input "text" at bounding box center [648, 350] width 42 height 21
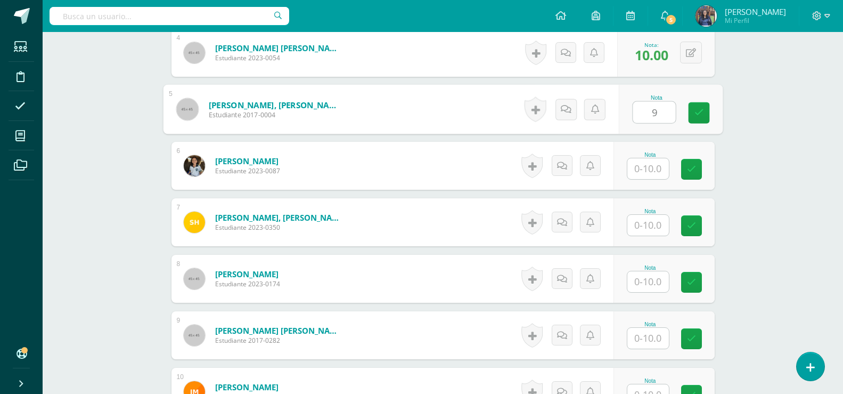
scroll to position [537, 0]
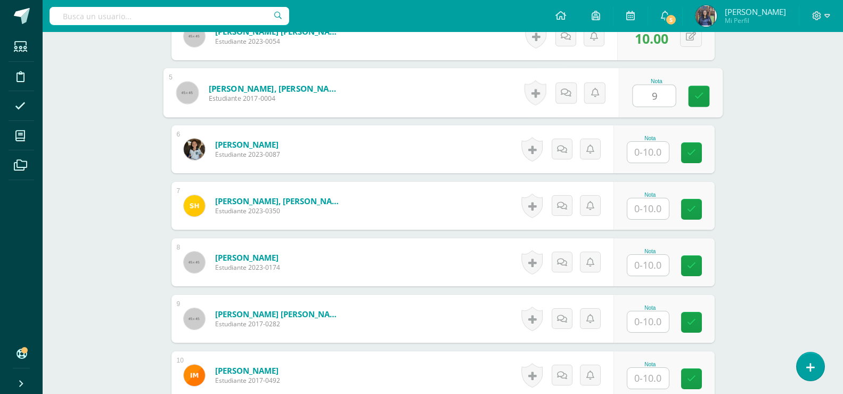
type input "9"
click at [652, 150] on input "text" at bounding box center [648, 152] width 42 height 21
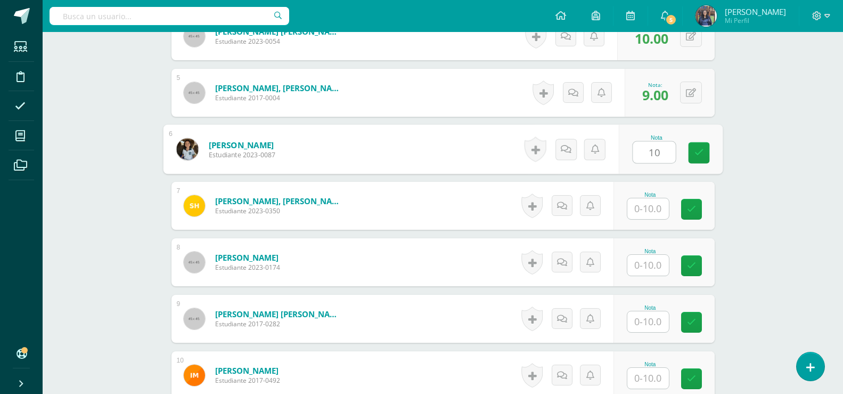
type input "10"
click at [658, 206] on input "text" at bounding box center [648, 208] width 42 height 21
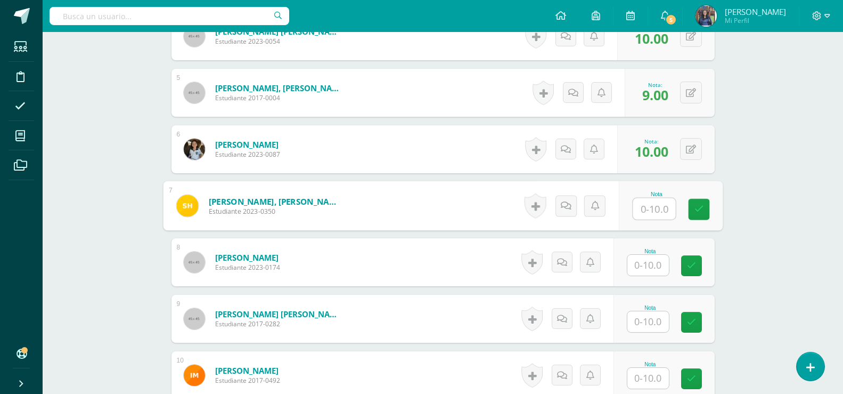
click at [660, 206] on input "text" at bounding box center [654, 208] width 43 height 21
type input "10"
click at [650, 261] on input "text" at bounding box center [648, 265] width 42 height 21
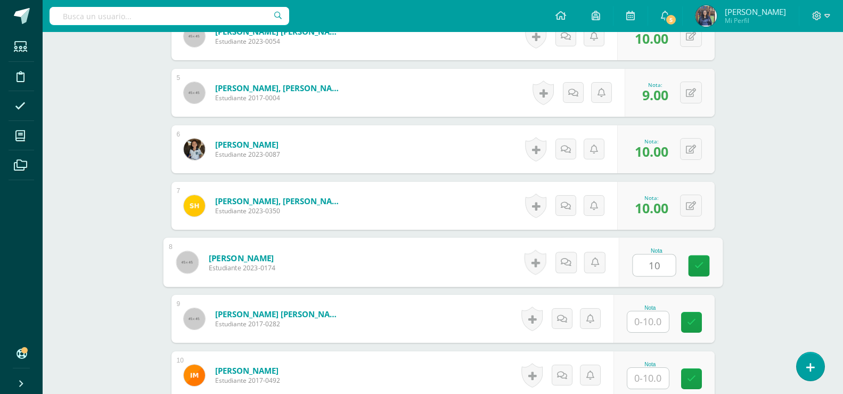
type input "10"
click at [651, 319] on input "text" at bounding box center [648, 321] width 42 height 21
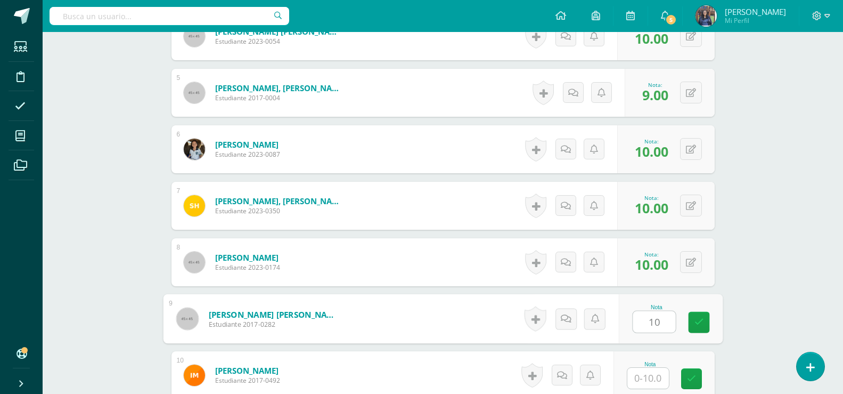
type input "10"
click at [655, 380] on input "text" at bounding box center [648, 378] width 42 height 21
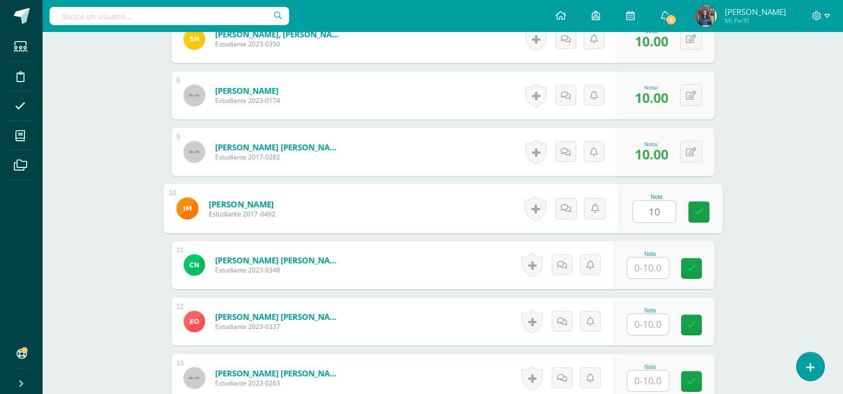
scroll to position [742, 0]
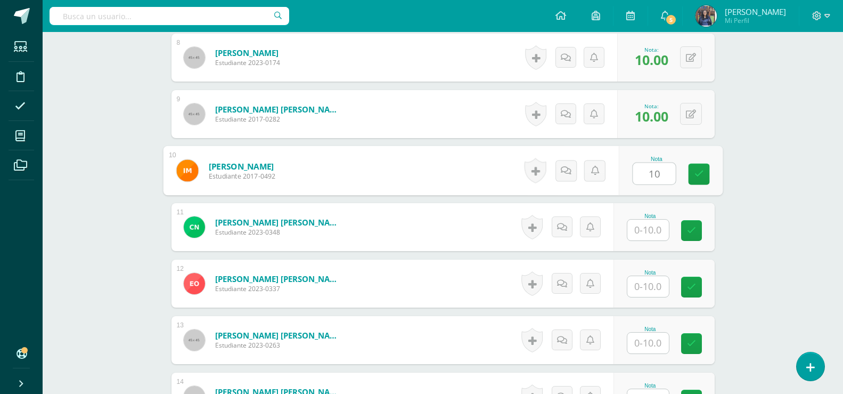
type input "10"
click at [666, 233] on input "text" at bounding box center [648, 229] width 42 height 21
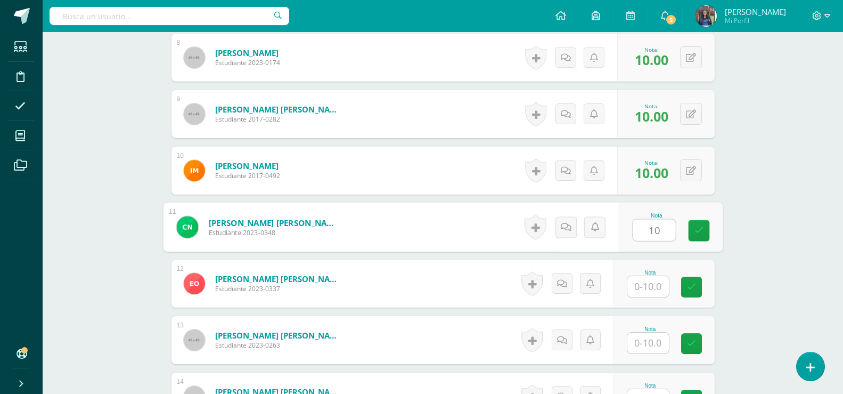
type input "10"
click at [642, 291] on input "text" at bounding box center [648, 286] width 42 height 21
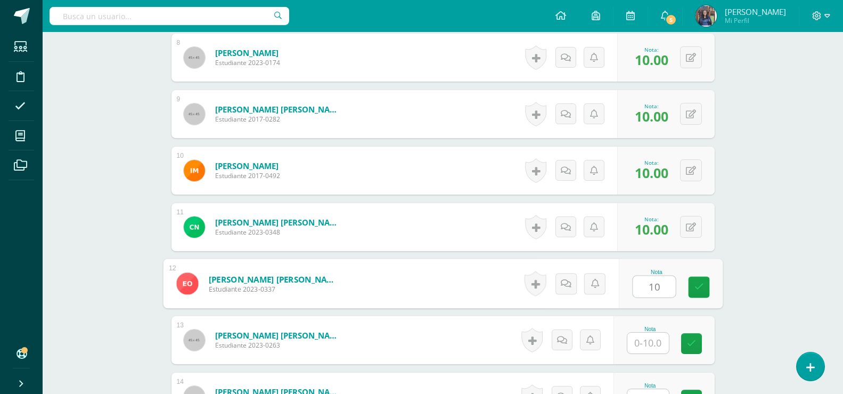
type input "10"
click at [643, 344] on input "text" at bounding box center [648, 342] width 42 height 21
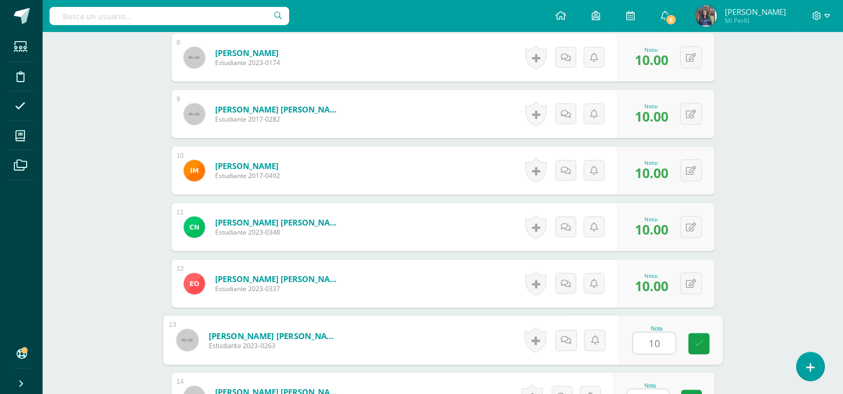
scroll to position [894, 0]
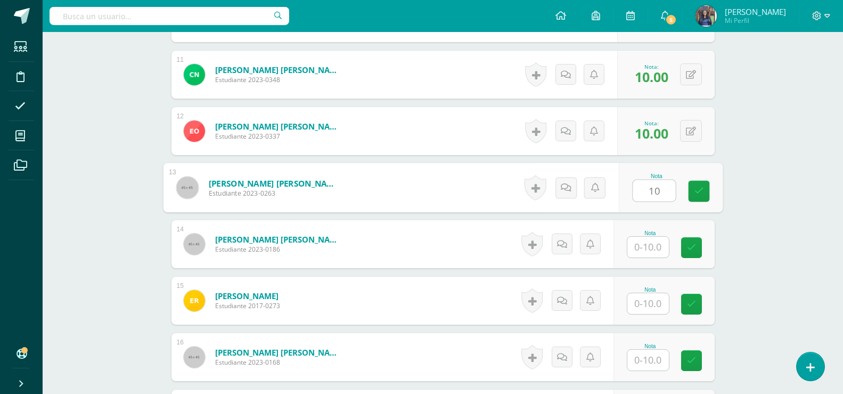
type input "10"
click at [640, 249] on input "text" at bounding box center [648, 247] width 42 height 21
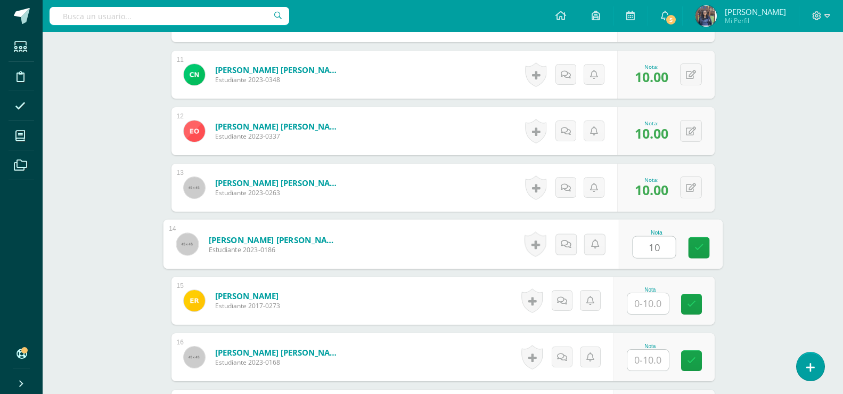
type input "10"
click at [658, 296] on input "text" at bounding box center [648, 303] width 42 height 21
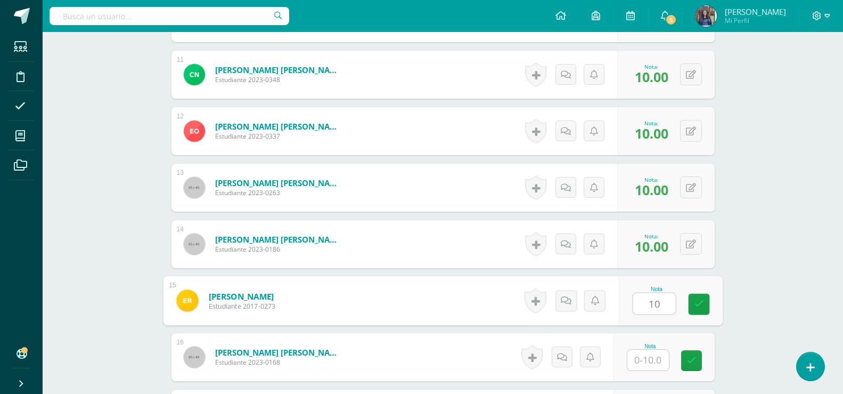
type input "10"
click at [654, 355] on input "text" at bounding box center [648, 359] width 42 height 21
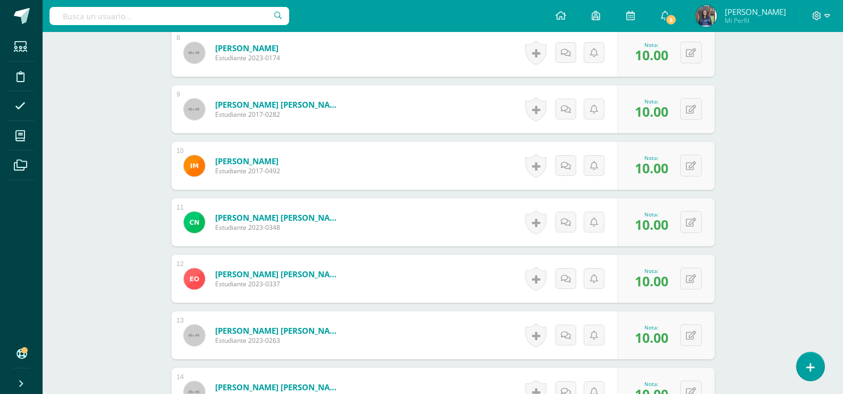
scroll to position [806, 0]
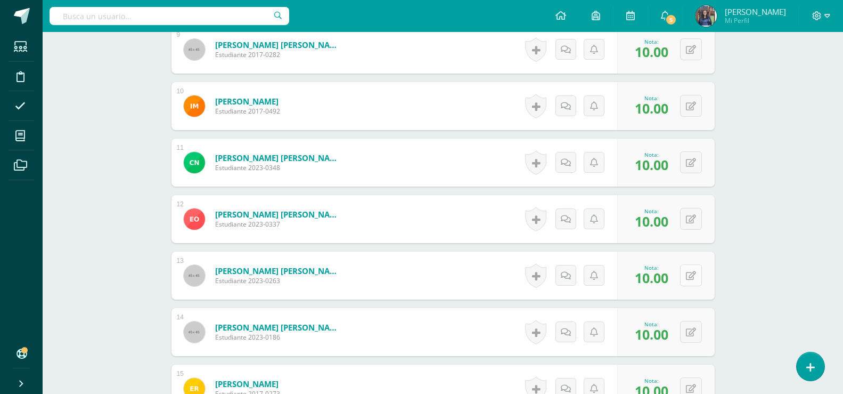
click at [688, 274] on button at bounding box center [691, 275] width 22 height 22
type input "7"
click at [693, 326] on button at bounding box center [691, 332] width 22 height 22
type input "7"
click at [773, 246] on div "Proyectos Sociales Primero Preprimaria "A" Herramientas Detalle de asistencias …" at bounding box center [443, 49] width 801 height 1648
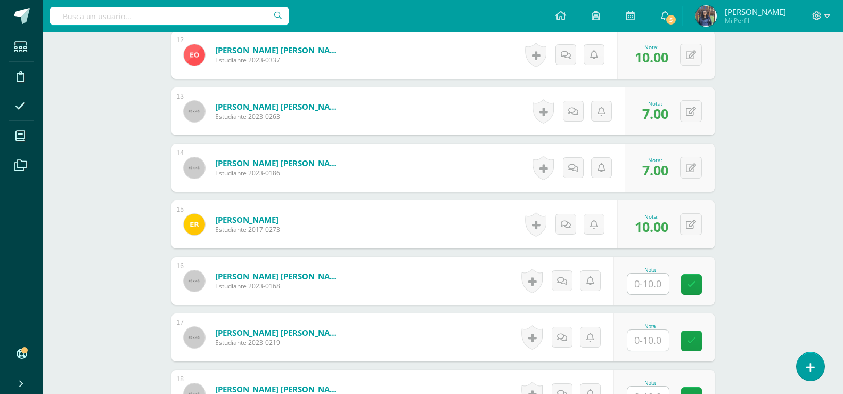
scroll to position [985, 0]
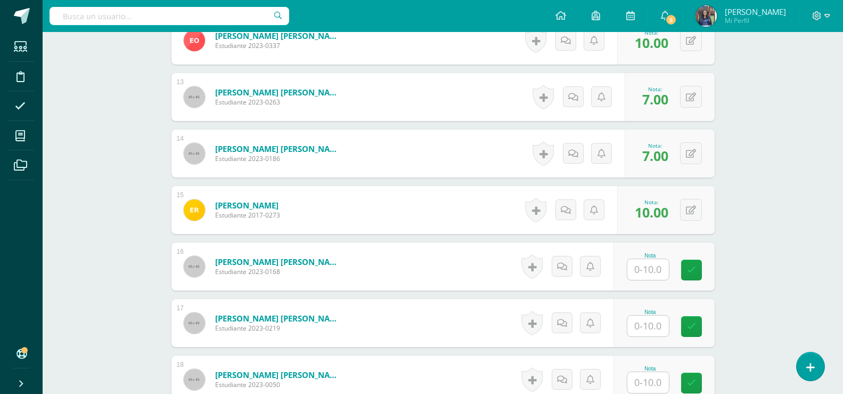
click at [647, 270] on input "text" at bounding box center [648, 269] width 42 height 21
type input "10"
click at [651, 334] on input "text" at bounding box center [648, 325] width 42 height 21
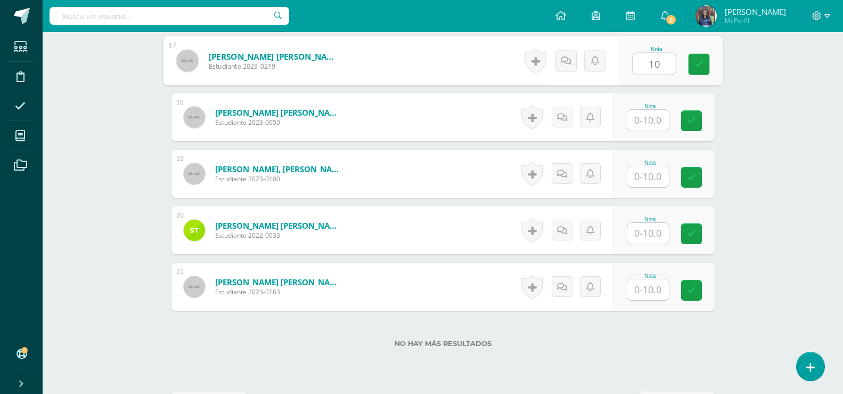
type input "10"
click at [645, 106] on div "Nota" at bounding box center [650, 106] width 47 height 6
click at [646, 112] on input "text" at bounding box center [648, 120] width 42 height 21
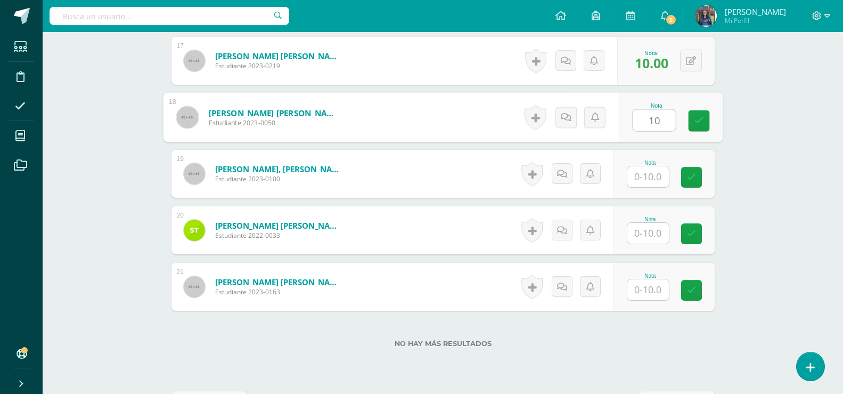
type input "10"
click at [661, 176] on input "text" at bounding box center [648, 176] width 42 height 21
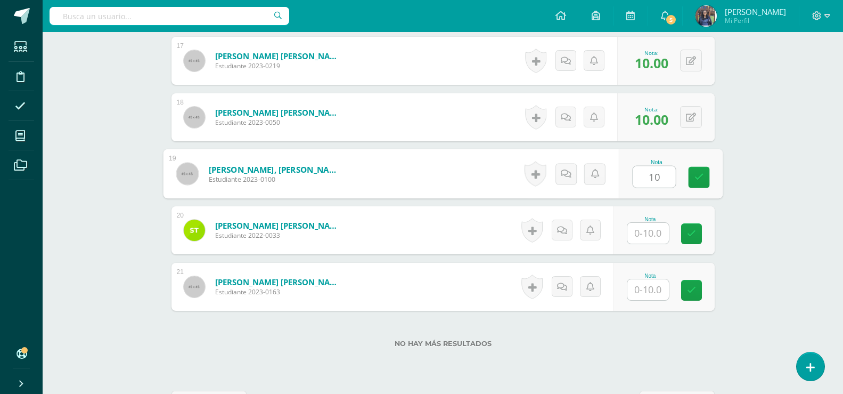
type input "10"
click at [647, 232] on input "text" at bounding box center [648, 233] width 42 height 21
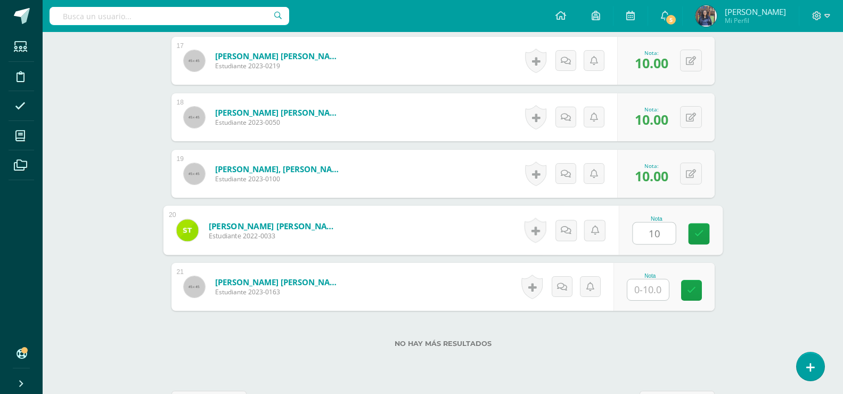
type input "10"
click at [639, 284] on input "text" at bounding box center [648, 289] width 42 height 21
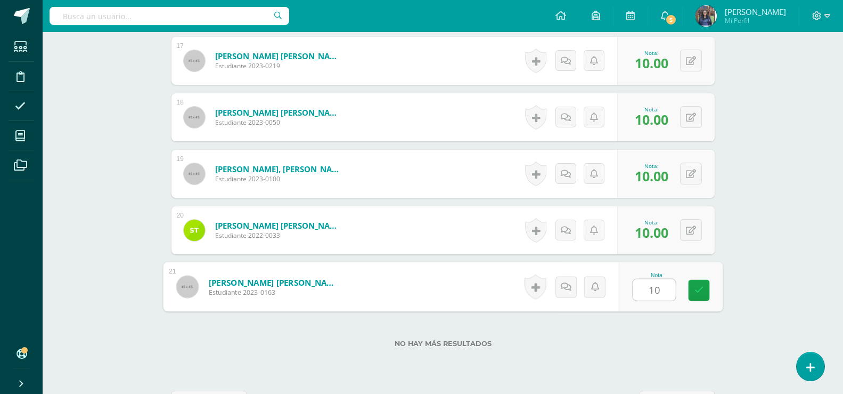
type input "10"
drag, startPoint x: 753, startPoint y: 175, endPoint x: 808, endPoint y: 301, distance: 137.4
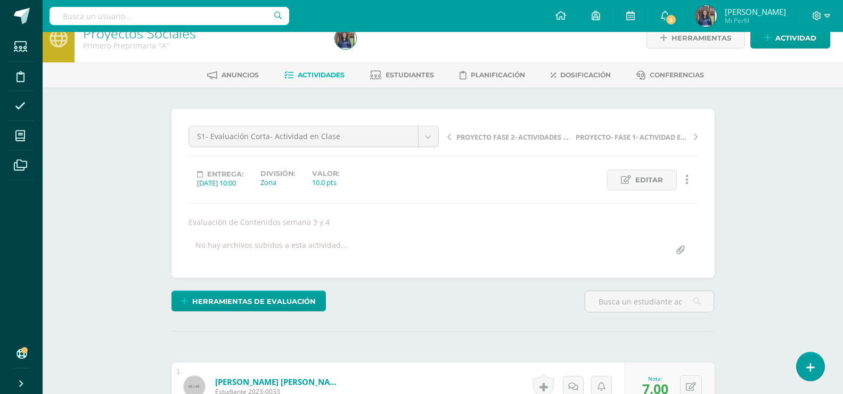
scroll to position [0, 0]
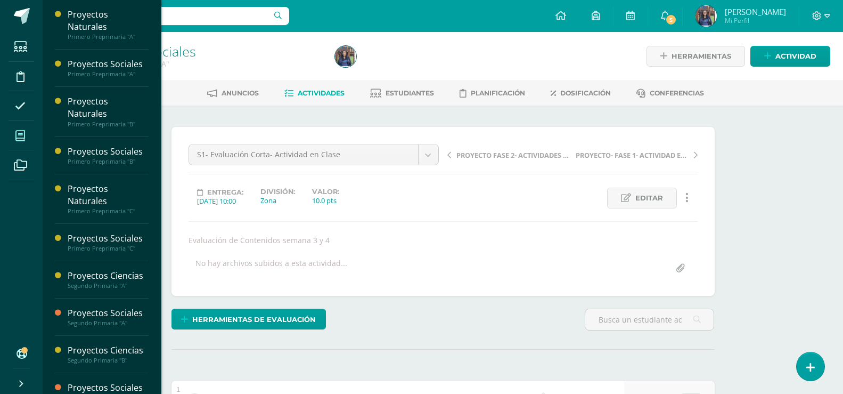
click at [25, 138] on icon at bounding box center [20, 136] width 10 height 11
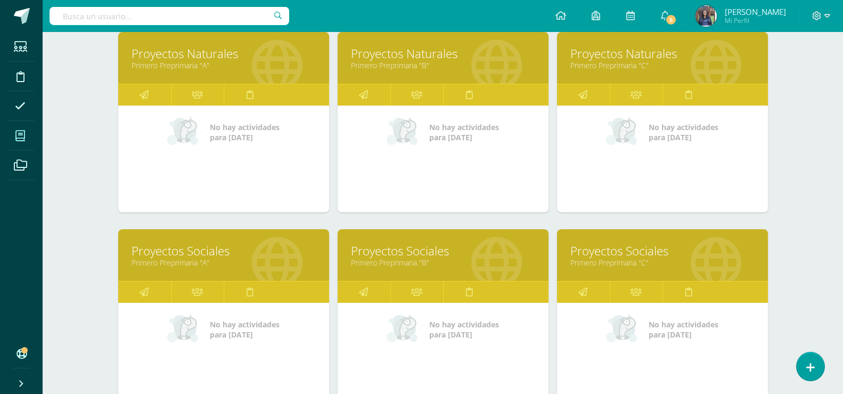
scroll to position [182, 0]
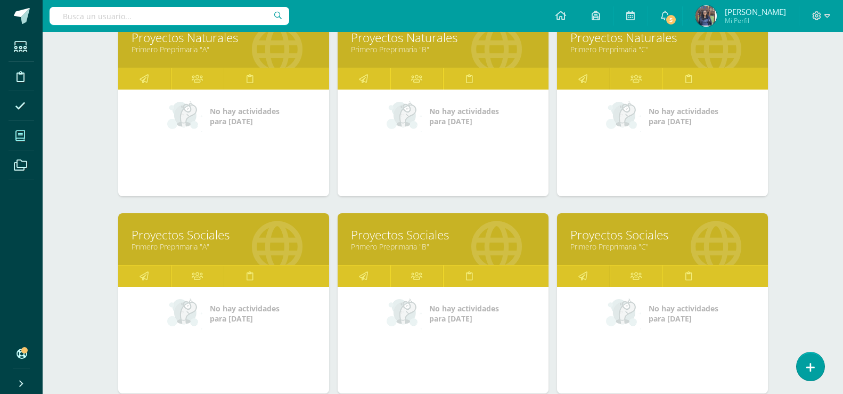
click at [458, 235] on link "Proyectos Sociales" at bounding box center [443, 234] width 184 height 17
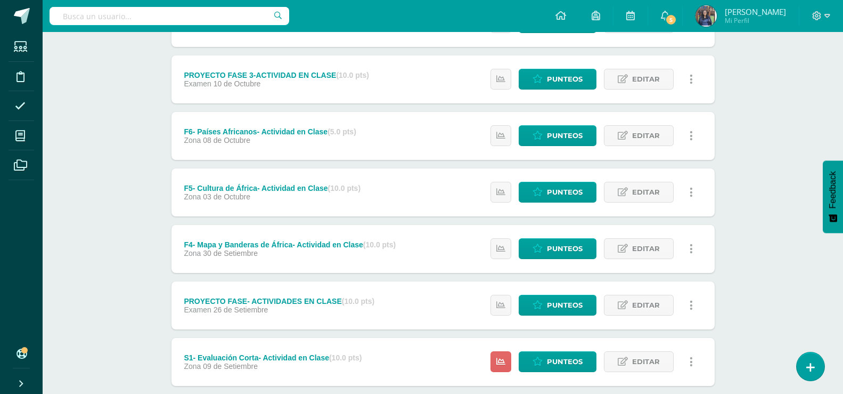
scroll to position [182, 0]
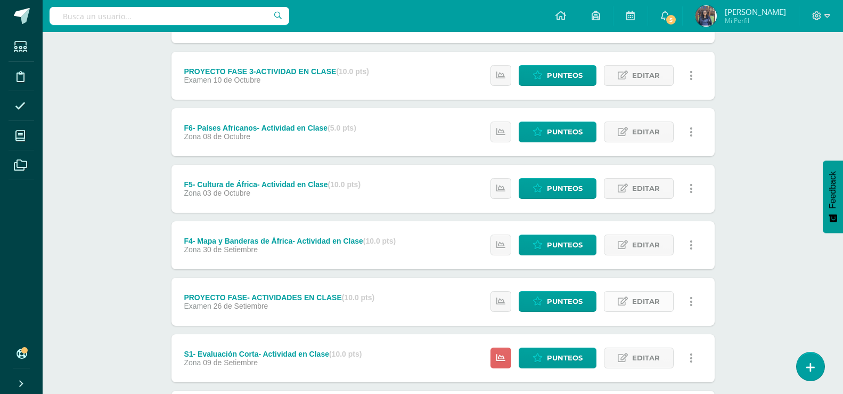
click at [646, 303] on span "Editar" at bounding box center [646, 301] width 28 height 20
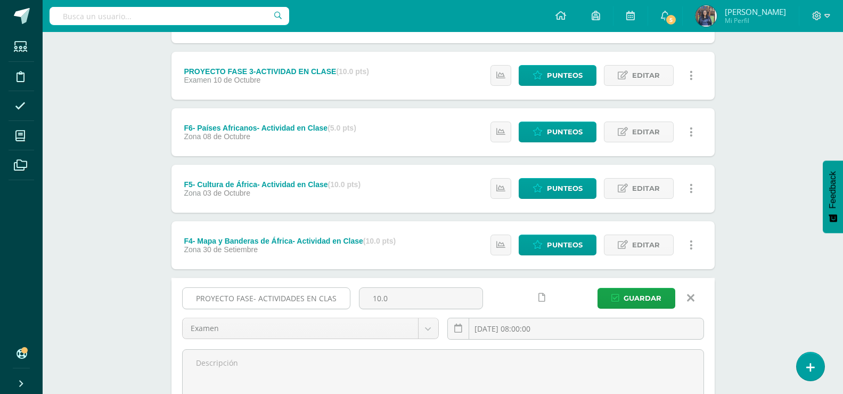
click at [253, 300] on input "PROYECTO FASE- ACTIVIDADES EN CLASE" at bounding box center [266, 298] width 167 height 21
type input "PROYECTO FASE 2- ACTIVIDADES EN CLASE"
click at [636, 309] on div "PROYECTO FASE 2- ACTIVIDADES EN CLASE 10.0 Examen Examen Zona 2025-09-26 08:00:…" at bounding box center [443, 317] width 531 height 61
click at [637, 305] on span "Guardar" at bounding box center [643, 298] width 38 height 20
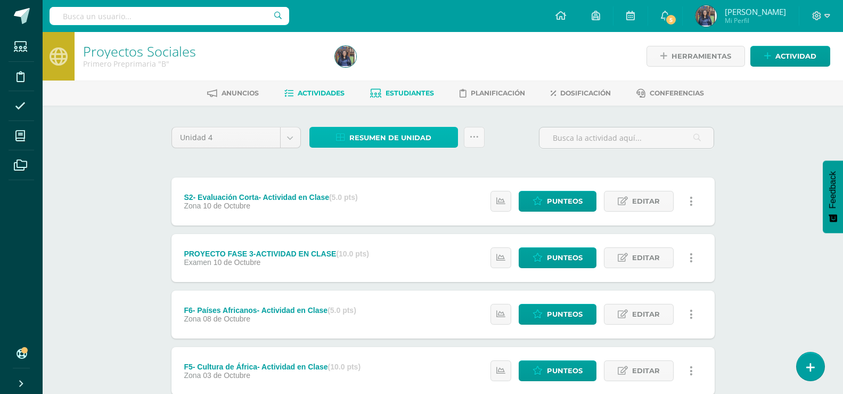
click at [403, 133] on span "Resumen de unidad" at bounding box center [390, 138] width 82 height 20
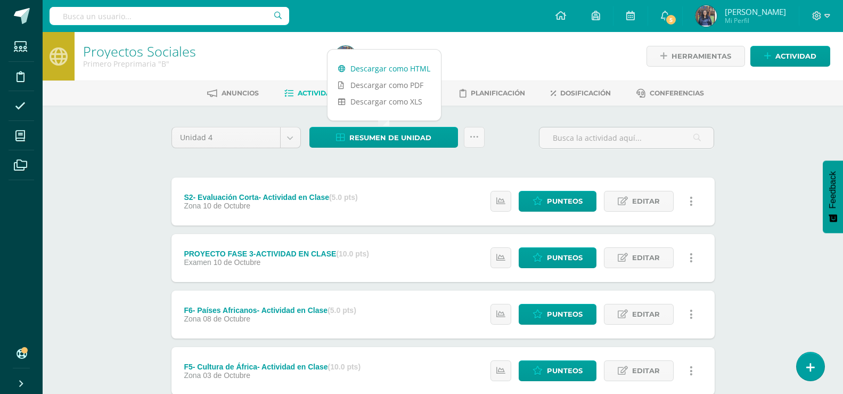
click at [363, 70] on link "Descargar como HTML" at bounding box center [384, 68] width 113 height 17
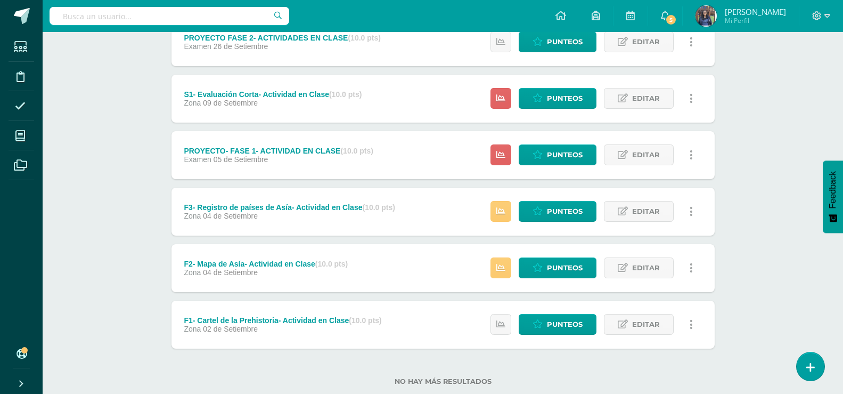
scroll to position [467, 0]
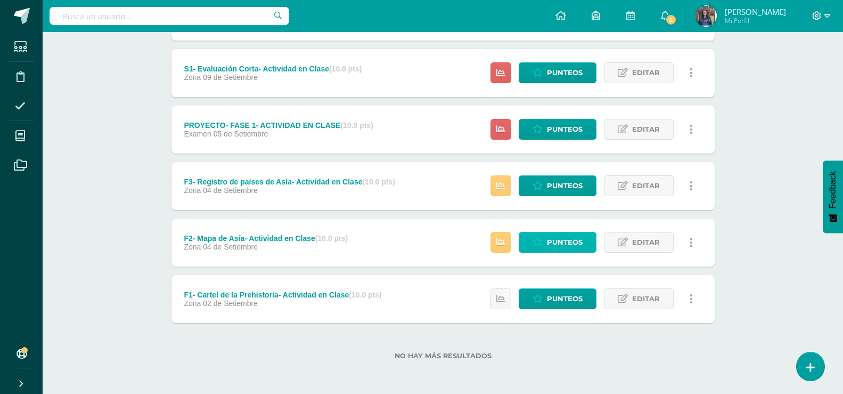
click at [571, 240] on span "Punteos" at bounding box center [565, 242] width 36 height 20
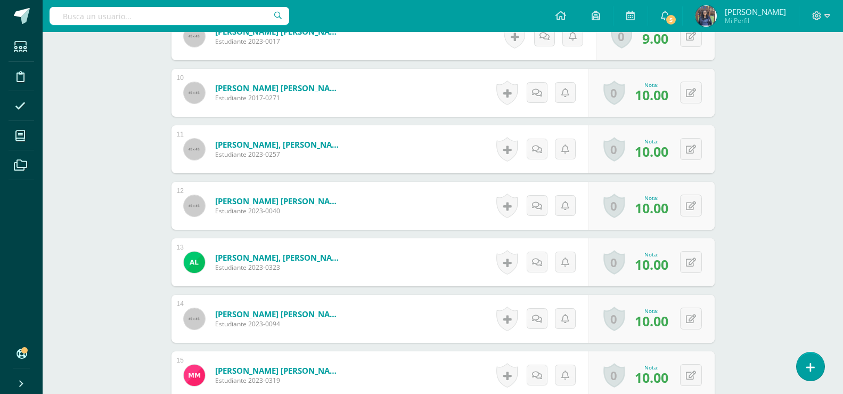
scroll to position [886, 0]
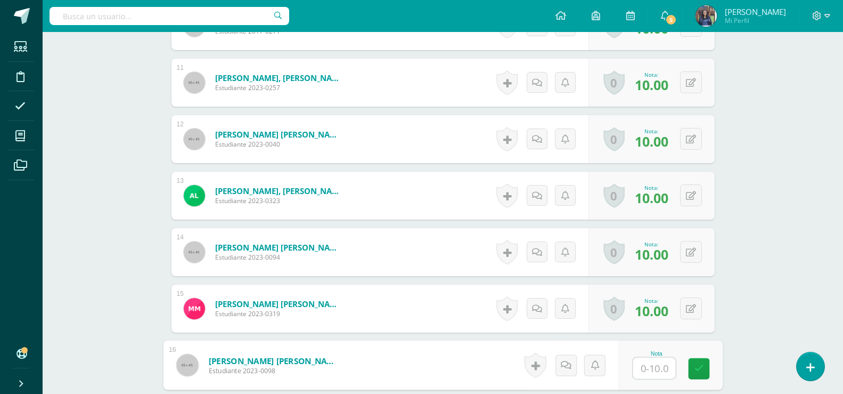
click at [666, 366] on input "text" at bounding box center [654, 367] width 43 height 21
type input "10"
click at [706, 372] on link at bounding box center [698, 367] width 21 height 21
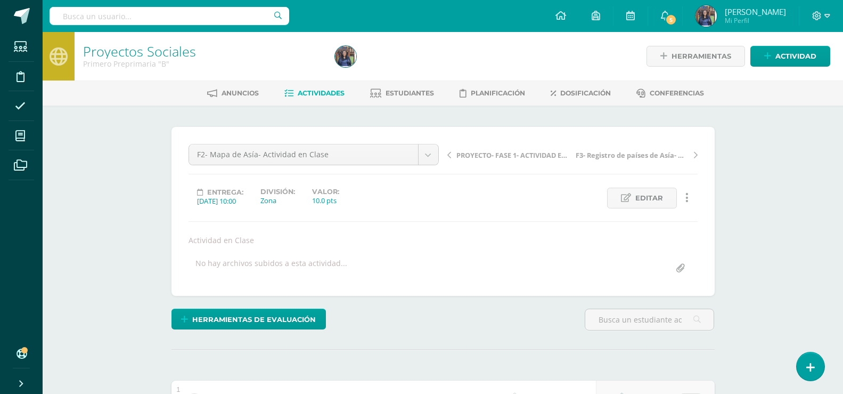
click at [612, 157] on span "F3- Registro de países de Asía- Actividad en Clase" at bounding box center [632, 155] width 113 height 10
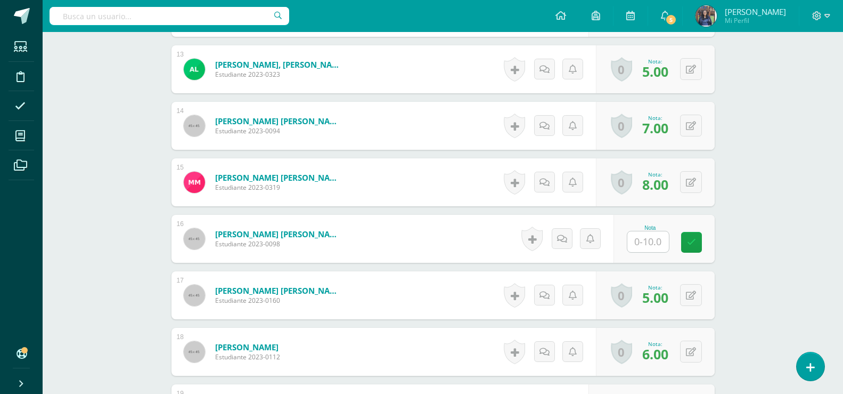
scroll to position [1013, 0]
click at [659, 246] on input "text" at bounding box center [648, 241] width 42 height 21
type input "10"
click at [696, 242] on icon at bounding box center [699, 241] width 10 height 9
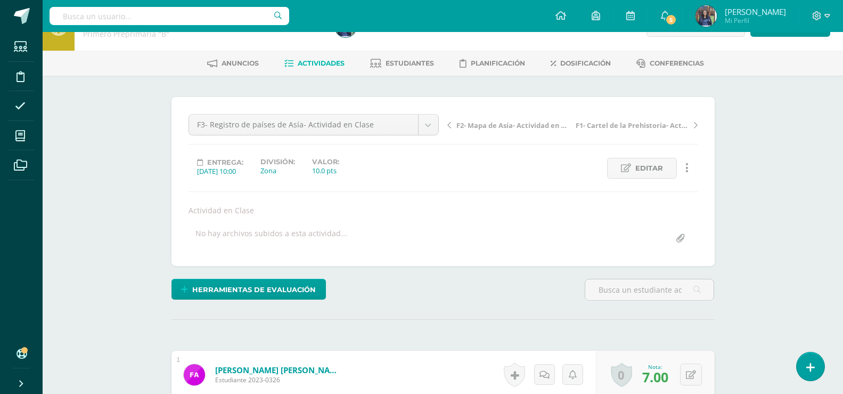
scroll to position [0, 0]
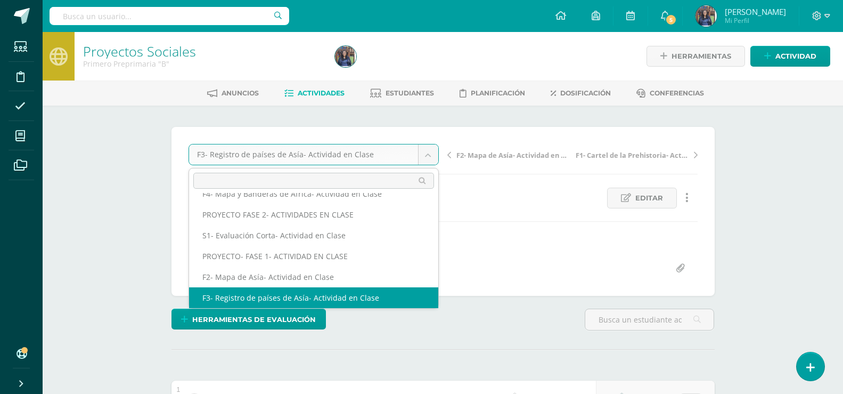
scroll to position [87, 0]
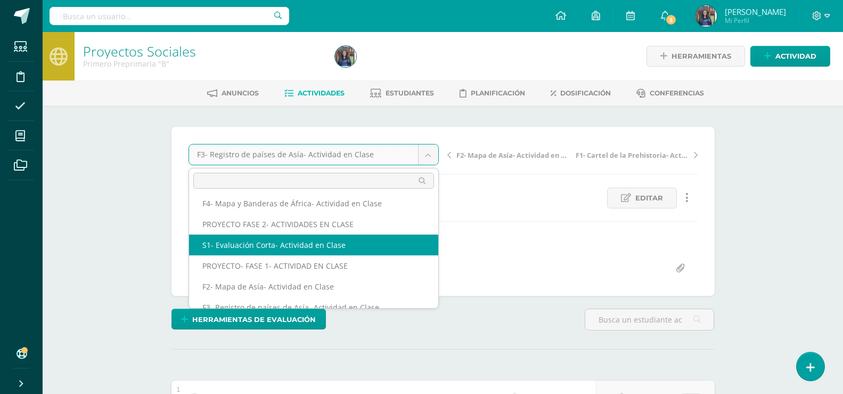
select select "/dashboard/teacher/grade-activity/48076/"
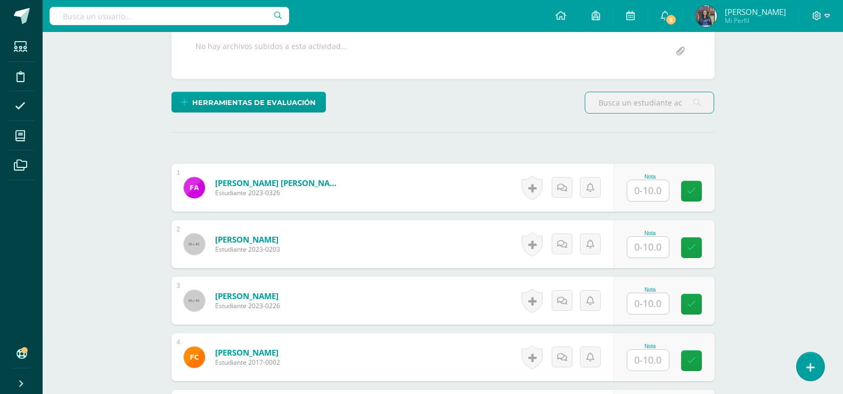
scroll to position [217, 0]
click at [651, 176] on div "Nota" at bounding box center [650, 176] width 47 height 6
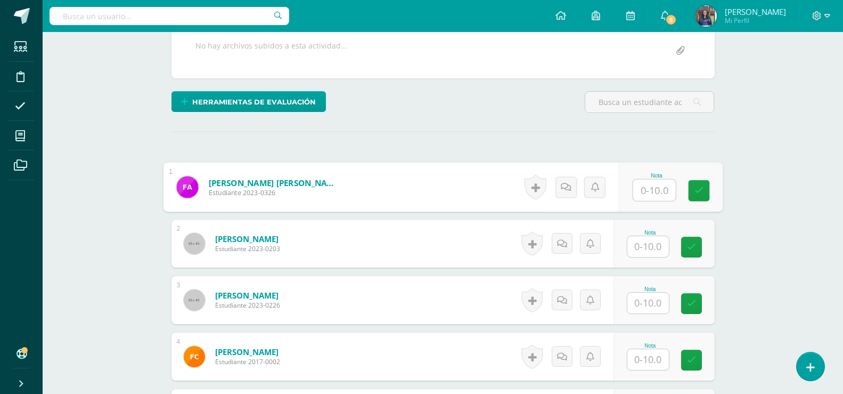
click at [650, 185] on input "text" at bounding box center [654, 190] width 43 height 21
type input "10"
click at [652, 251] on input "text" at bounding box center [648, 246] width 42 height 21
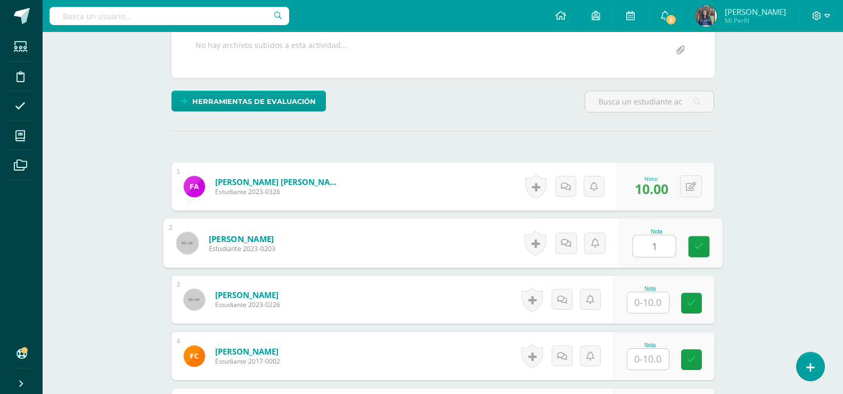
scroll to position [218, 0]
type input "10"
click at [649, 308] on input "text" at bounding box center [648, 301] width 42 height 21
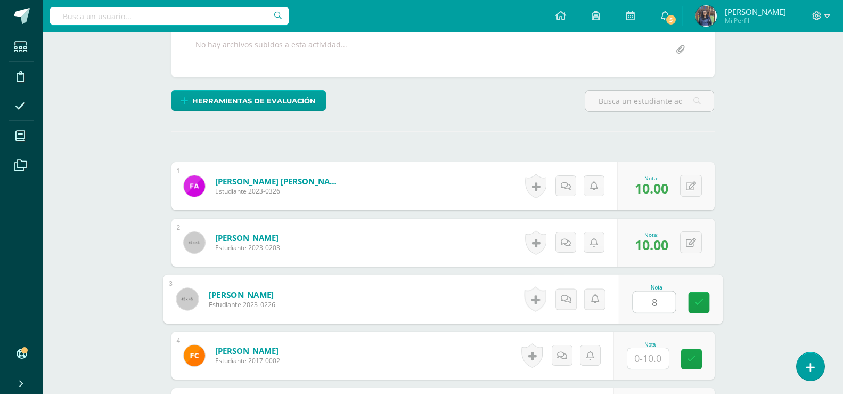
type input "8"
click at [650, 341] on div "Nota" at bounding box center [650, 344] width 47 height 6
click at [647, 356] on input "text" at bounding box center [648, 358] width 42 height 21
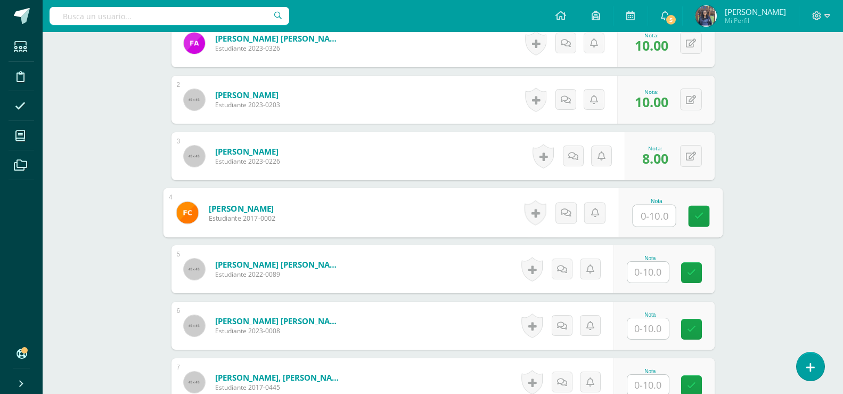
scroll to position [393, 0]
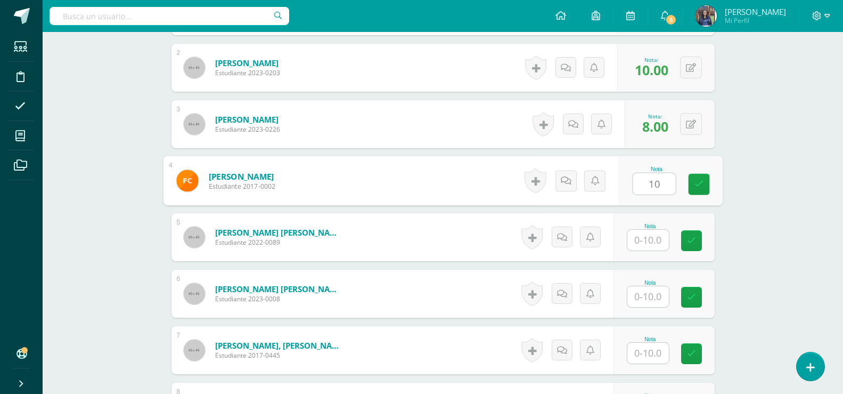
type input "10"
click at [645, 238] on input "text" at bounding box center [648, 240] width 42 height 21
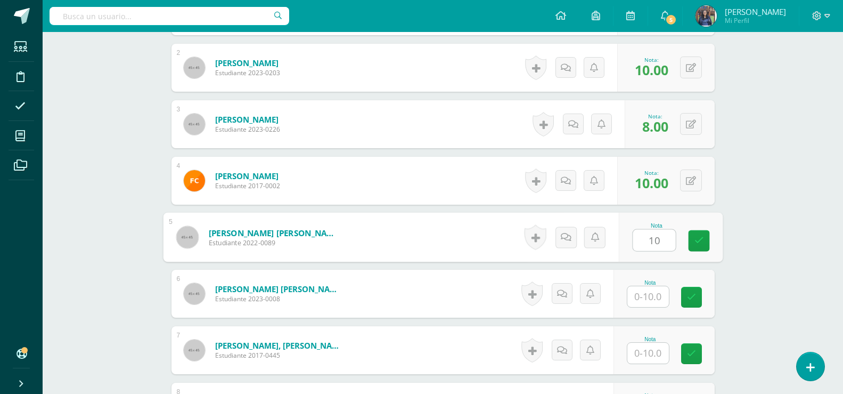
type input "10"
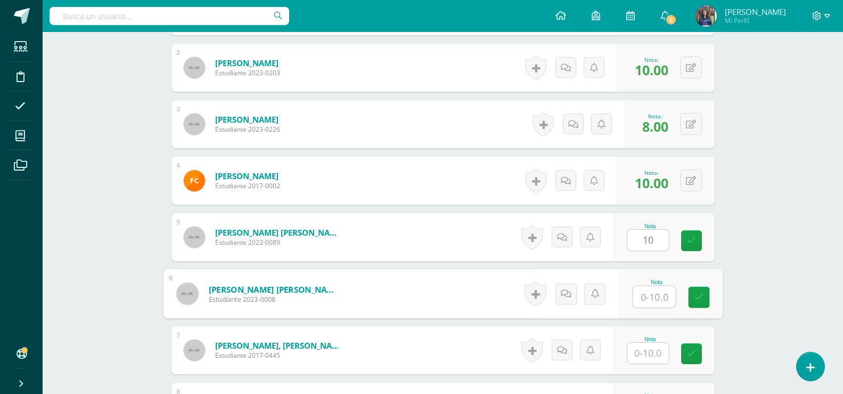
click at [637, 290] on input "text" at bounding box center [654, 296] width 43 height 21
type input "10"
click at [659, 358] on input "text" at bounding box center [648, 353] width 42 height 21
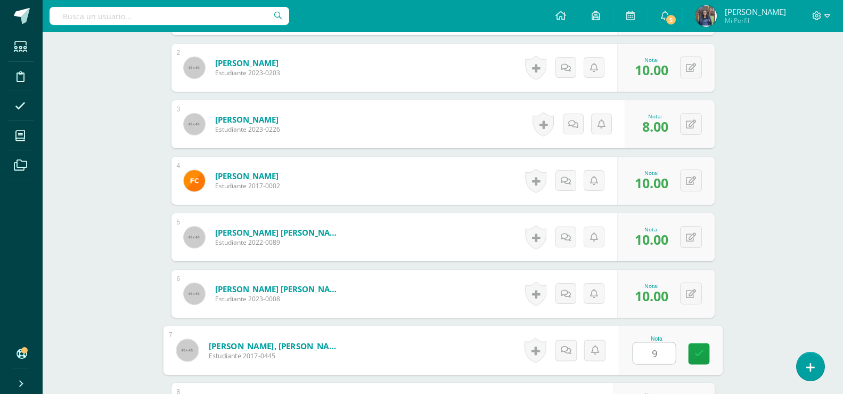
type input "9"
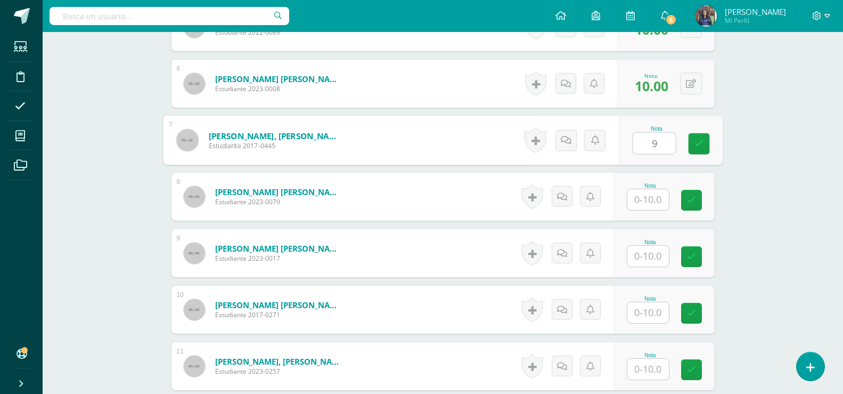
scroll to position [607, 0]
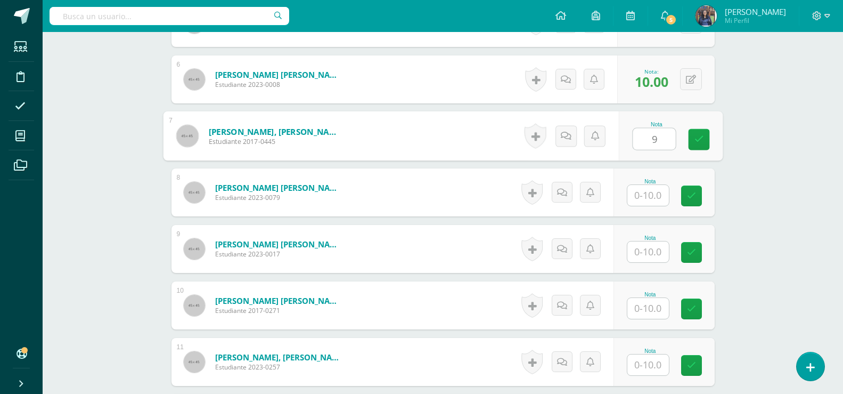
click at [667, 196] on input "text" at bounding box center [648, 195] width 42 height 21
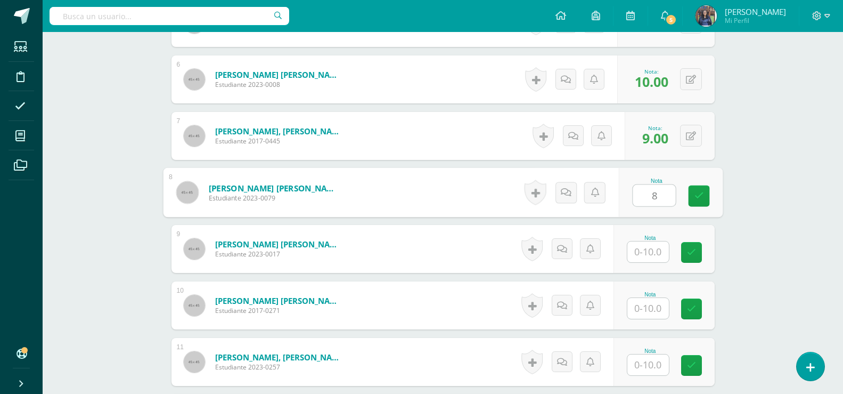
type input "8"
click at [657, 254] on input "text" at bounding box center [648, 251] width 42 height 21
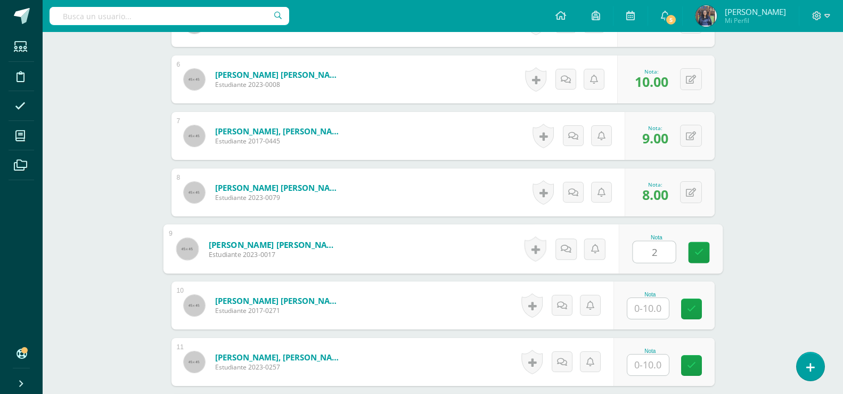
type input "2"
click at [655, 303] on input "text" at bounding box center [648, 308] width 42 height 21
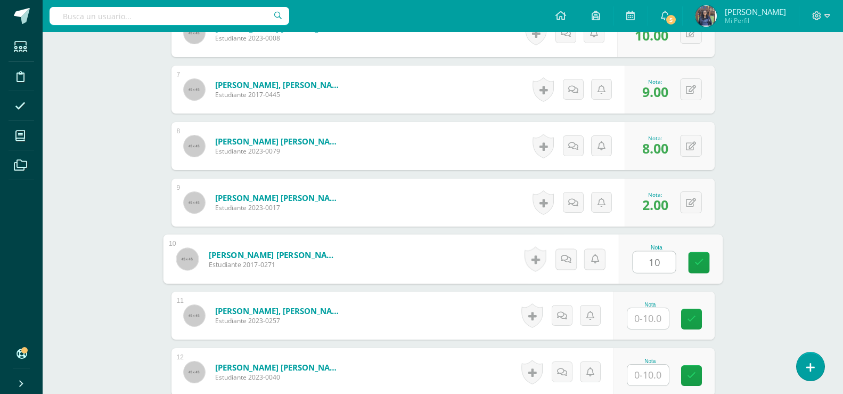
scroll to position [730, 0]
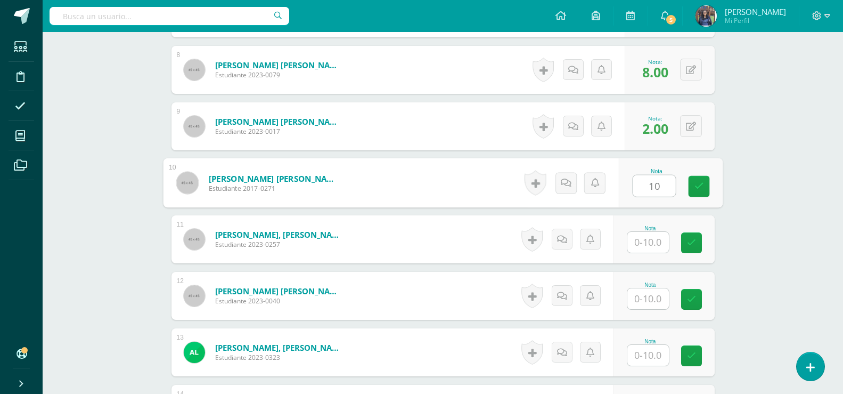
type input "10"
click at [746, 202] on div "Proyectos Sociales Primero Preprimaria "B" Herramientas Detalle de asistencias …" at bounding box center [443, 97] width 801 height 1591
click at [662, 240] on input "text" at bounding box center [648, 242] width 42 height 21
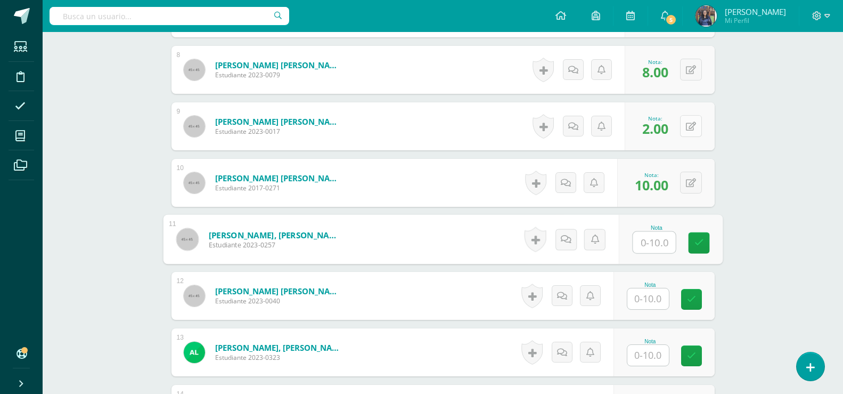
click at [681, 120] on div "0 Logros Logros obtenidos Aún no hay logros agregados Nota: 2.00" at bounding box center [670, 126] width 90 height 48
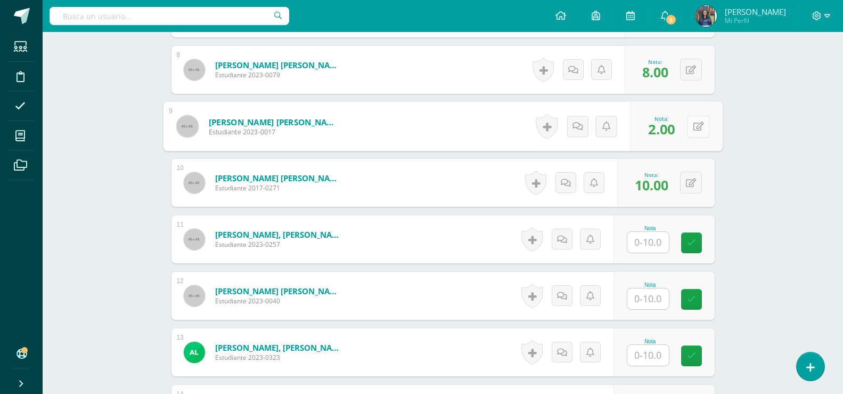
click at [704, 127] on button at bounding box center [698, 126] width 22 height 22
type input "6"
click at [659, 240] on input "text" at bounding box center [648, 242] width 42 height 21
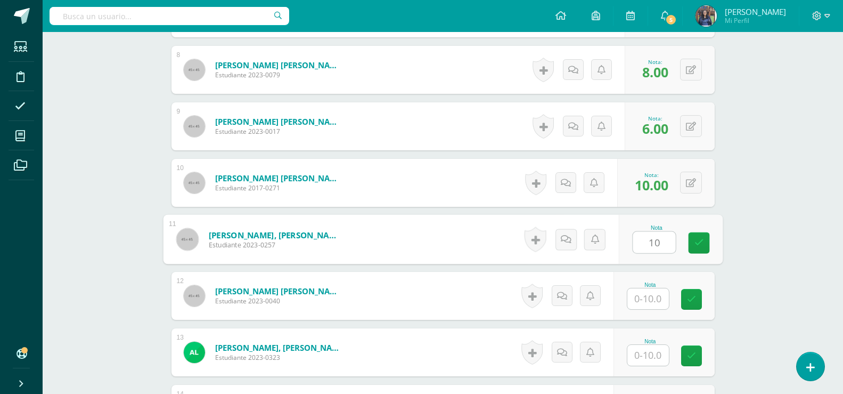
type input "10"
click at [650, 298] on input "text" at bounding box center [648, 298] width 42 height 21
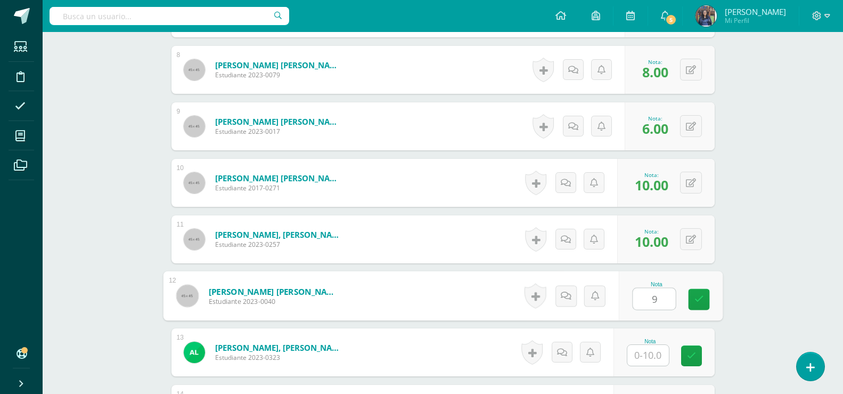
type input "9"
click at [646, 354] on input "text" at bounding box center [648, 355] width 42 height 21
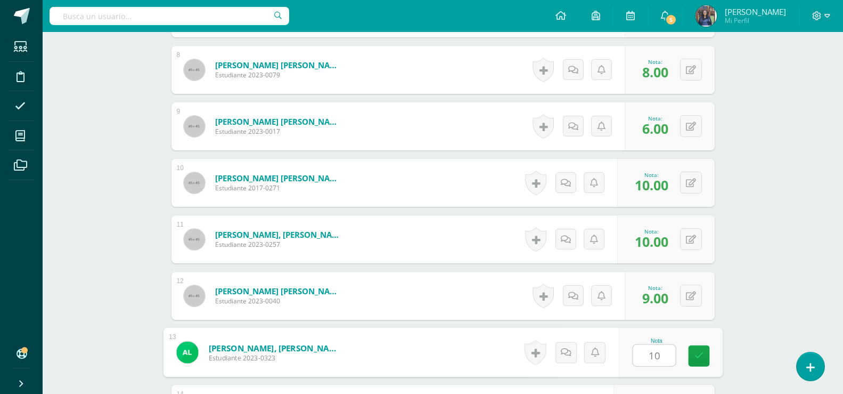
scroll to position [882, 0]
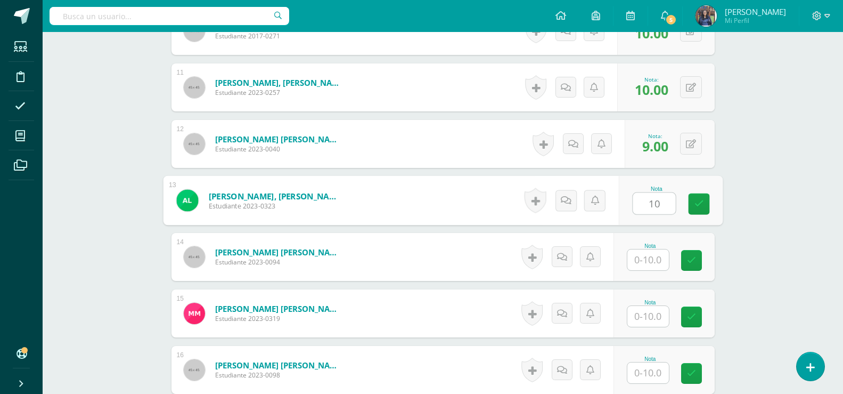
type input "10"
click input "text"
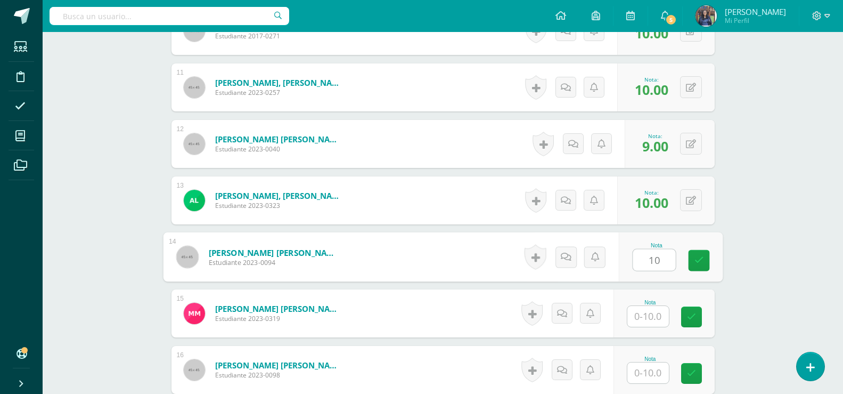
type input "10"
click input "text"
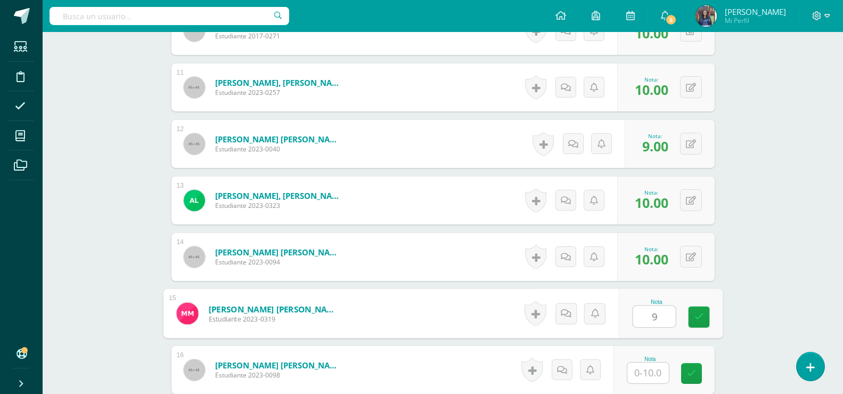
scroll to position [1164, 0]
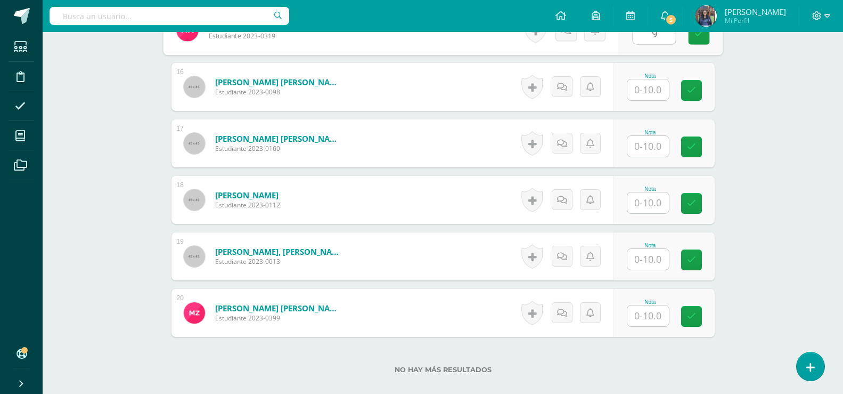
type input "9"
click input "text"
type input "8"
click input "text"
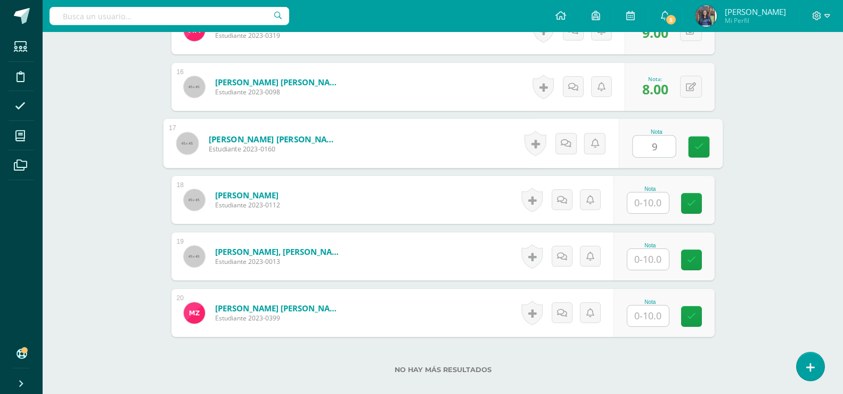
type input "9"
click input "text"
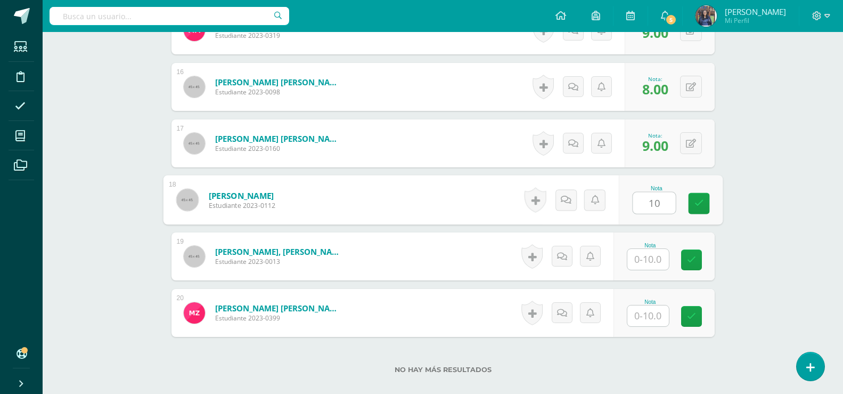
type input "10"
click div "Nota"
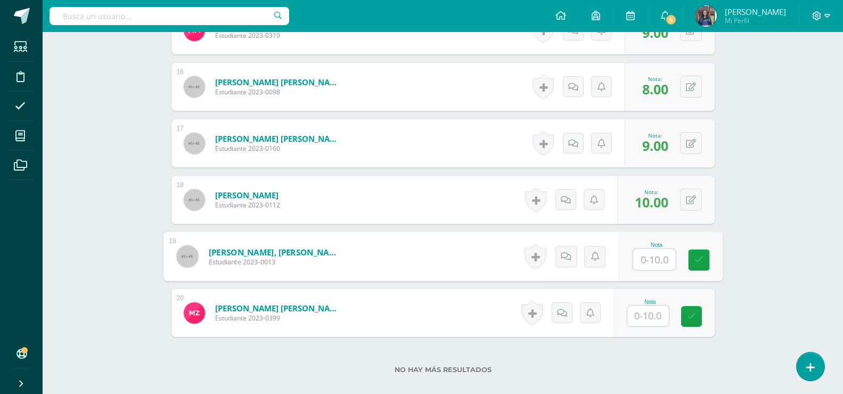
click input "text"
type input "10"
click div "¿Estás seguro que quieres eliminar esta actividad? Esto borrará la actividad y …"
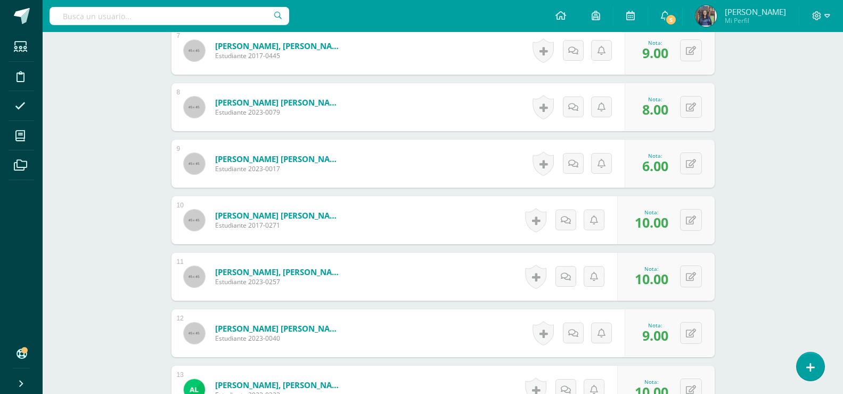
scroll to position [0, 0]
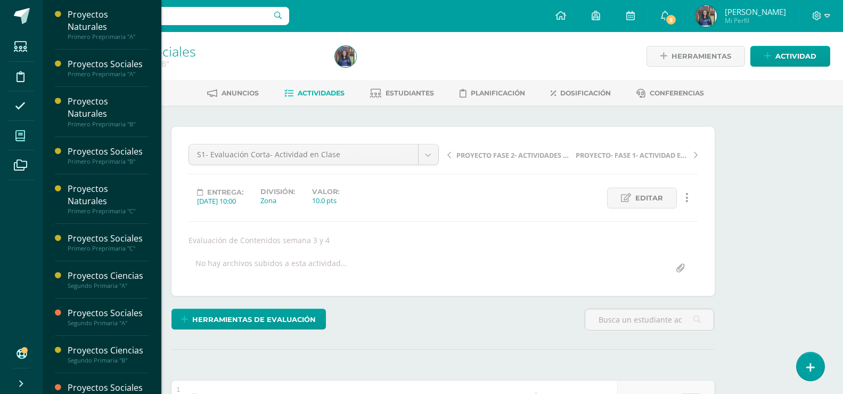
click icon
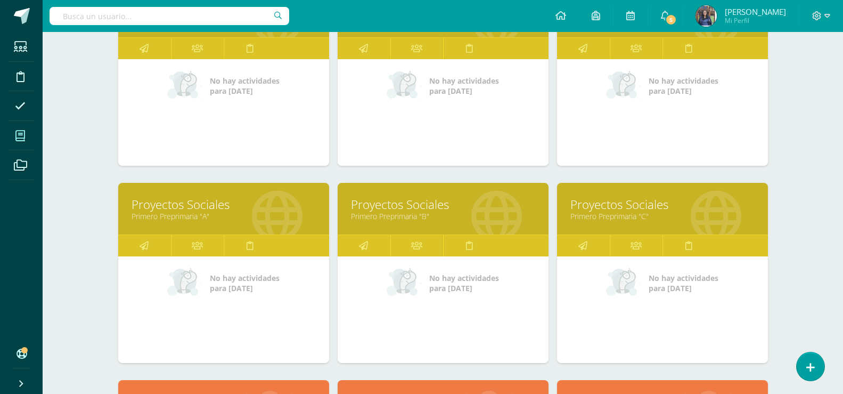
scroll to position [290, 0]
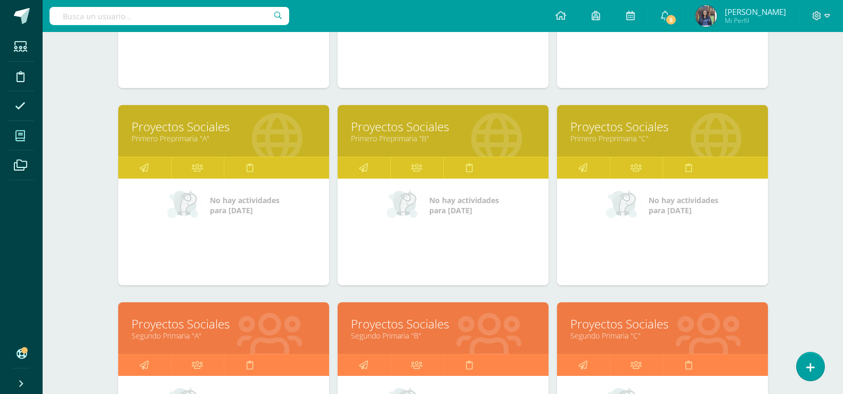
click at [627, 129] on link "Proyectos Sociales" at bounding box center [662, 126] width 184 height 17
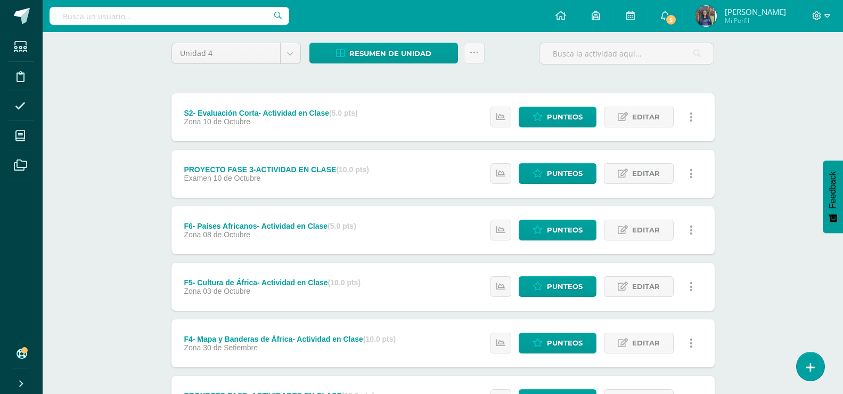
scroll to position [136, 0]
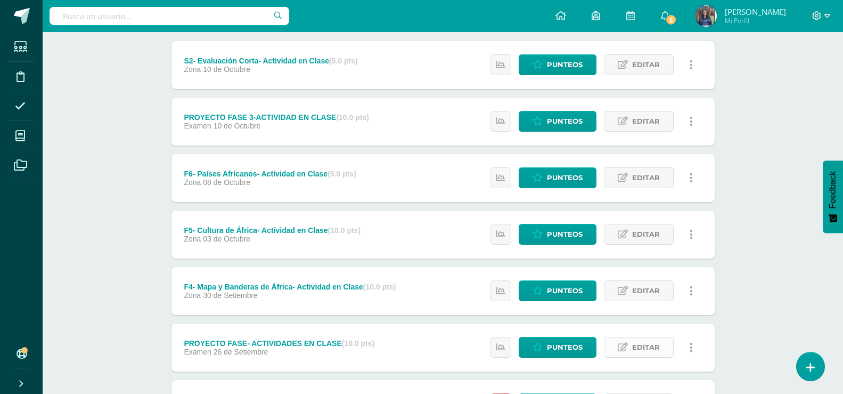
click at [656, 347] on span "Editar" at bounding box center [646, 347] width 28 height 20
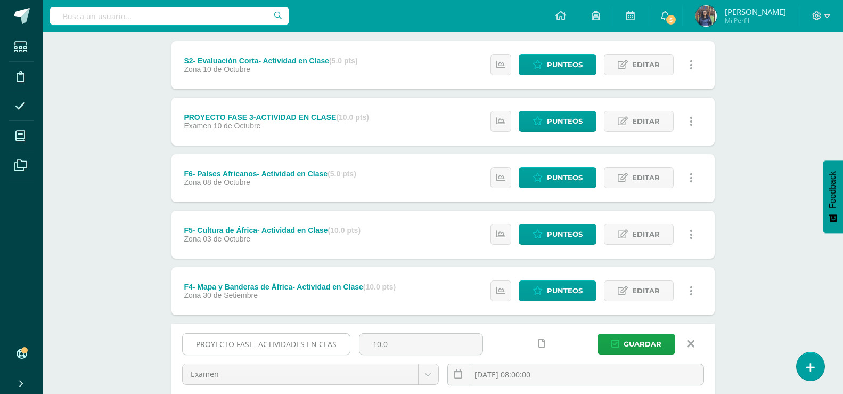
click at [251, 349] on input "PROYECTO FASE- ACTIVIDADES EN CLASE" at bounding box center [266, 343] width 167 height 21
type input "PROYECTO FASE 2- ACTIVIDADES EN CLASE"
click at [650, 340] on span "Guardar" at bounding box center [643, 344] width 38 height 20
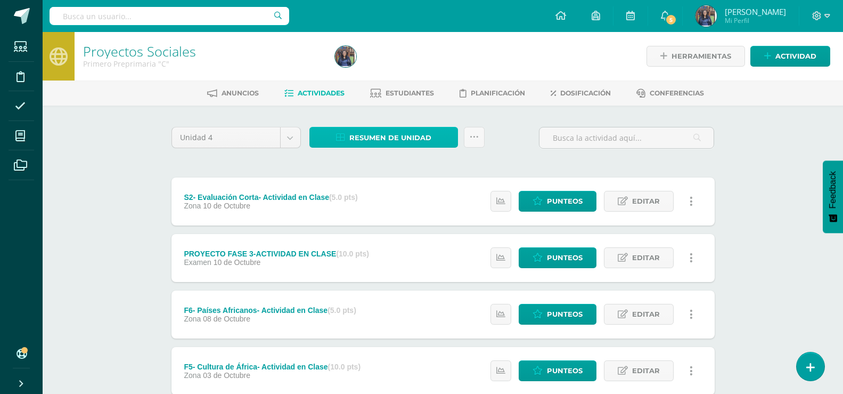
click at [426, 139] on span "Resumen de unidad" at bounding box center [390, 138] width 82 height 20
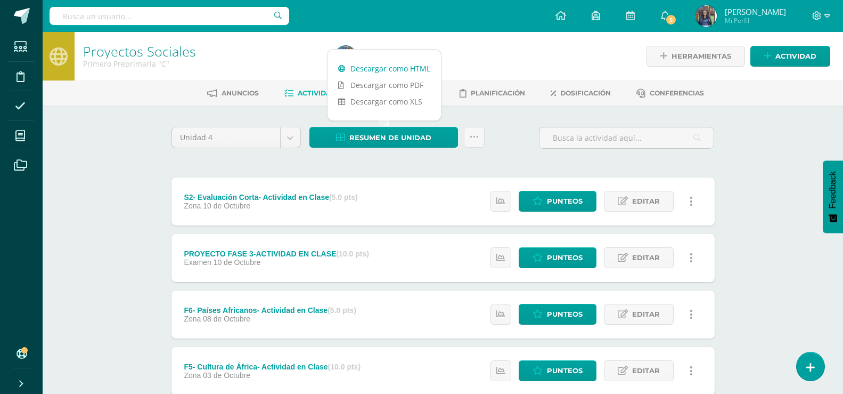
click at [412, 68] on link "Descargar como HTML" at bounding box center [384, 68] width 113 height 17
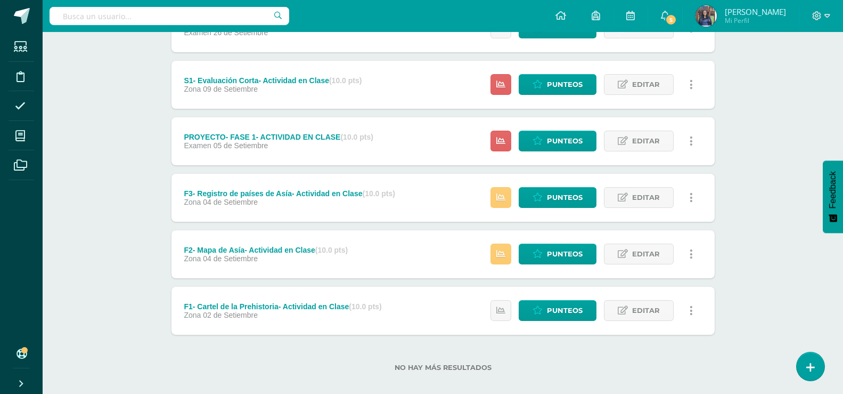
scroll to position [467, 0]
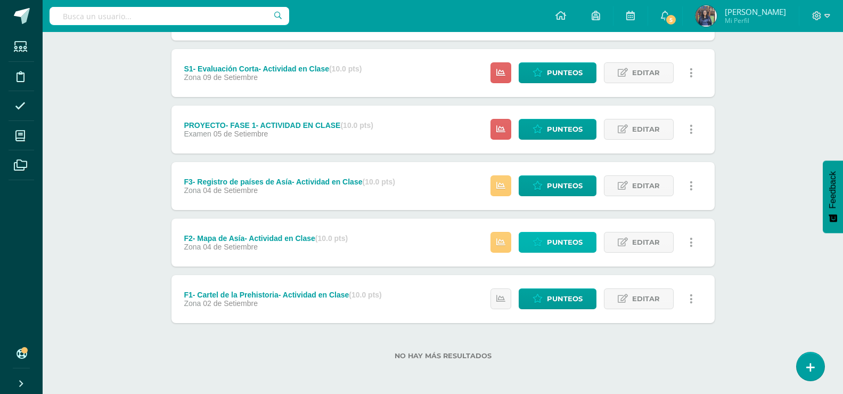
click at [551, 237] on span "Punteos" at bounding box center [565, 242] width 36 height 20
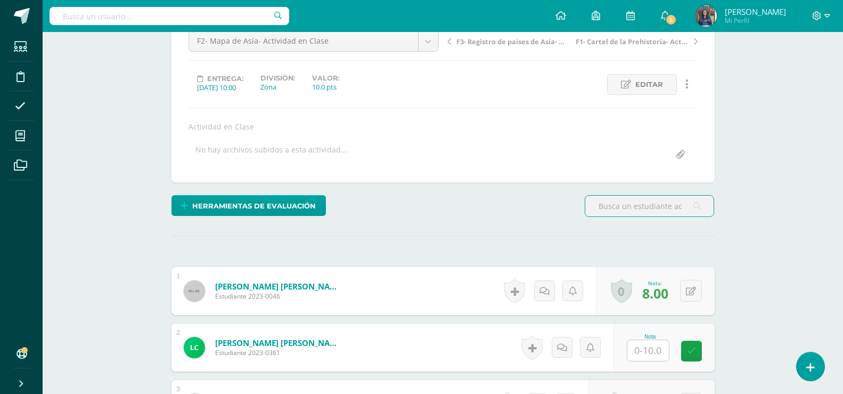
scroll to position [114, 0]
click at [648, 353] on input "text" at bounding box center [648, 349] width 42 height 21
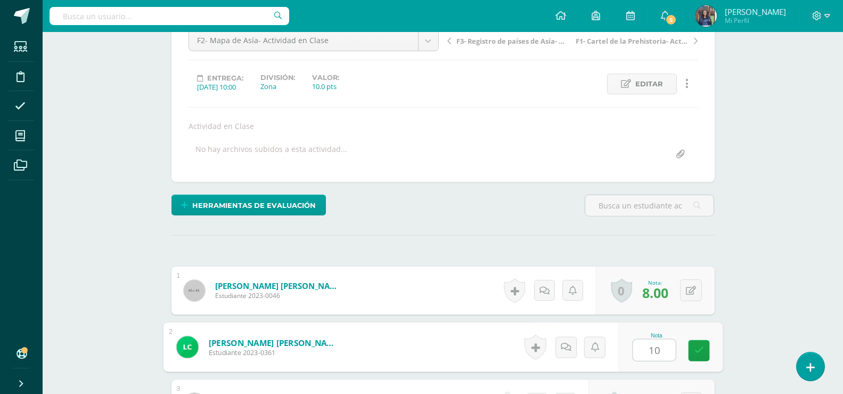
type input "10"
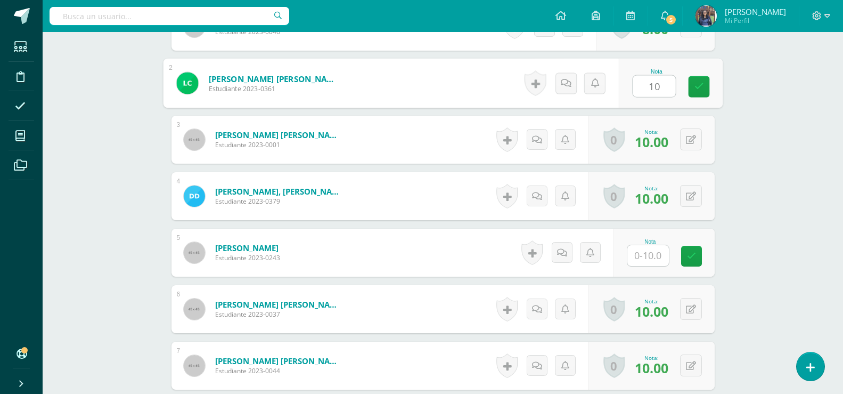
scroll to position [415, 0]
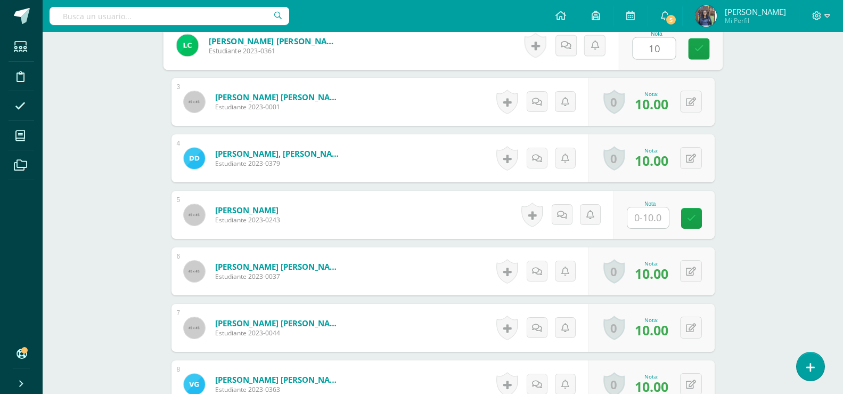
click at [639, 208] on input "text" at bounding box center [648, 217] width 42 height 21
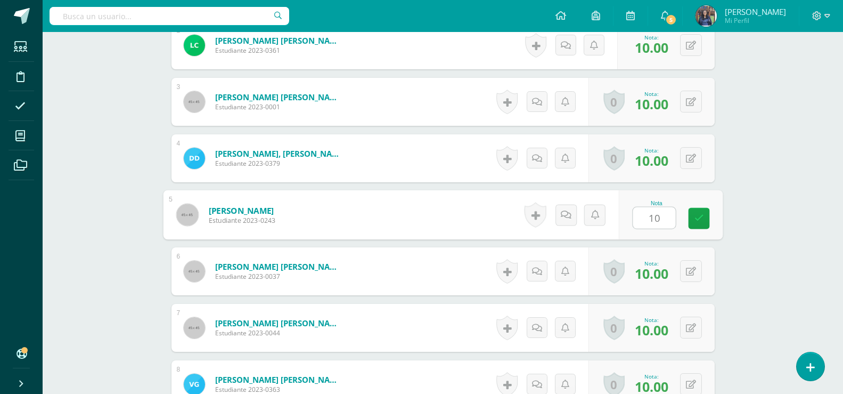
type input "10"
click at [810, 211] on div "Proyectos Sociales Primero Preprimaria "C" Herramientas Detalle de asistencias …" at bounding box center [443, 383] width 801 height 1535
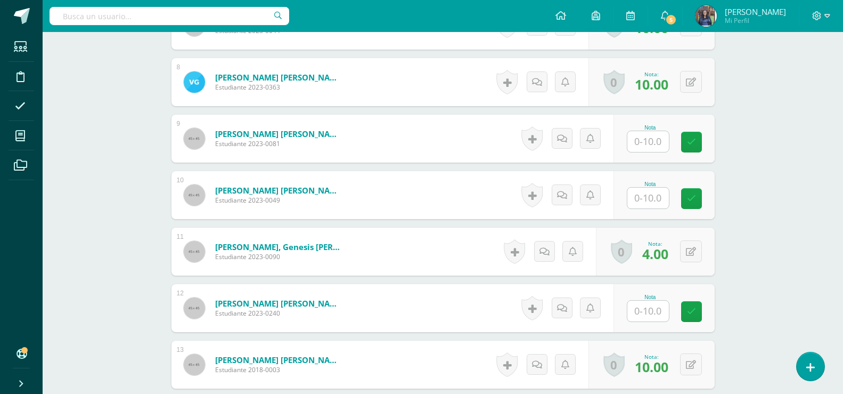
scroll to position [738, 0]
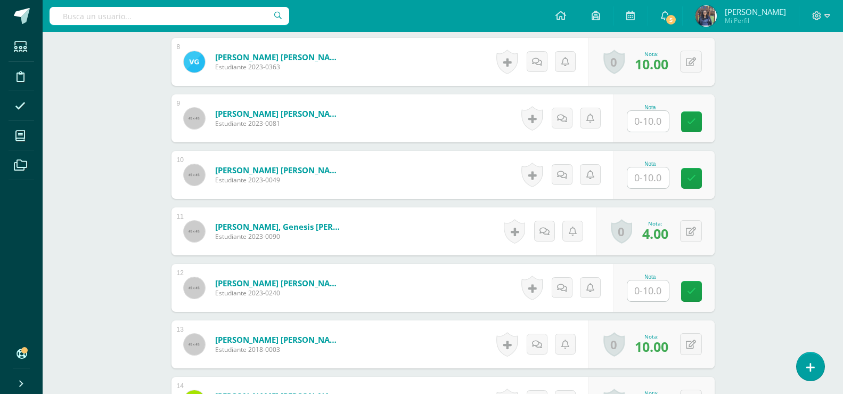
click at [657, 120] on input "text" at bounding box center [648, 121] width 42 height 21
type input "10"
click at [654, 184] on input "text" at bounding box center [648, 177] width 42 height 21
type input "10"
click at [638, 294] on input "text" at bounding box center [648, 290] width 42 height 21
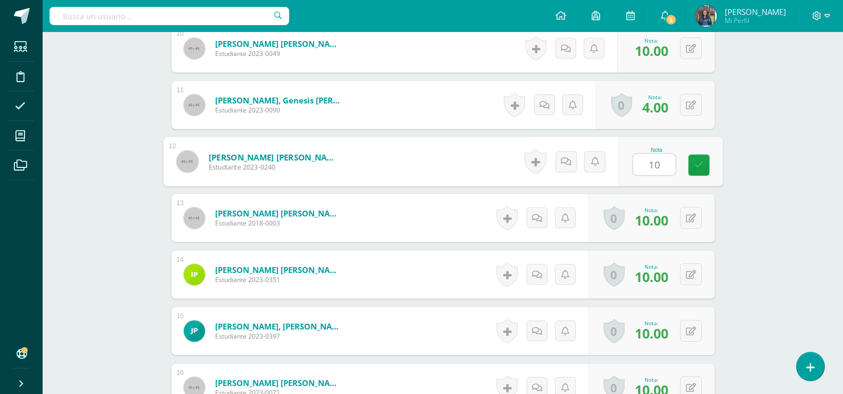
scroll to position [895, 0]
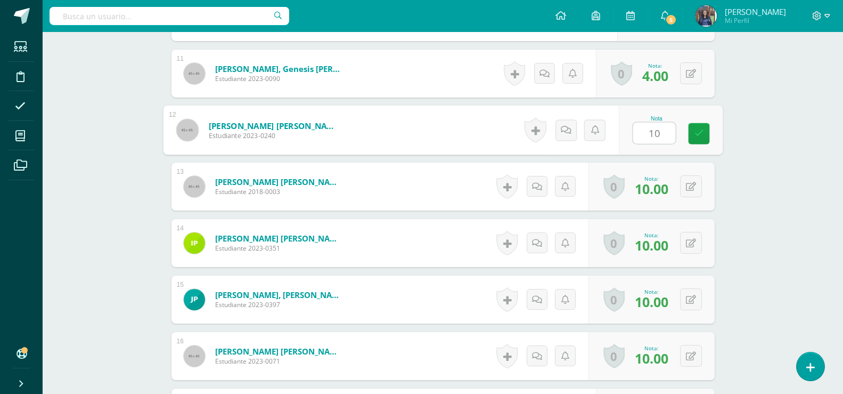
type input "10"
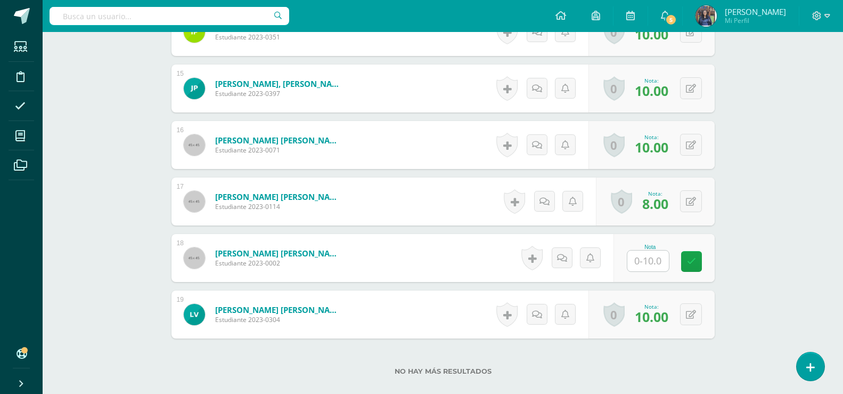
scroll to position [1124, 0]
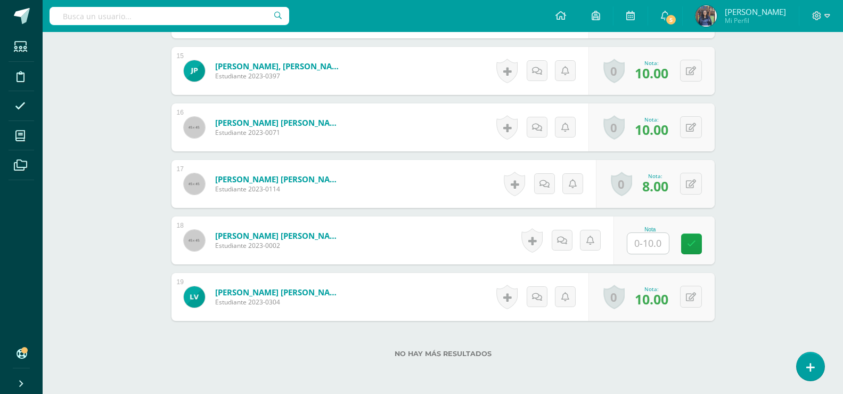
click at [639, 241] on input "text" at bounding box center [648, 243] width 42 height 21
type input "10"
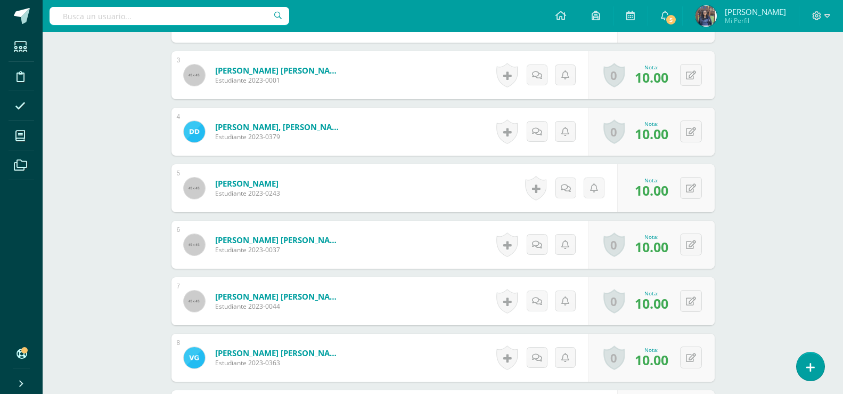
scroll to position [0, 0]
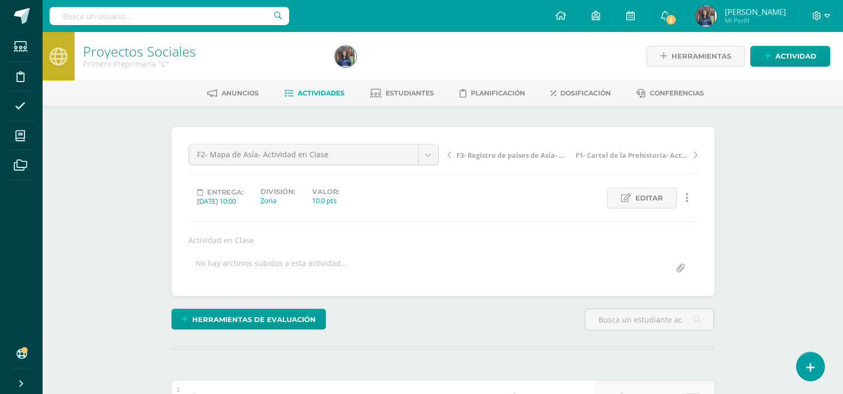
click at [467, 156] on span "F3- Registro de países de Asía- Actividad en Clase" at bounding box center [513, 155] width 113 height 10
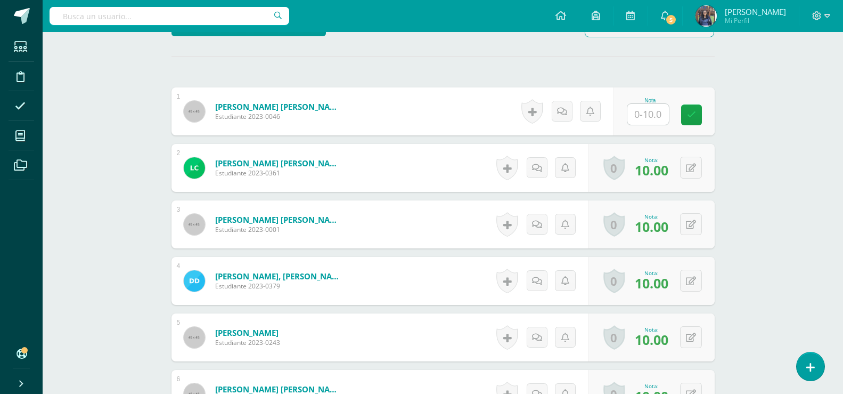
scroll to position [294, 0]
click at [654, 107] on input "text" at bounding box center [648, 113] width 42 height 21
type input "8"
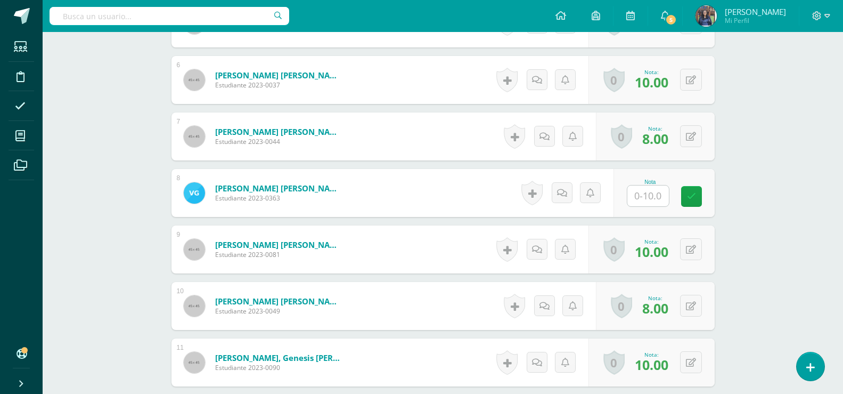
scroll to position [678, 0]
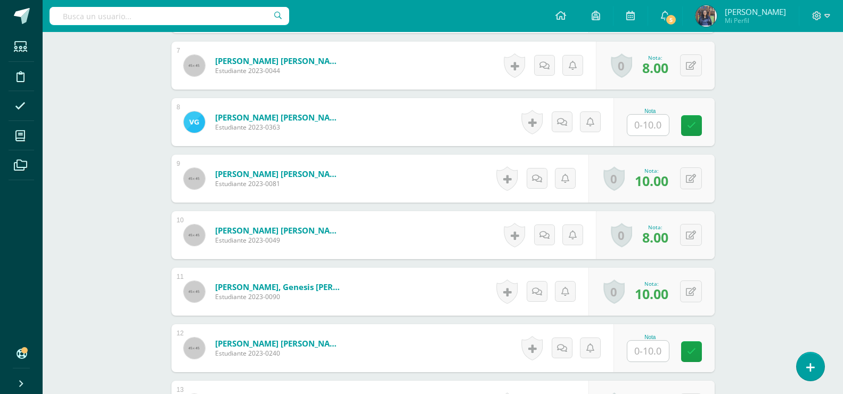
click at [649, 135] on input "text" at bounding box center [648, 125] width 42 height 21
type input "10"
click at [656, 351] on input "text" at bounding box center [648, 350] width 42 height 21
type input "5"
click at [750, 308] on div "Proyectos Sociales Primero Preprimaria "C" Herramientas Detalle de asistencias …" at bounding box center [443, 121] width 801 height 1535
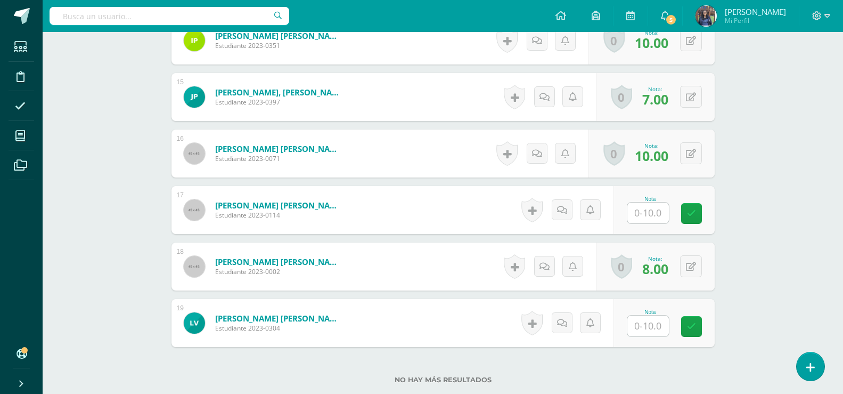
scroll to position [1124, 0]
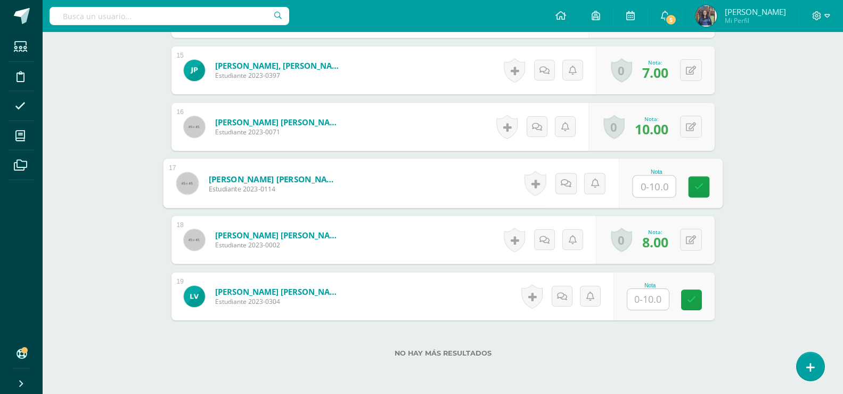
click at [658, 181] on input "text" at bounding box center [654, 186] width 43 height 21
type input "8"
click at [646, 295] on input "text" at bounding box center [648, 299] width 42 height 21
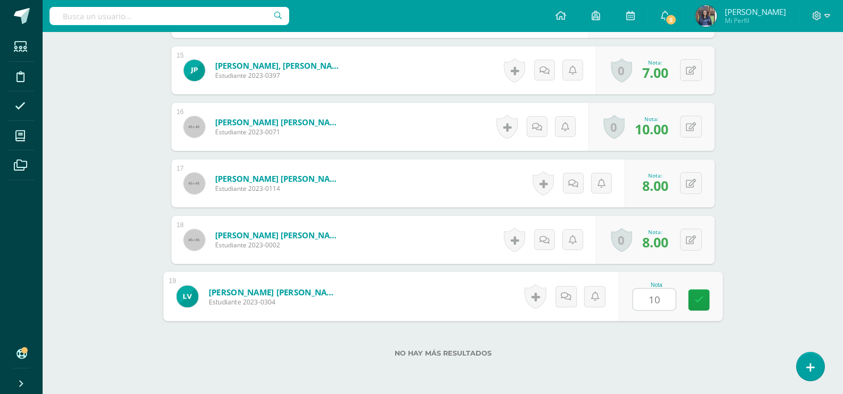
type input "10"
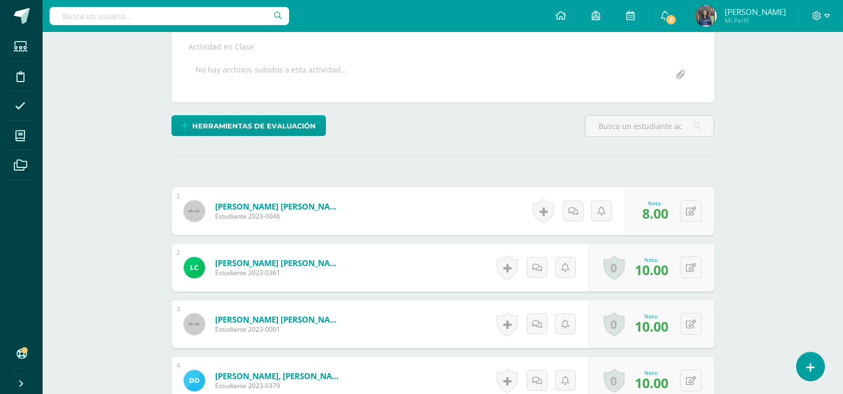
scroll to position [0, 0]
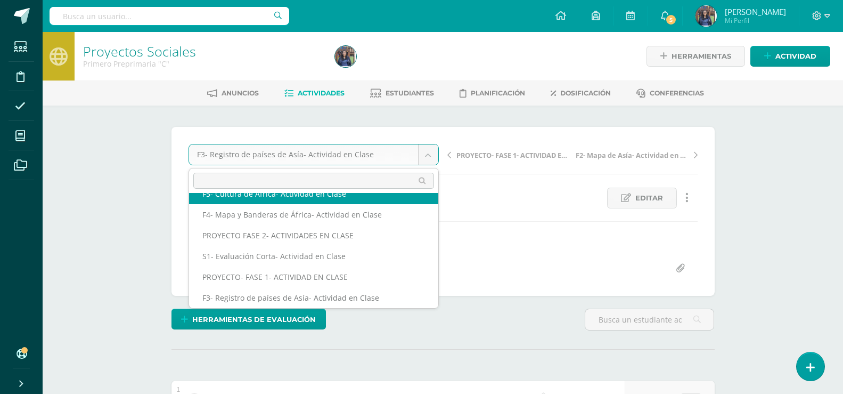
scroll to position [67, 0]
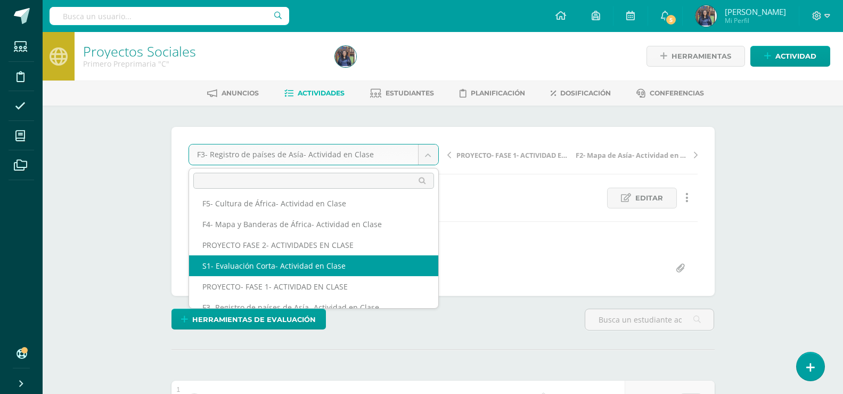
select select "/dashboard/teacher/grade-activity/48077/"
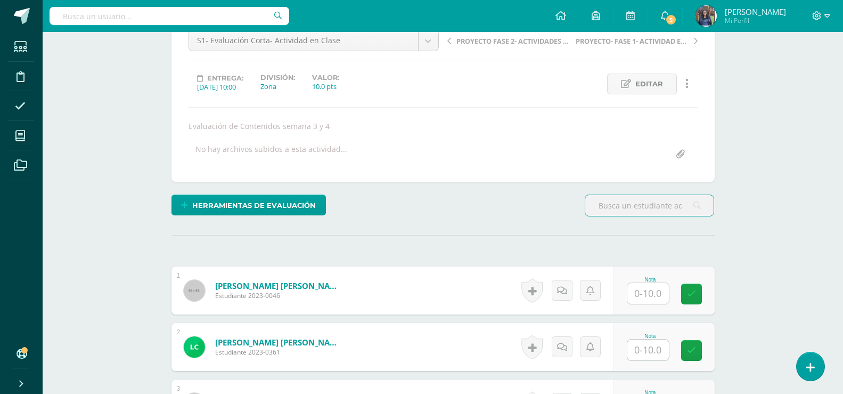
scroll to position [226, 0]
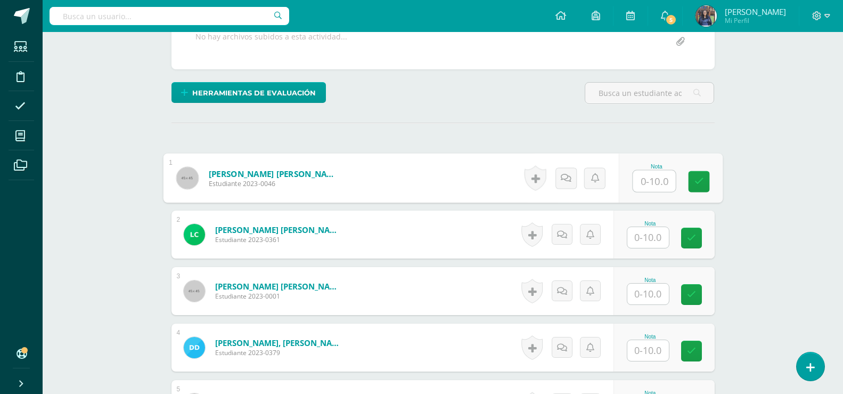
click at [645, 181] on input "text" at bounding box center [654, 180] width 43 height 21
type input "6"
click at [647, 241] on input "text" at bounding box center [648, 236] width 42 height 21
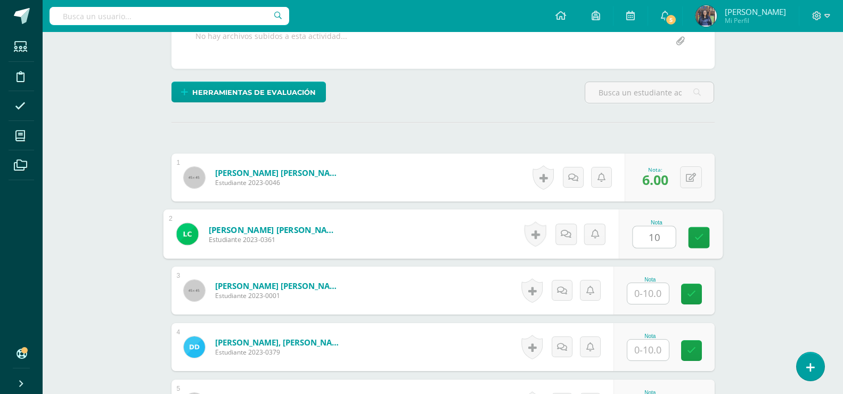
type input "10"
click at [643, 297] on input "text" at bounding box center [648, 293] width 42 height 21
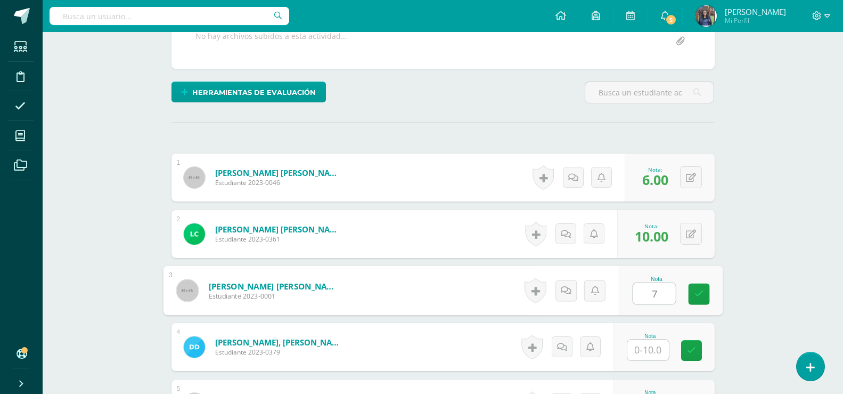
type input "7"
type input "10"
click at [656, 355] on input "text" at bounding box center [648, 349] width 42 height 21
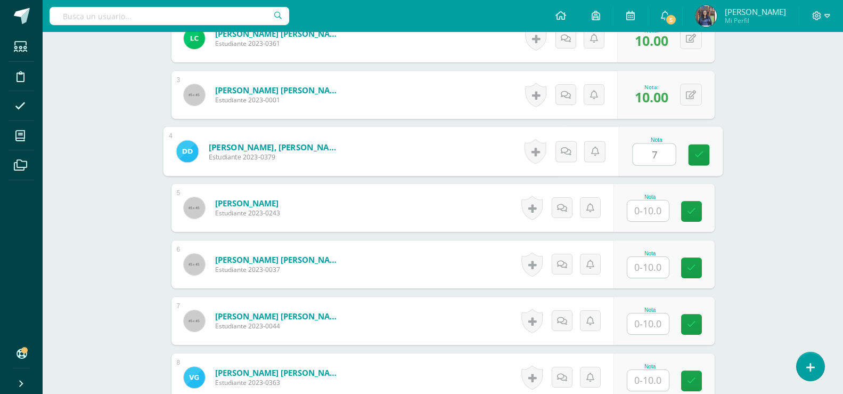
scroll to position [436, 0]
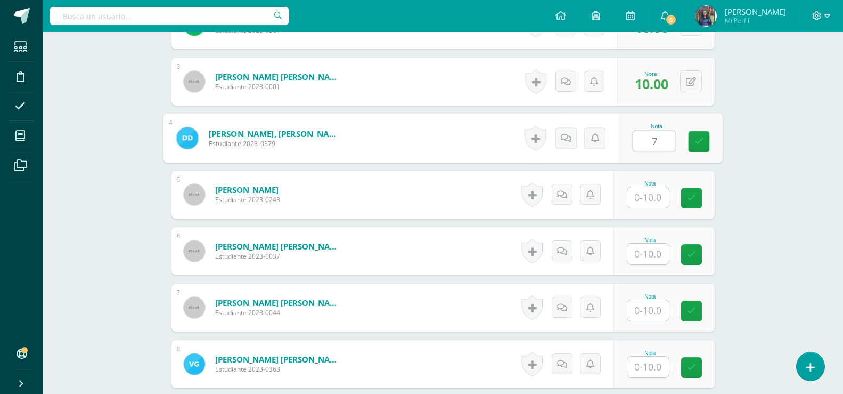
type input "7"
click at [655, 198] on input "text" at bounding box center [648, 197] width 42 height 21
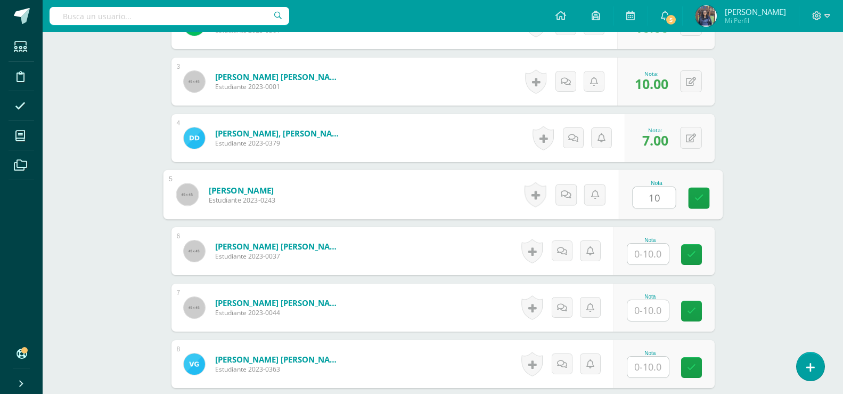
type input "10"
click at [655, 259] on input "text" at bounding box center [648, 253] width 42 height 21
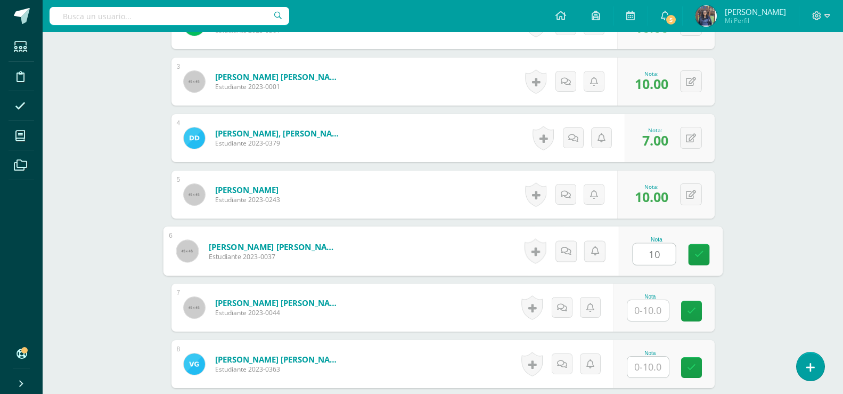
type input "10"
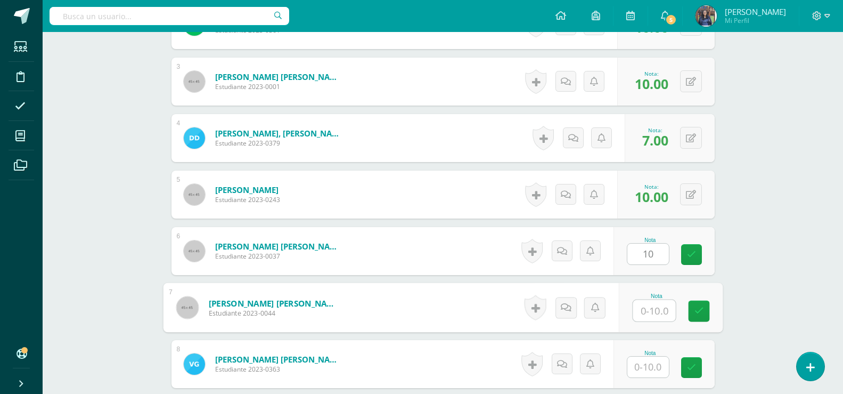
click at [650, 314] on input "text" at bounding box center [654, 310] width 43 height 21
type input "7"
click at [656, 369] on input "text" at bounding box center [648, 366] width 42 height 21
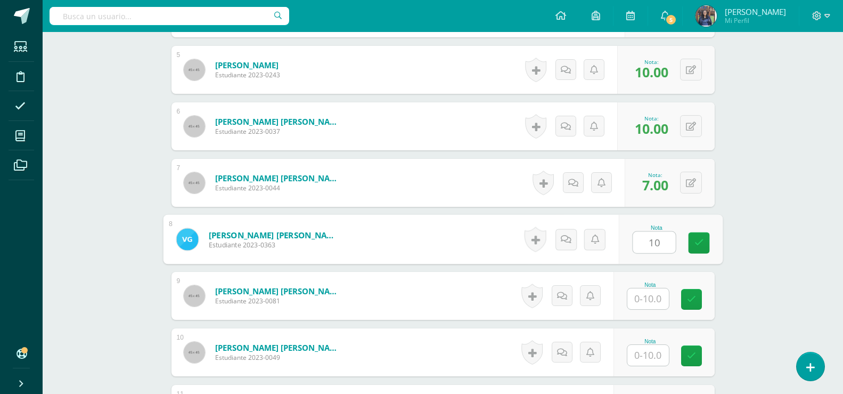
scroll to position [711, 0]
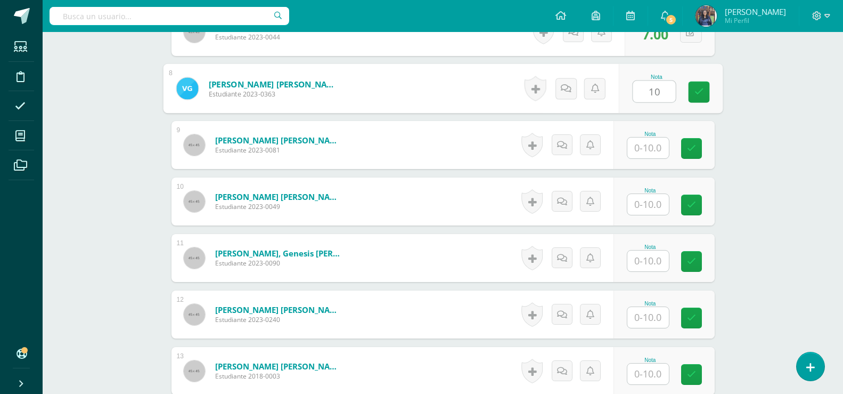
type input "10"
click at [662, 156] on input "text" at bounding box center [648, 147] width 42 height 21
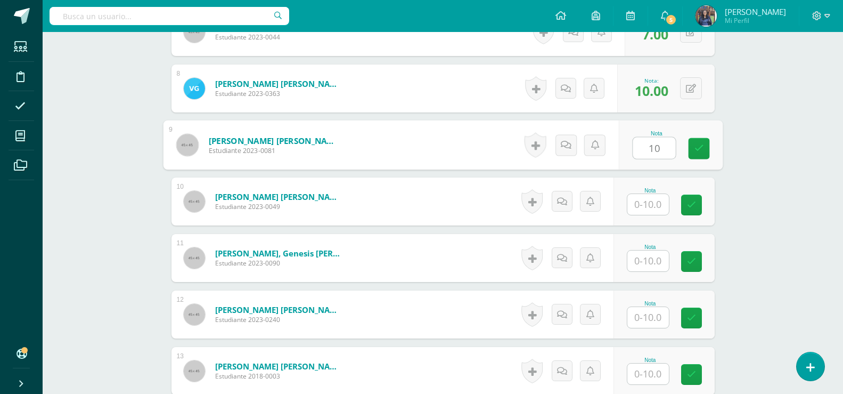
type input "10"
click at [656, 176] on div "1 Castro Maldonado, Matías Fernando Estudiante 2023-0046 Nota 6.00 0 Logros" at bounding box center [443, 201] width 543 height 1064
click at [649, 211] on input "text" at bounding box center [648, 204] width 42 height 21
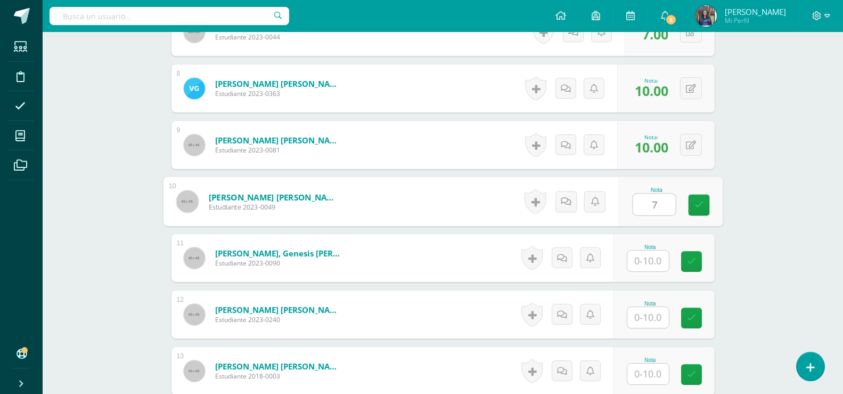
type input "7"
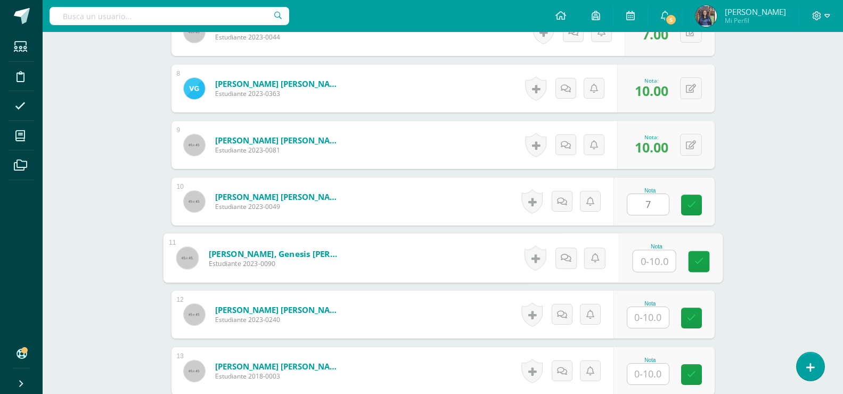
click at [645, 259] on input "text" at bounding box center [654, 260] width 43 height 21
type input "10"
click at [645, 320] on input "text" at bounding box center [648, 317] width 42 height 21
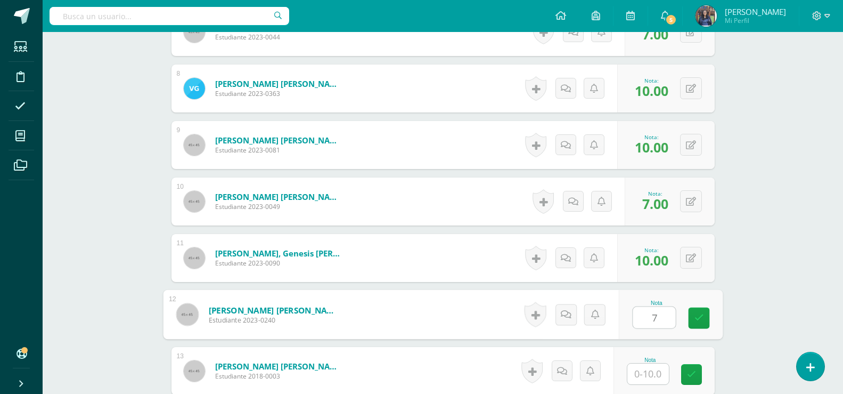
scroll to position [911, 0]
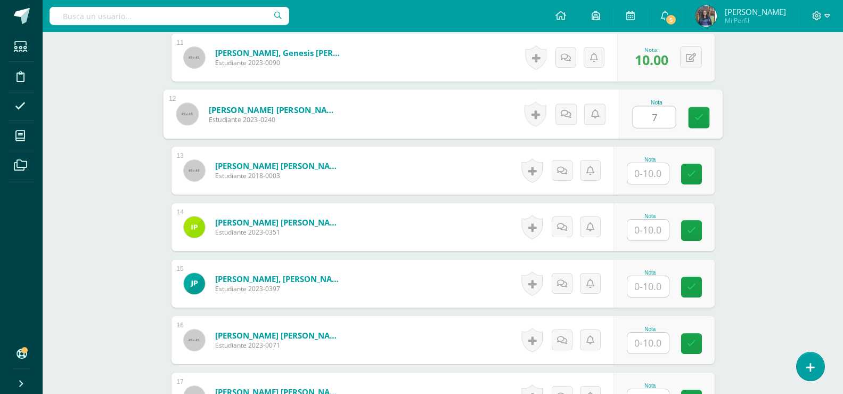
type input "7"
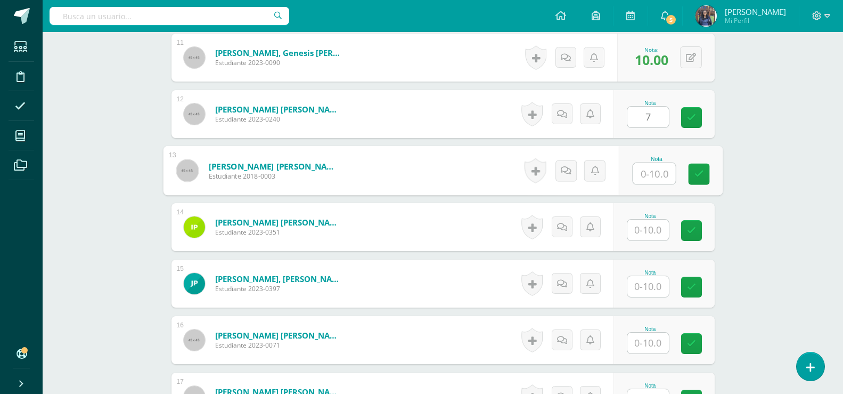
click at [651, 176] on input "text" at bounding box center [654, 173] width 43 height 21
type input "10"
click at [664, 226] on input "text" at bounding box center [648, 229] width 42 height 21
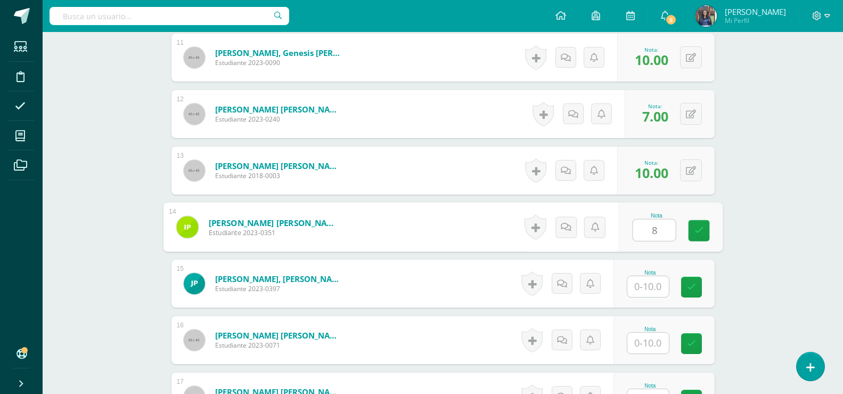
type input "8"
click at [655, 276] on input "text" at bounding box center [648, 286] width 42 height 21
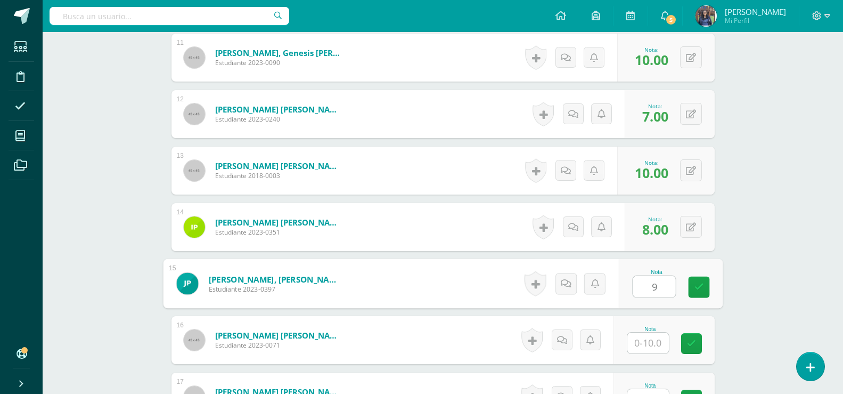
type input "9"
click at [649, 345] on input "text" at bounding box center [648, 342] width 42 height 21
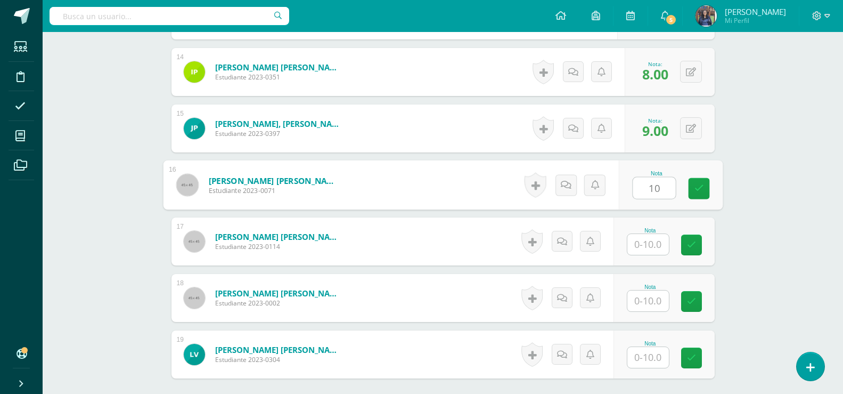
scroll to position [1080, 0]
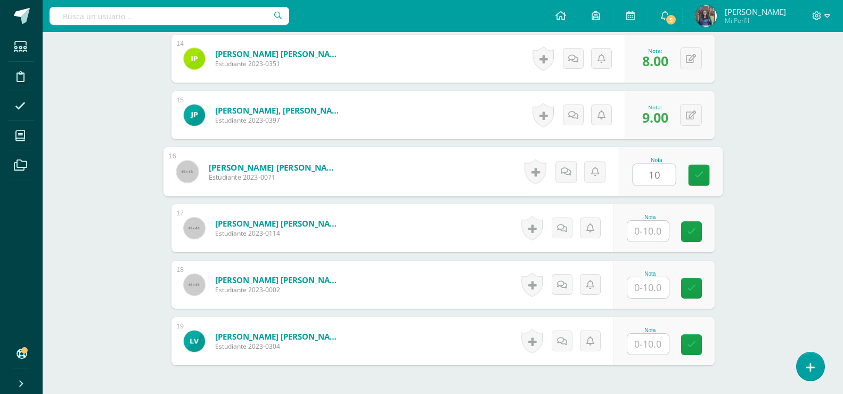
type input "10"
click at [641, 239] on input "text" at bounding box center [648, 231] width 42 height 21
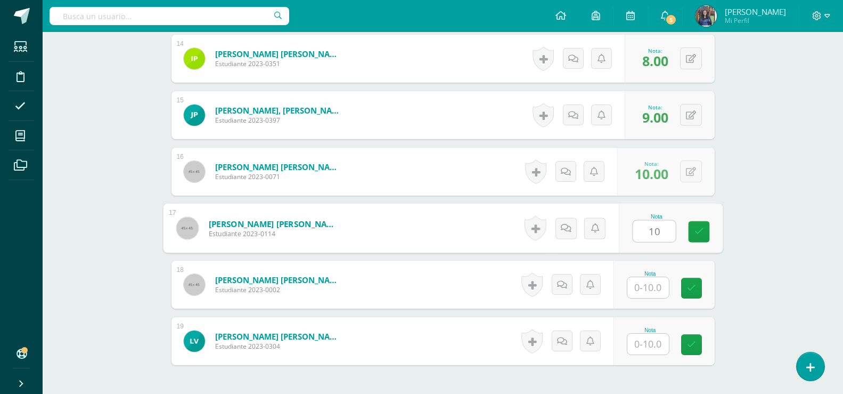
type input "10"
click at [652, 289] on input "text" at bounding box center [648, 287] width 42 height 21
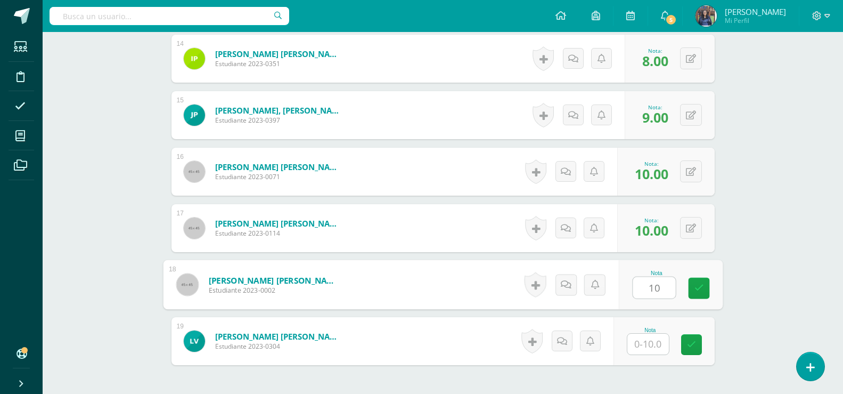
type input "10"
click at [650, 344] on input "text" at bounding box center [648, 343] width 42 height 21
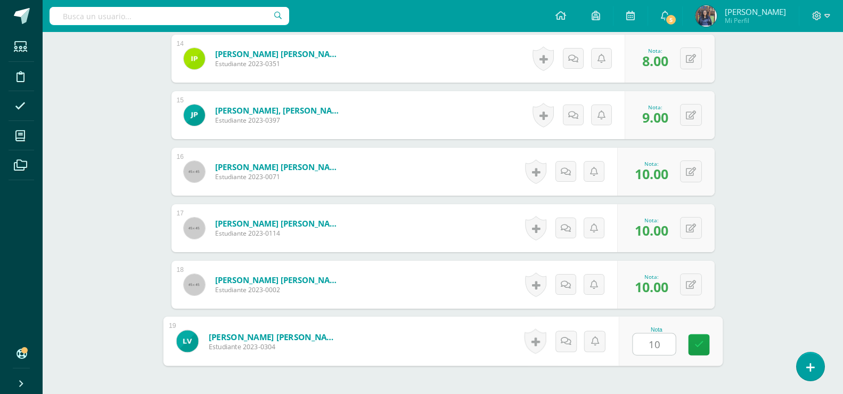
type input "10"
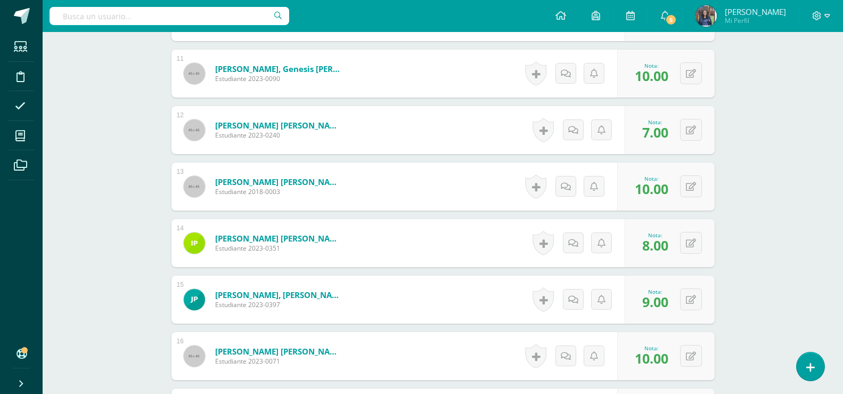
scroll to position [0, 0]
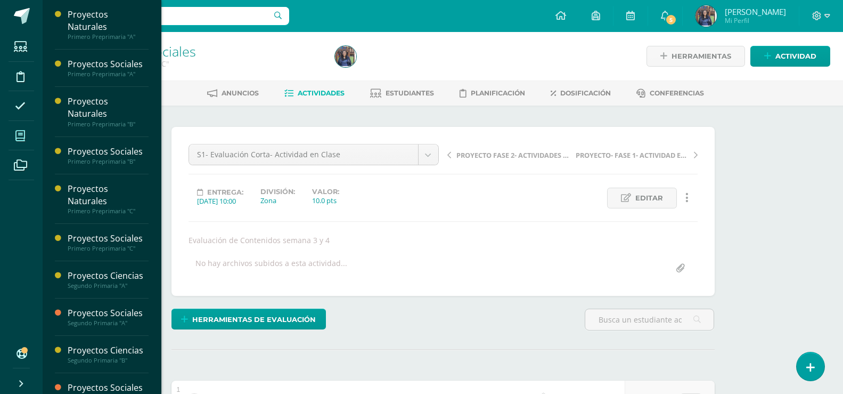
click at [22, 139] on icon at bounding box center [20, 136] width 10 height 11
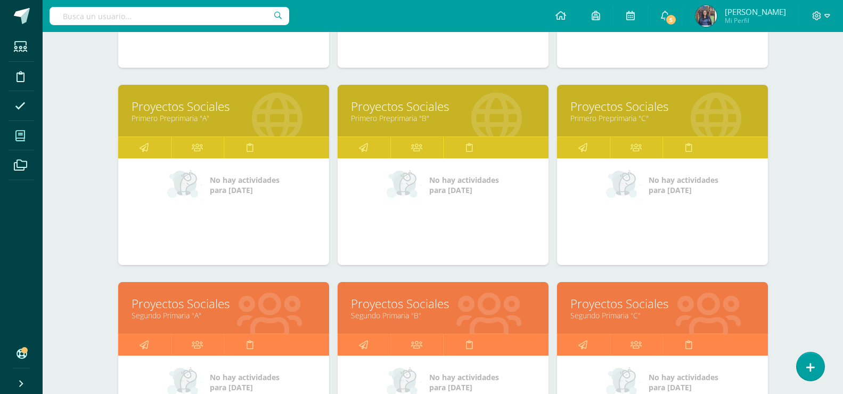
scroll to position [386, 0]
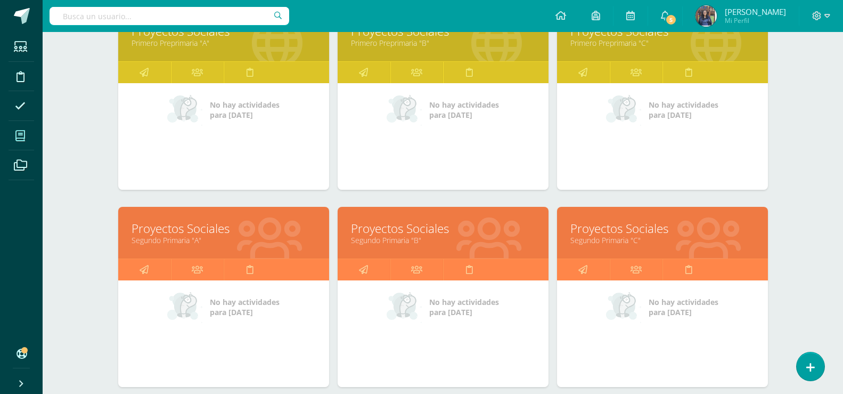
click at [197, 234] on link "Proyectos Sociales" at bounding box center [224, 228] width 184 height 17
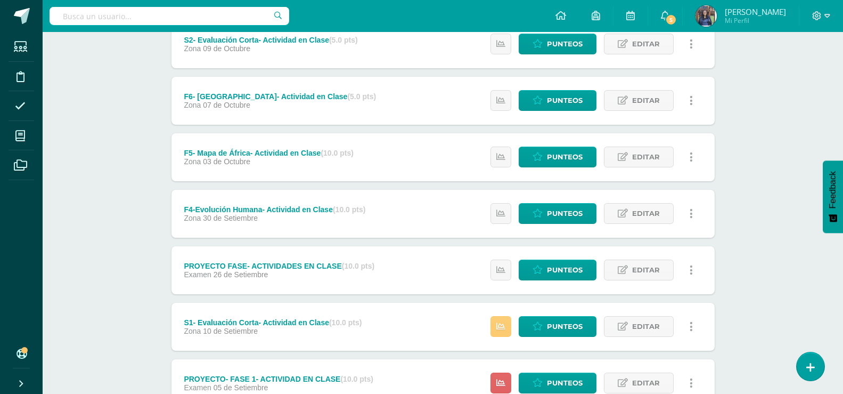
scroll to position [215, 0]
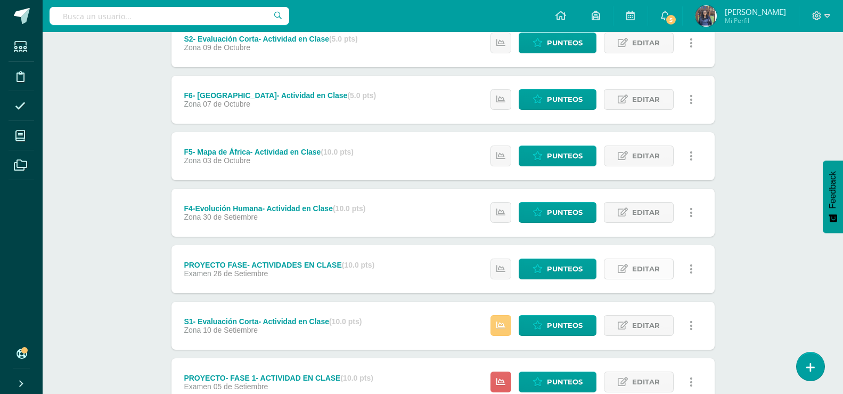
click at [627, 264] on icon at bounding box center [623, 268] width 10 height 9
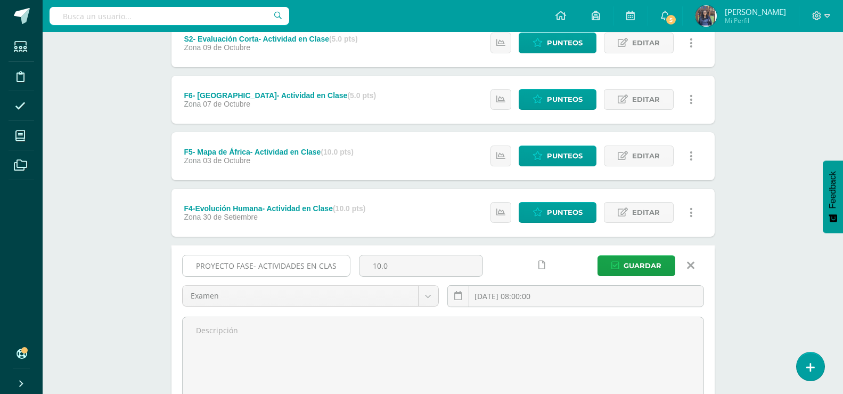
click at [251, 265] on input "PROYECTO FASE- ACTIVIDADES EN CLASE" at bounding box center [266, 265] width 167 height 21
type input "PROYECTO FASE 2- ACTIVIDADES EN CLASE"
click at [637, 264] on span "Guardar" at bounding box center [643, 266] width 38 height 20
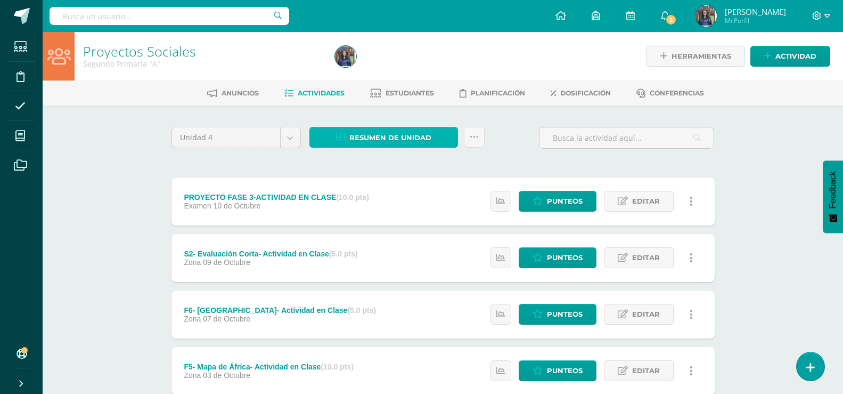
click at [416, 133] on span "Resumen de unidad" at bounding box center [390, 138] width 82 height 20
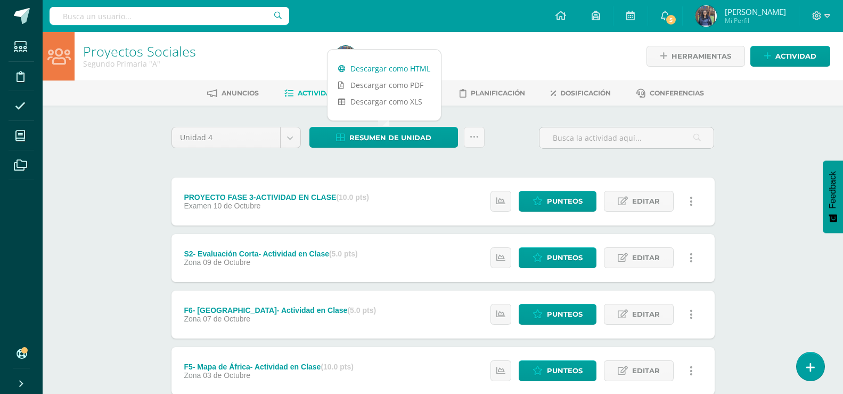
click at [404, 67] on link "Descargar como HTML" at bounding box center [384, 68] width 113 height 17
